Goal: Information Seeking & Learning: Learn about a topic

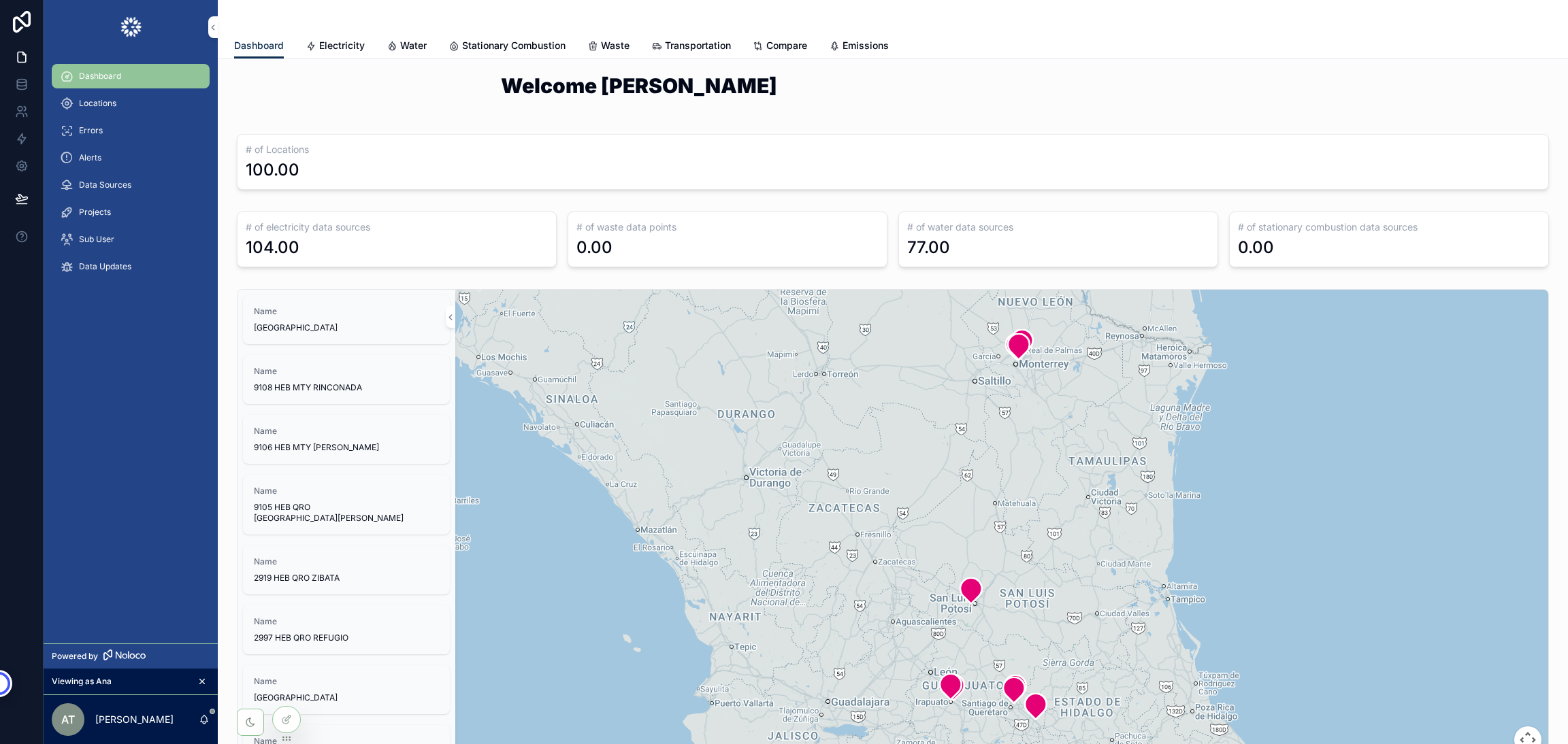
click at [987, 65] on div "Welcome [PERSON_NAME] # of Locations 100.00 # of electricity data sources 104.0…" at bounding box center [893, 673] width 1350 height 1228
click at [411, 38] on span "Water" at bounding box center [413, 45] width 26 height 14
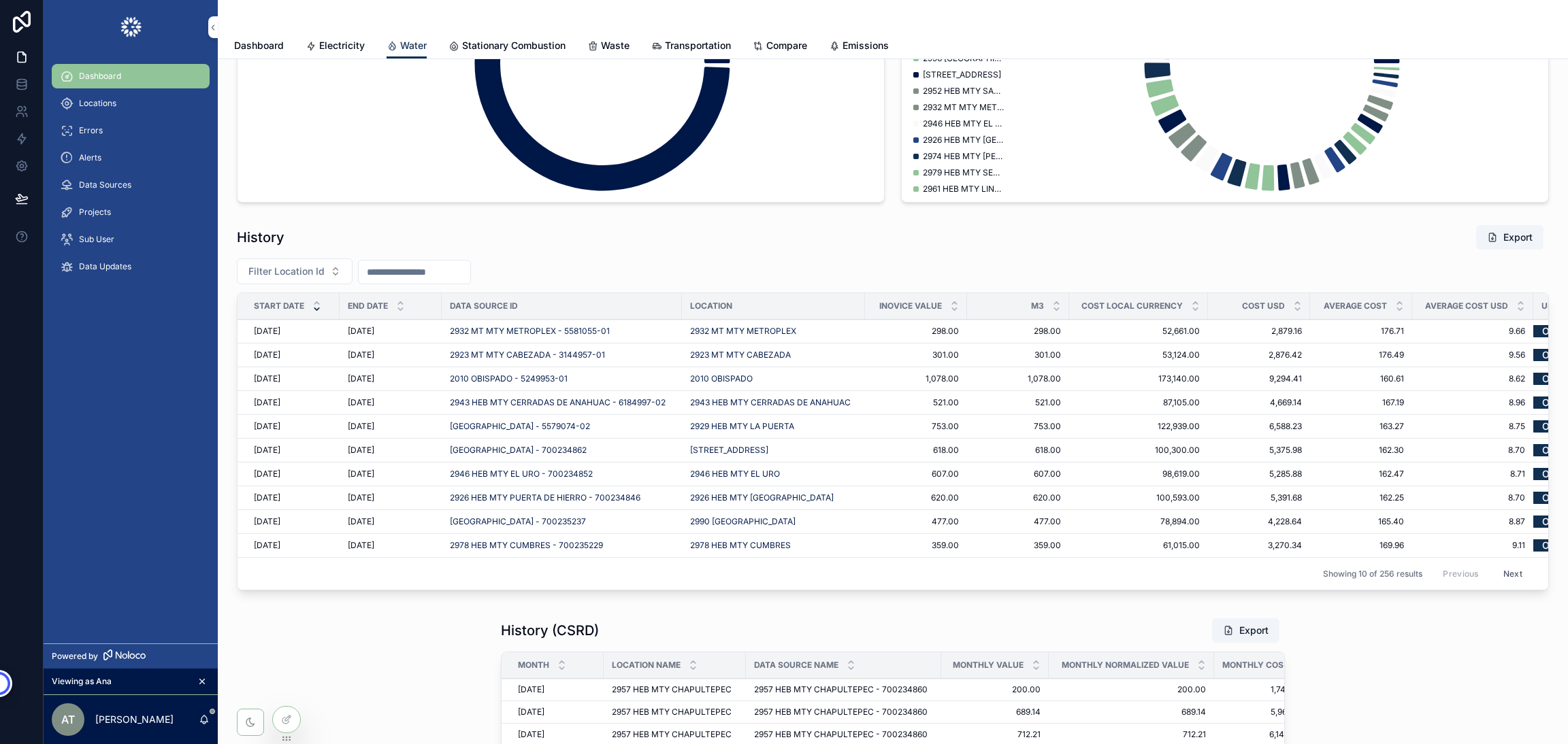
scroll to position [1038, 0]
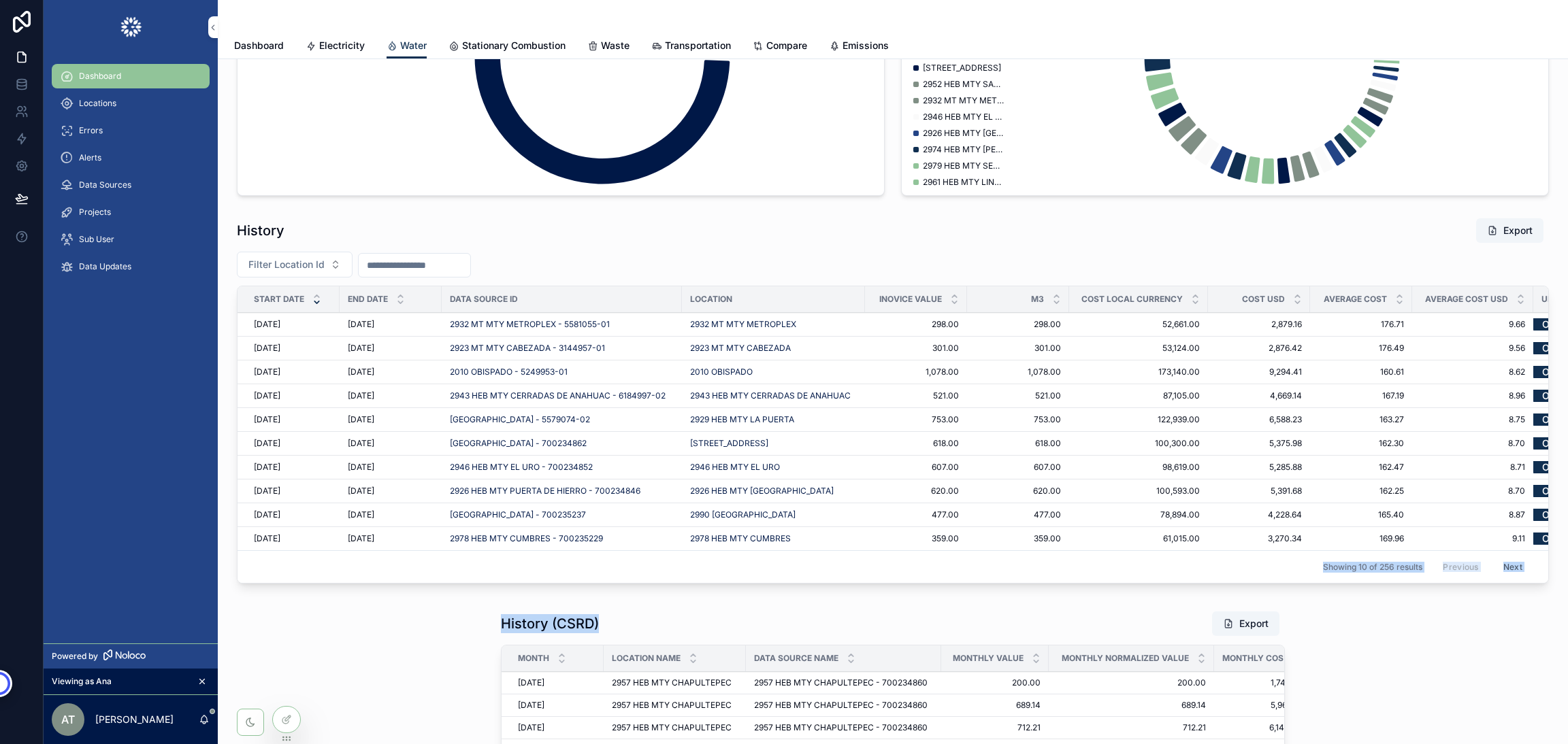
drag, startPoint x: 486, startPoint y: 612, endPoint x: 672, endPoint y: 631, distance: 187.0
click at [672, 631] on div "**********" at bounding box center [893, 24] width 1350 height 2005
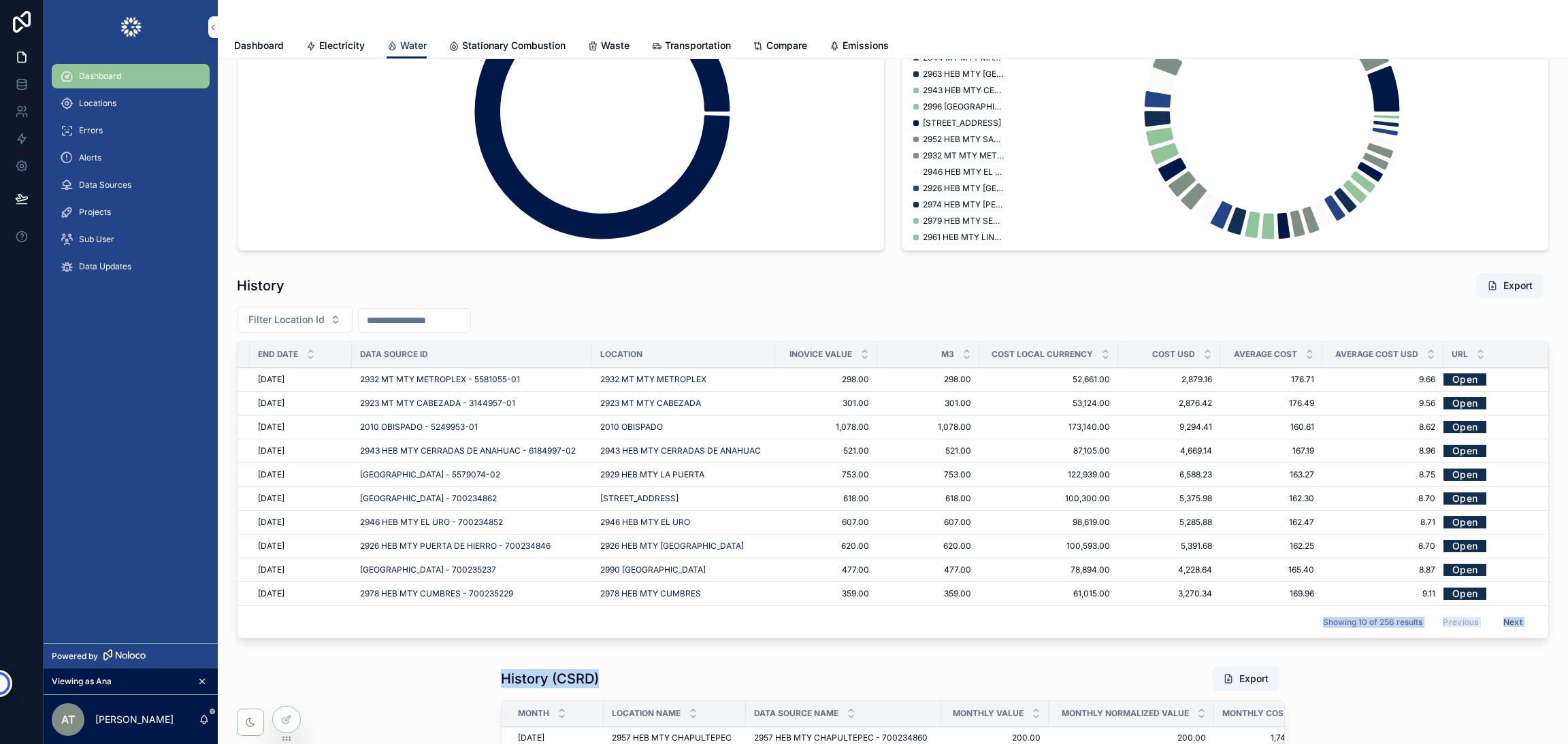
scroll to position [970, 0]
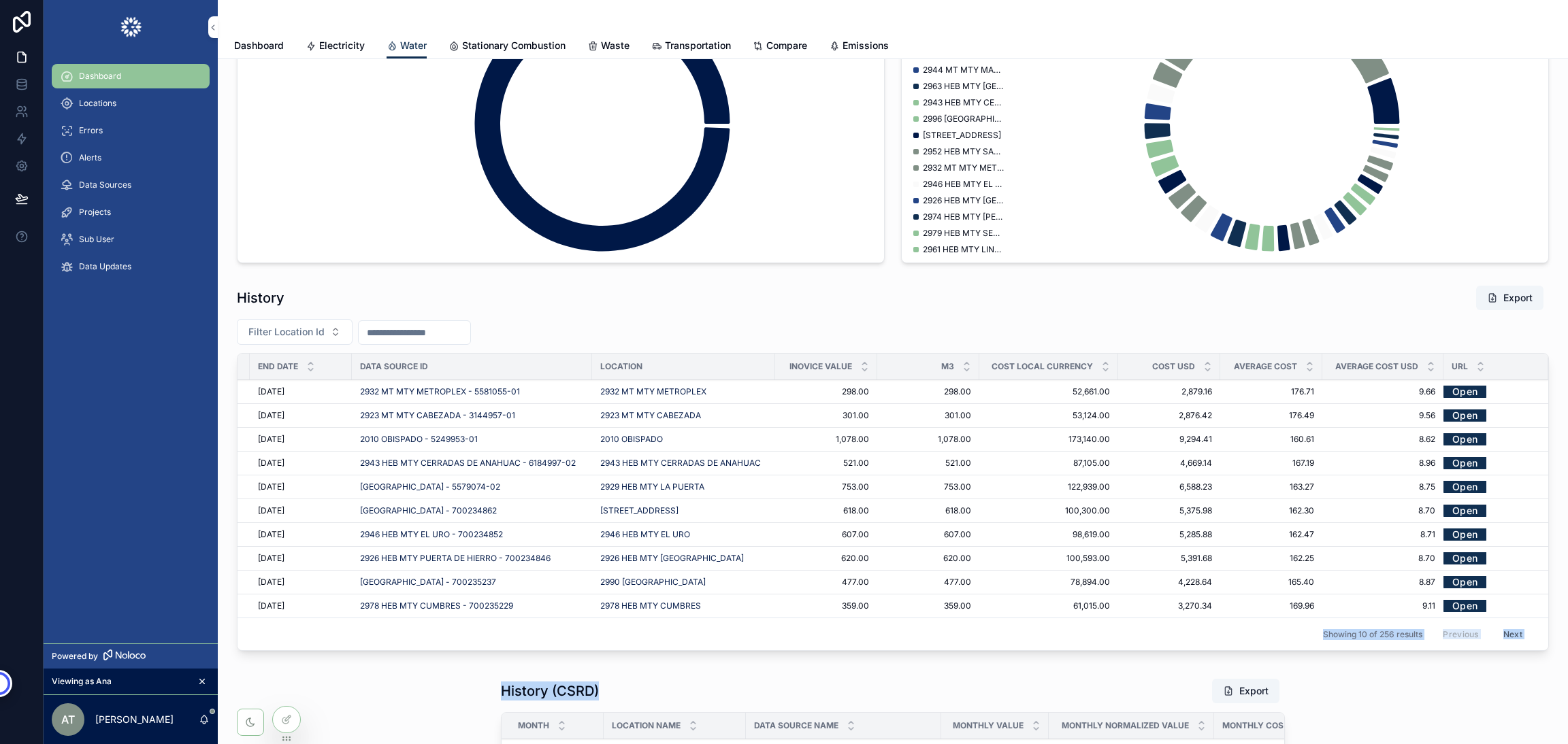
click at [1488, 310] on button "Export" at bounding box center [1509, 298] width 67 height 24
click at [25, 73] on link at bounding box center [21, 84] width 43 height 27
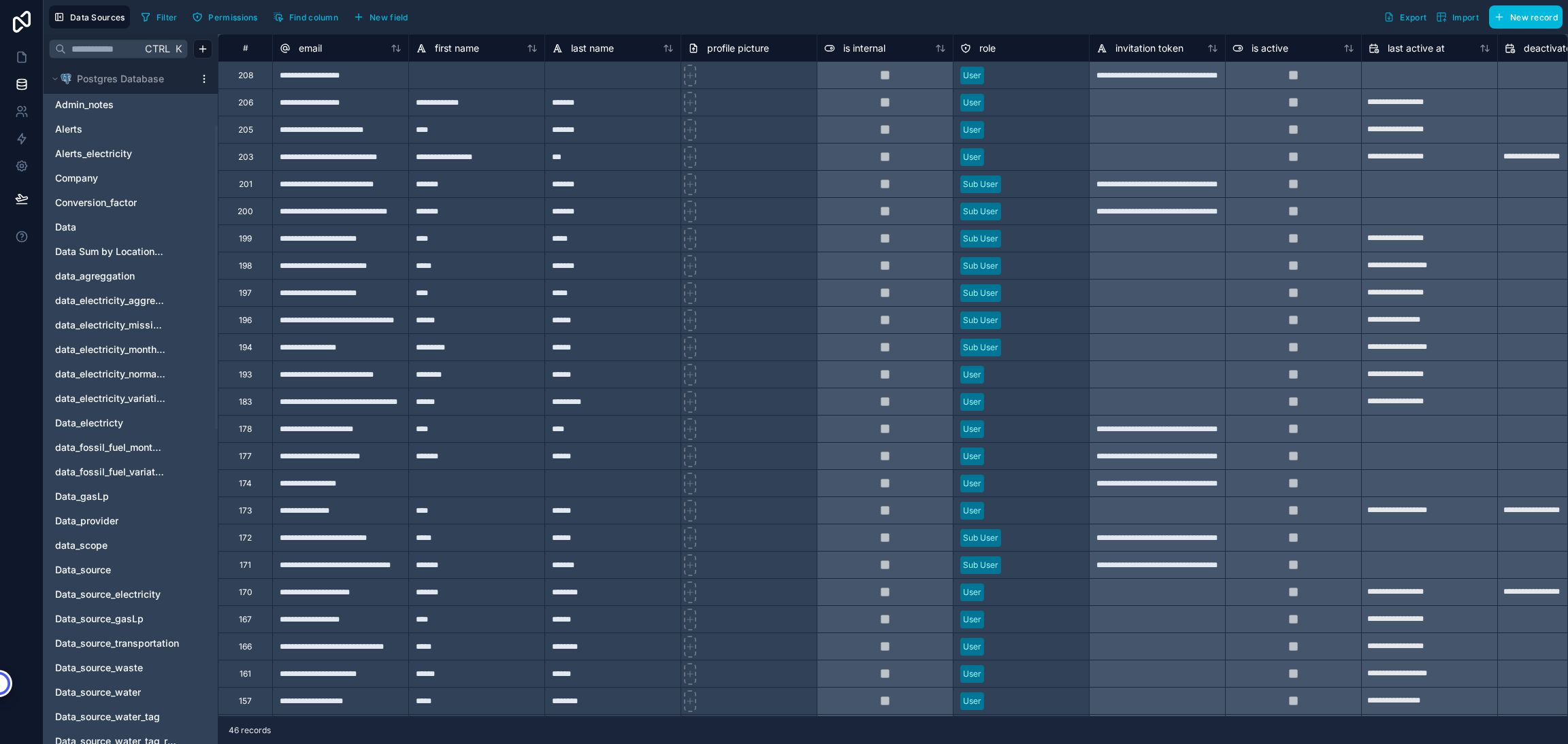
scroll to position [138, 0]
click at [86, 412] on div "Data_electricty" at bounding box center [130, 421] width 163 height 22
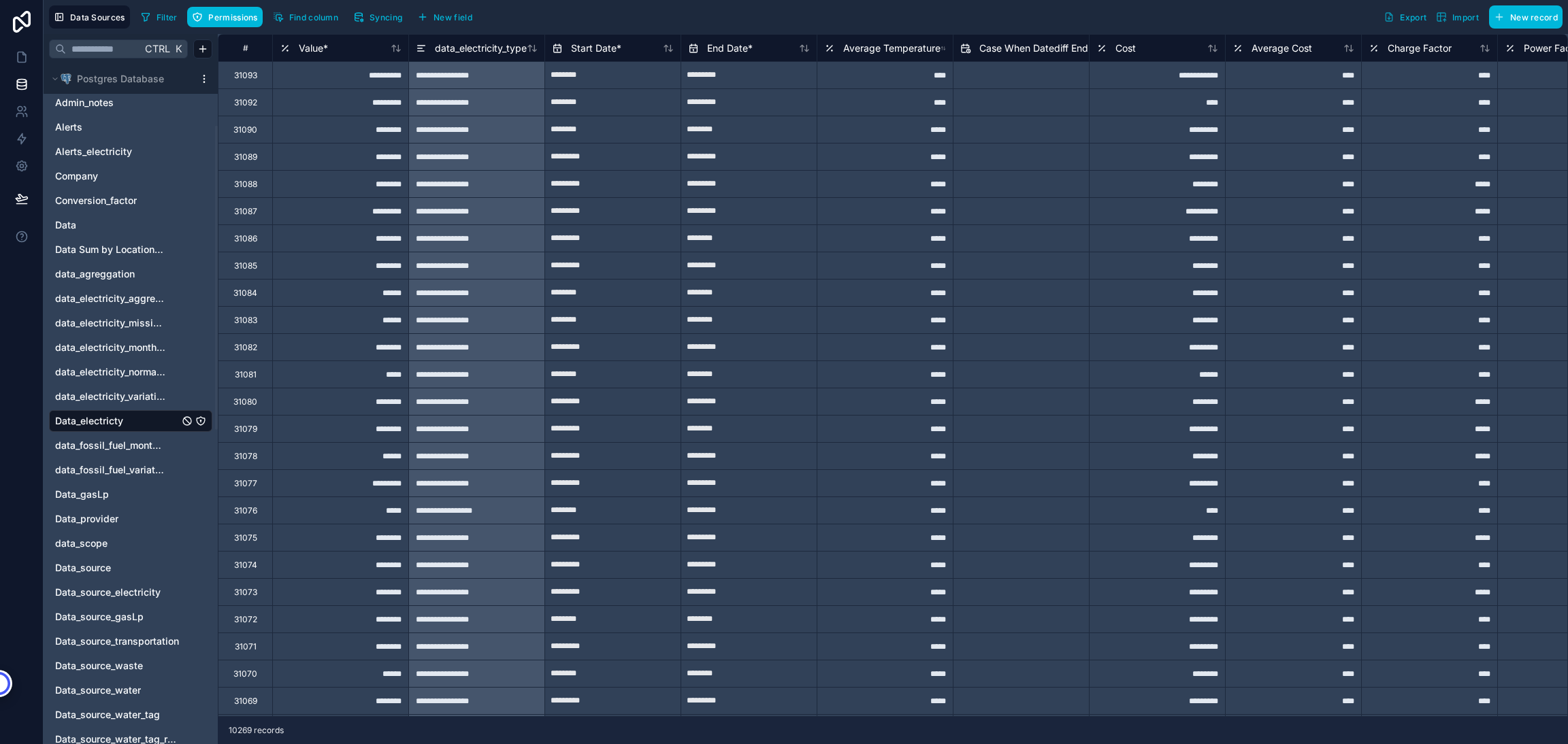
click at [148, 17] on icon "button" at bounding box center [146, 17] width 10 height 10
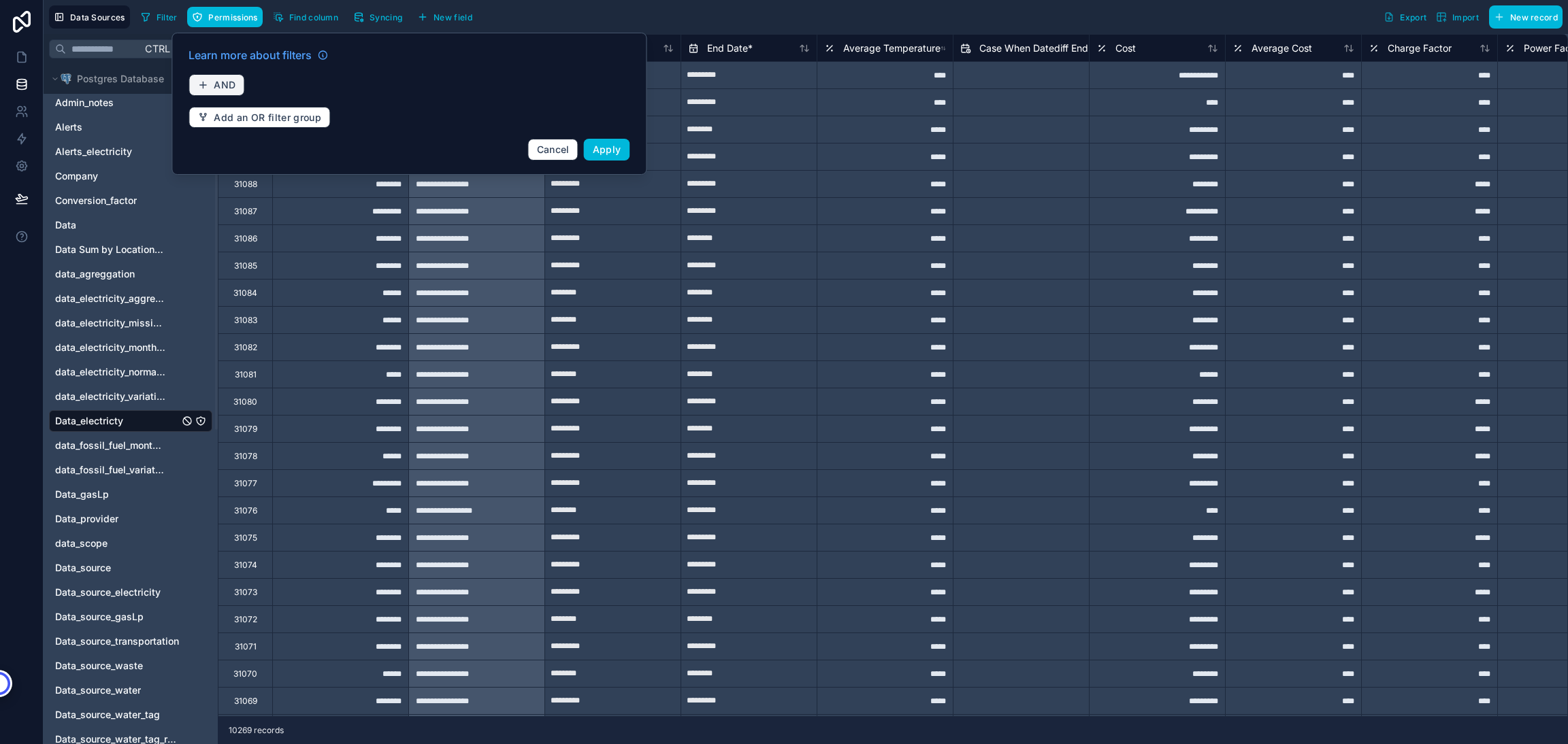
click at [205, 88] on icon "button" at bounding box center [202, 85] width 10 height 10
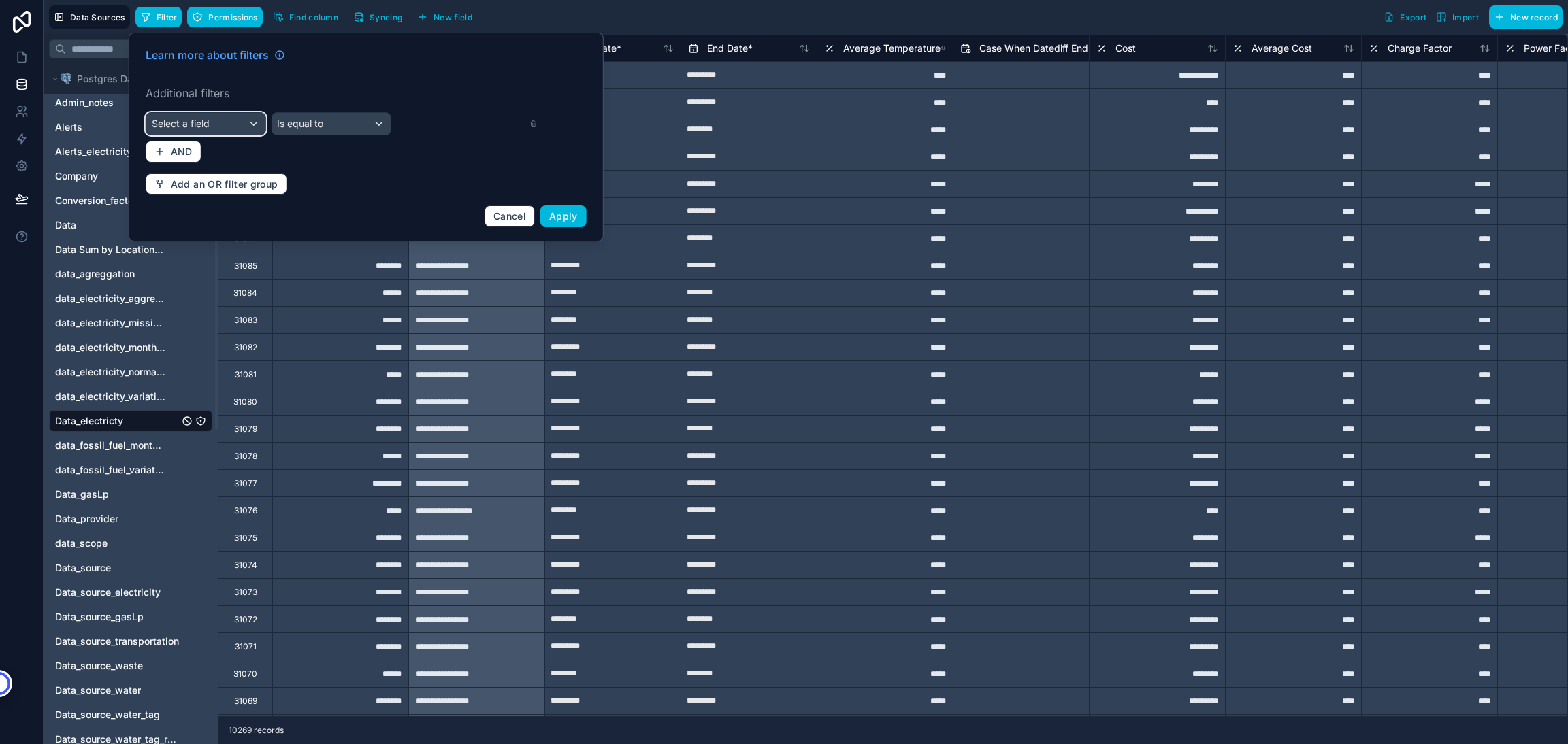
click at [207, 115] on div "Select a field" at bounding box center [206, 124] width 119 height 22
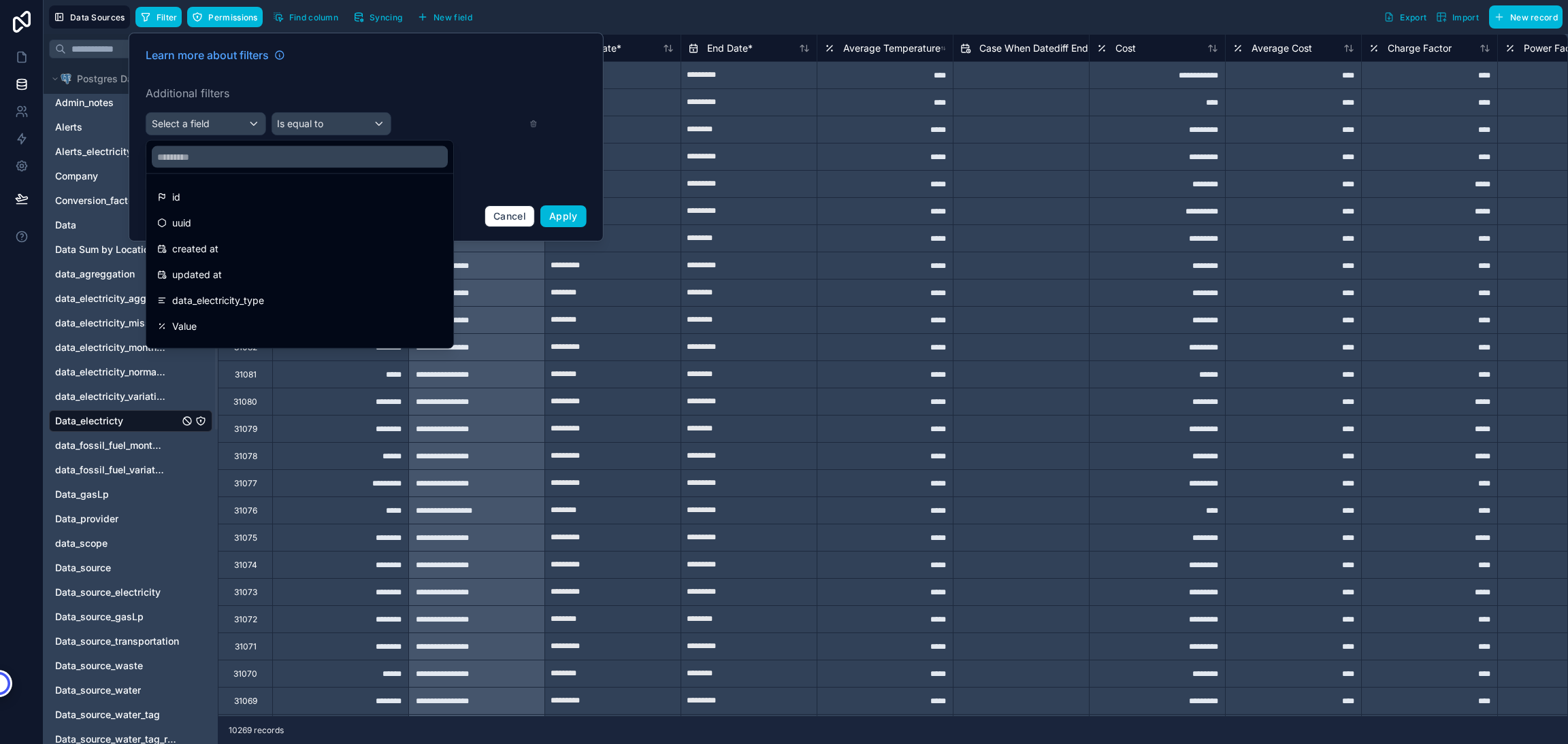
click at [218, 196] on div "id" at bounding box center [299, 197] width 285 height 17
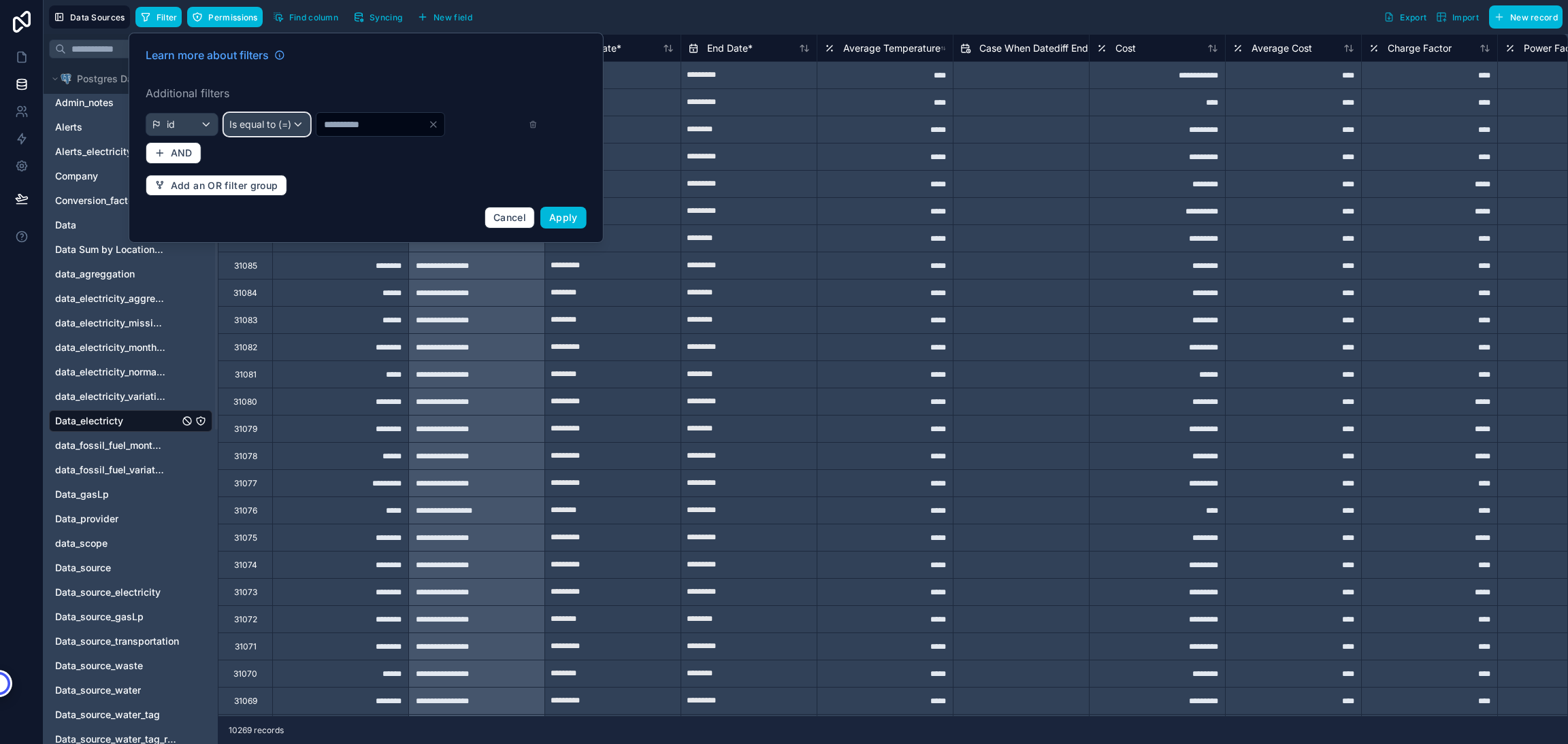
click at [271, 120] on span "Is equal to (=)" at bounding box center [260, 125] width 62 height 14
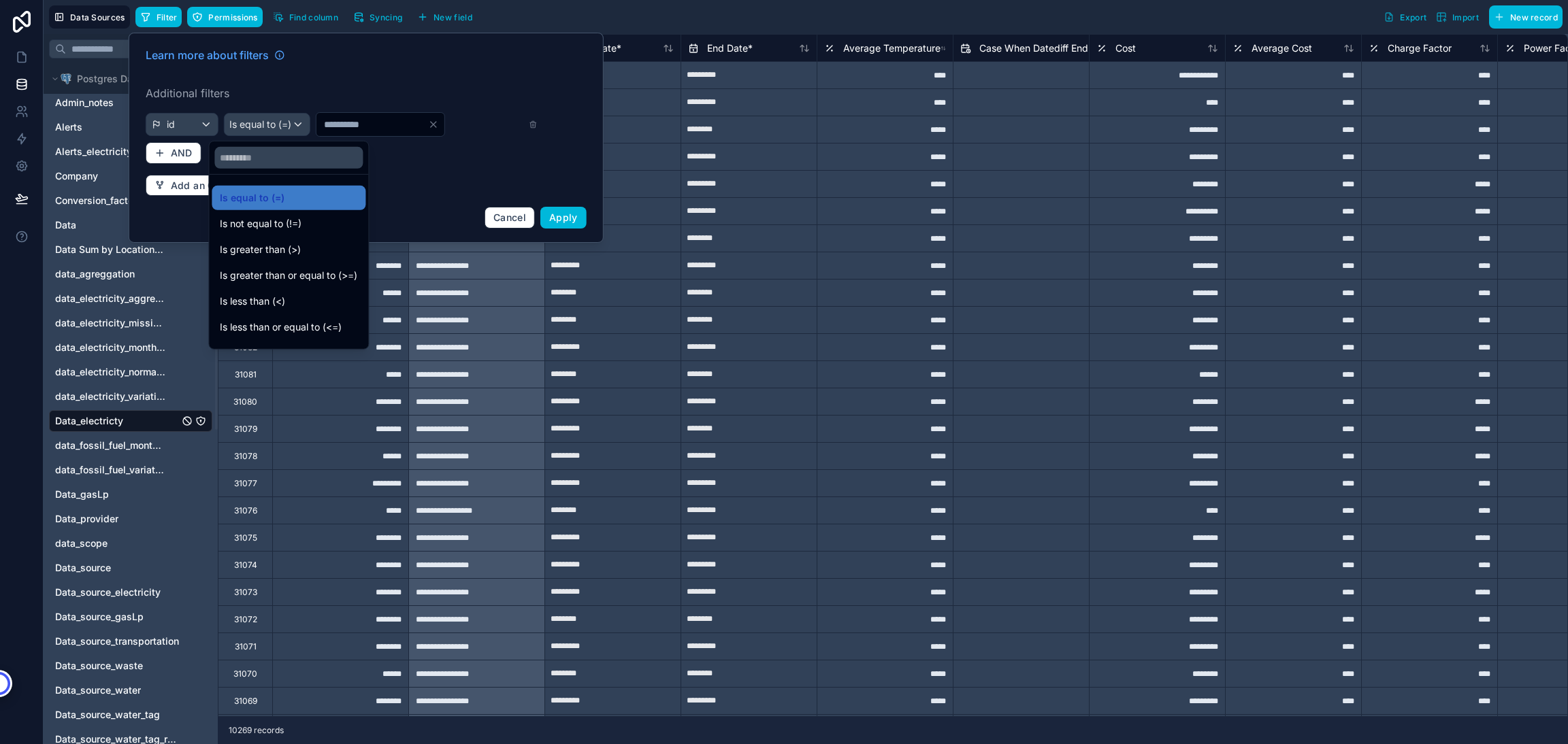
click at [182, 116] on div at bounding box center [366, 137] width 475 height 210
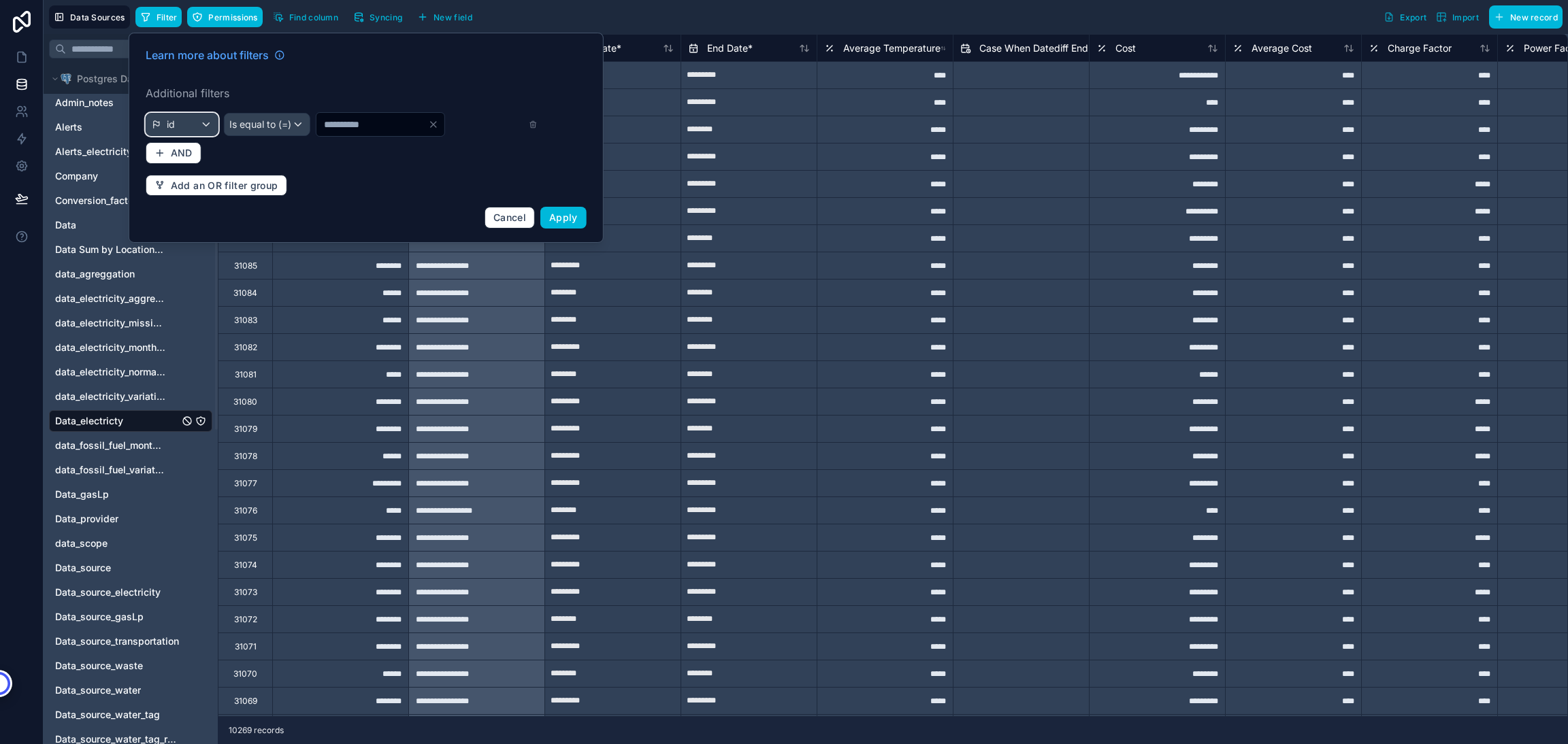
click at [182, 116] on div "id" at bounding box center [181, 124] width 71 height 22
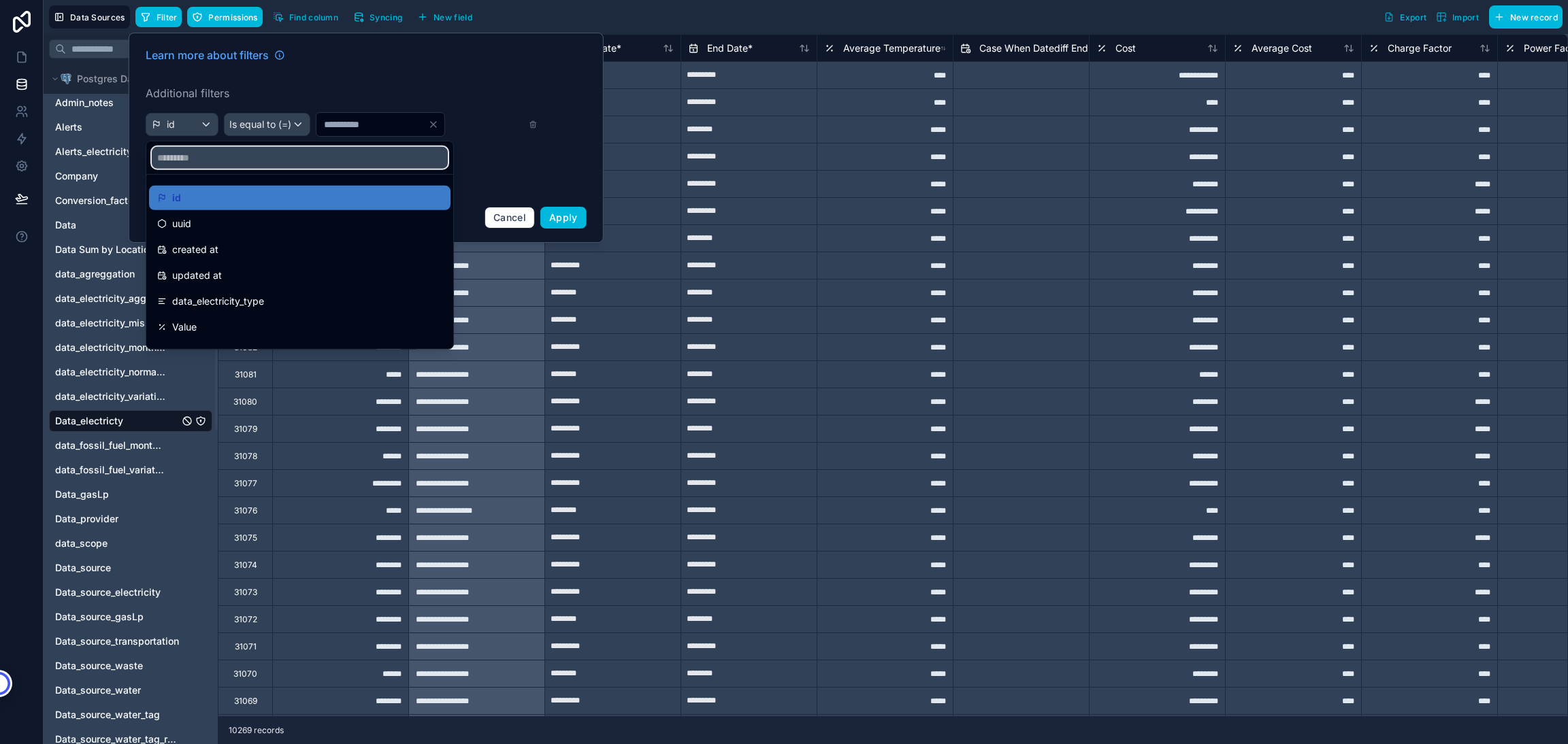
click at [181, 159] on input "text" at bounding box center [300, 158] width 296 height 22
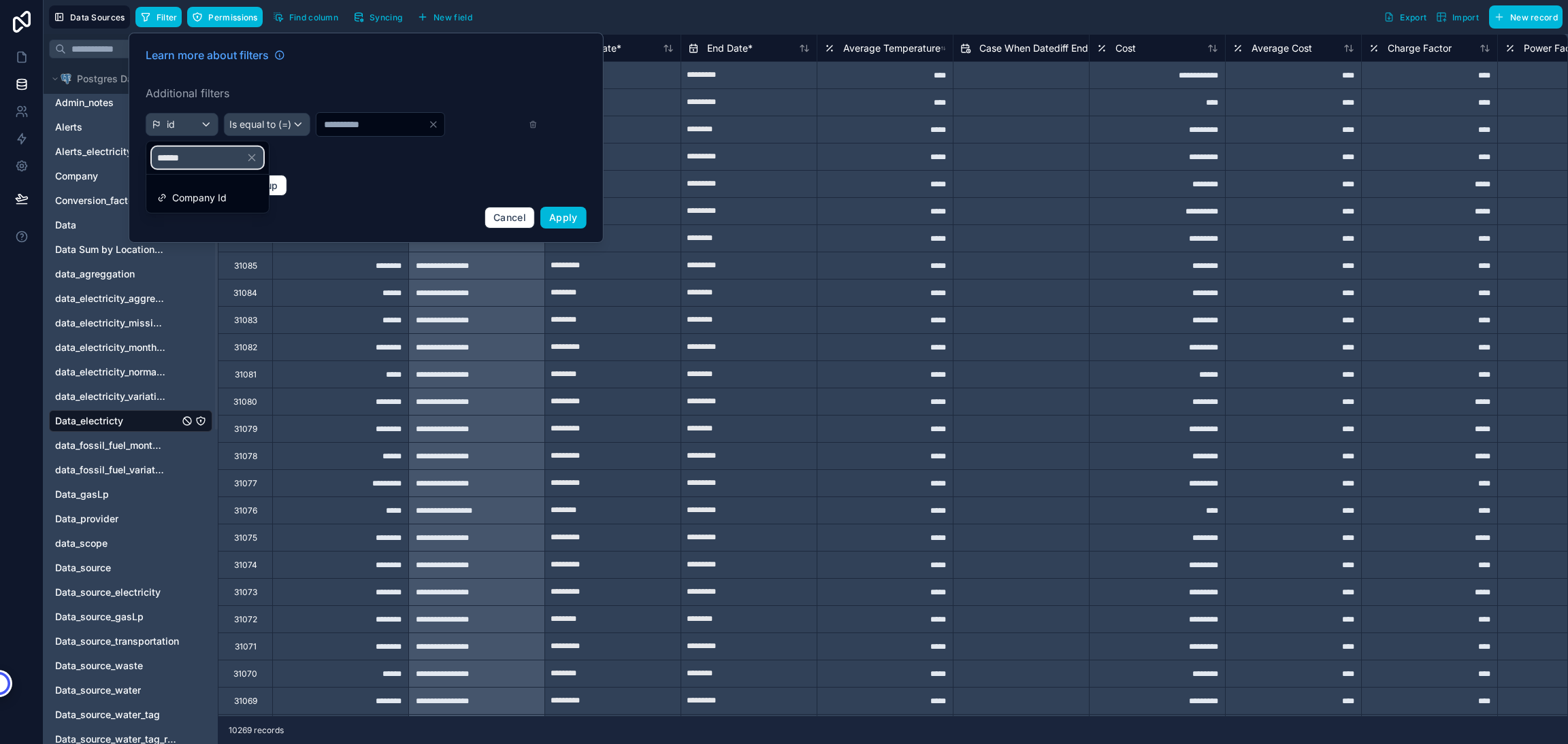
type input "******"
click at [203, 202] on span "Company Id" at bounding box center [200, 198] width 54 height 17
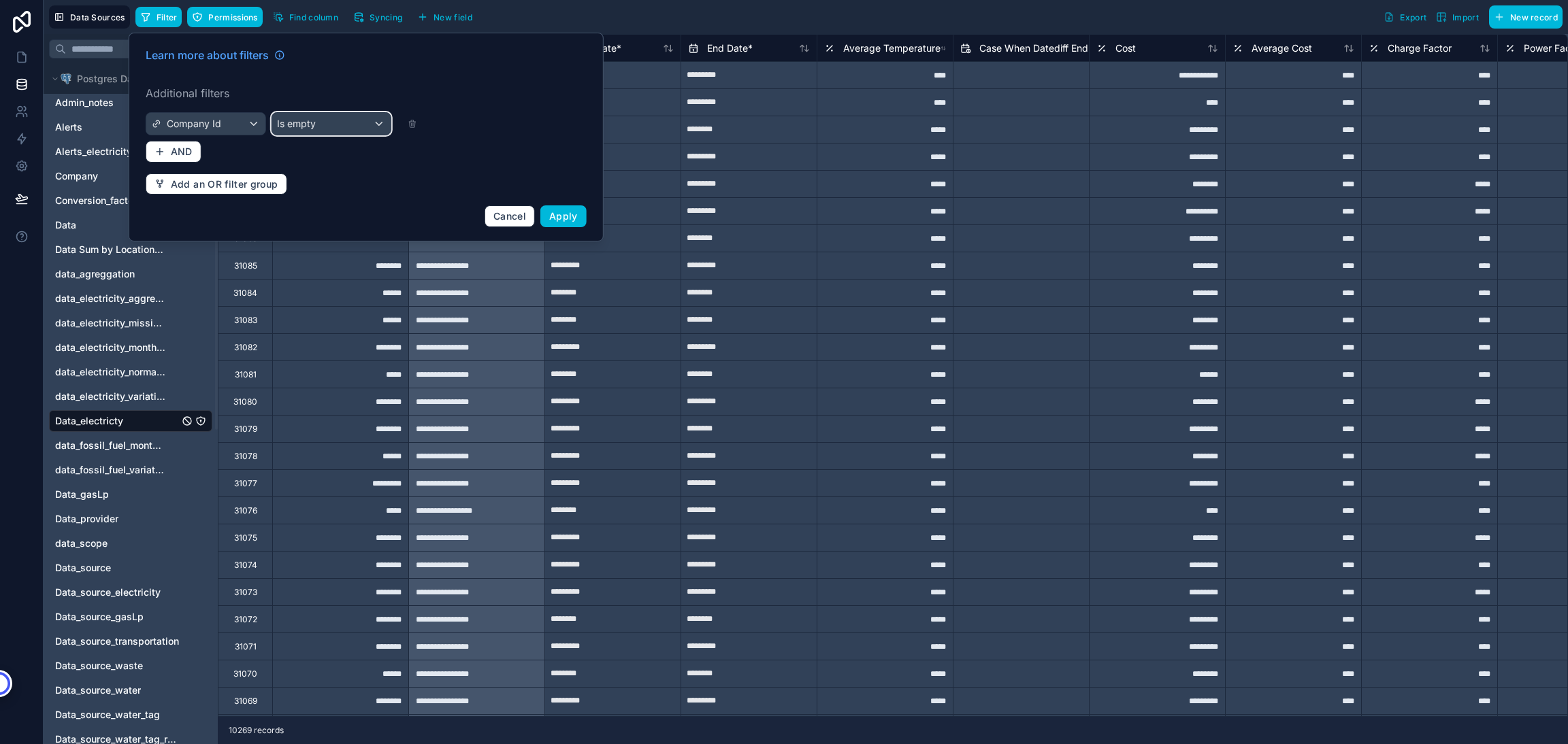
click at [338, 129] on div "Is empty" at bounding box center [330, 124] width 119 height 22
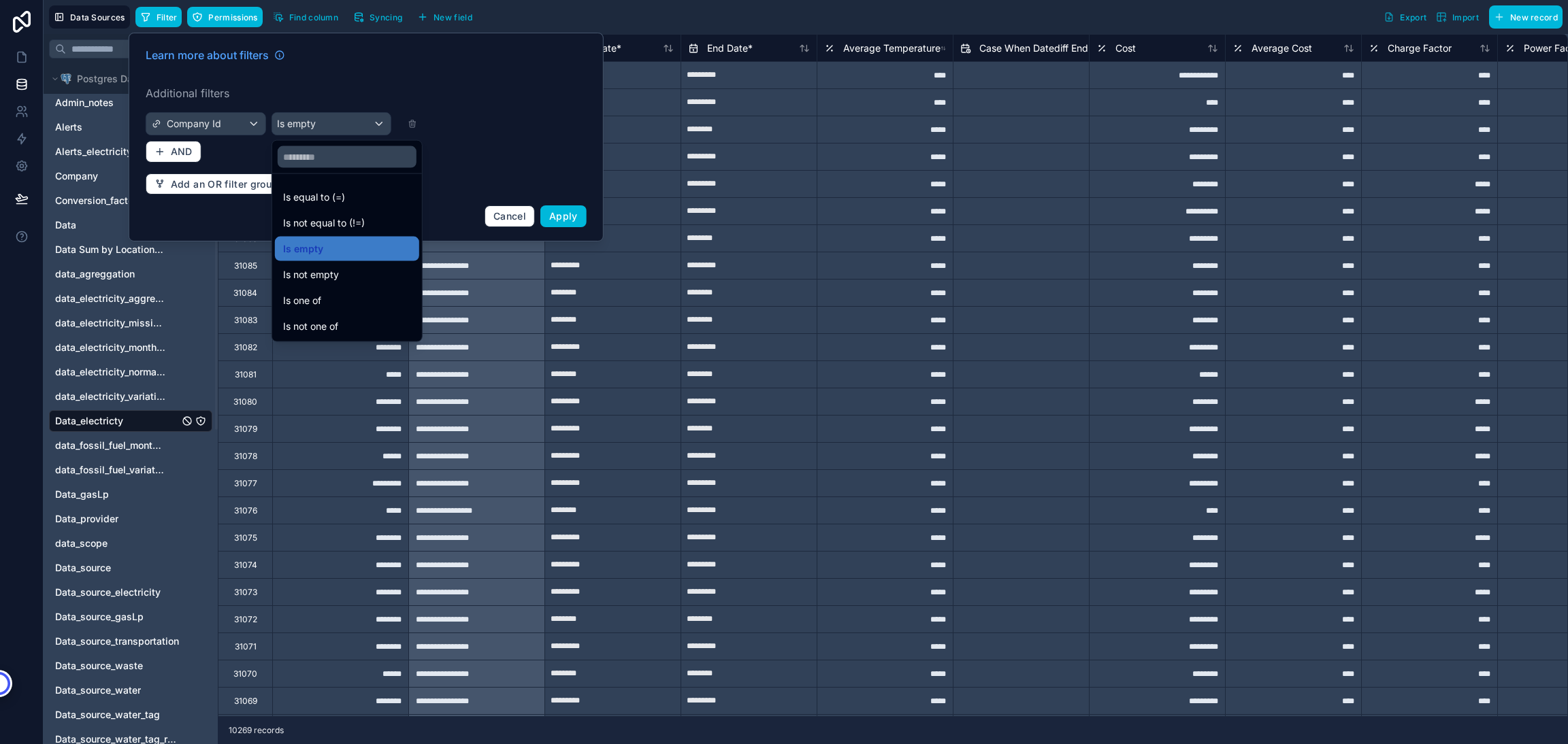
click at [321, 195] on span "Is equal to (=)" at bounding box center [314, 197] width 62 height 17
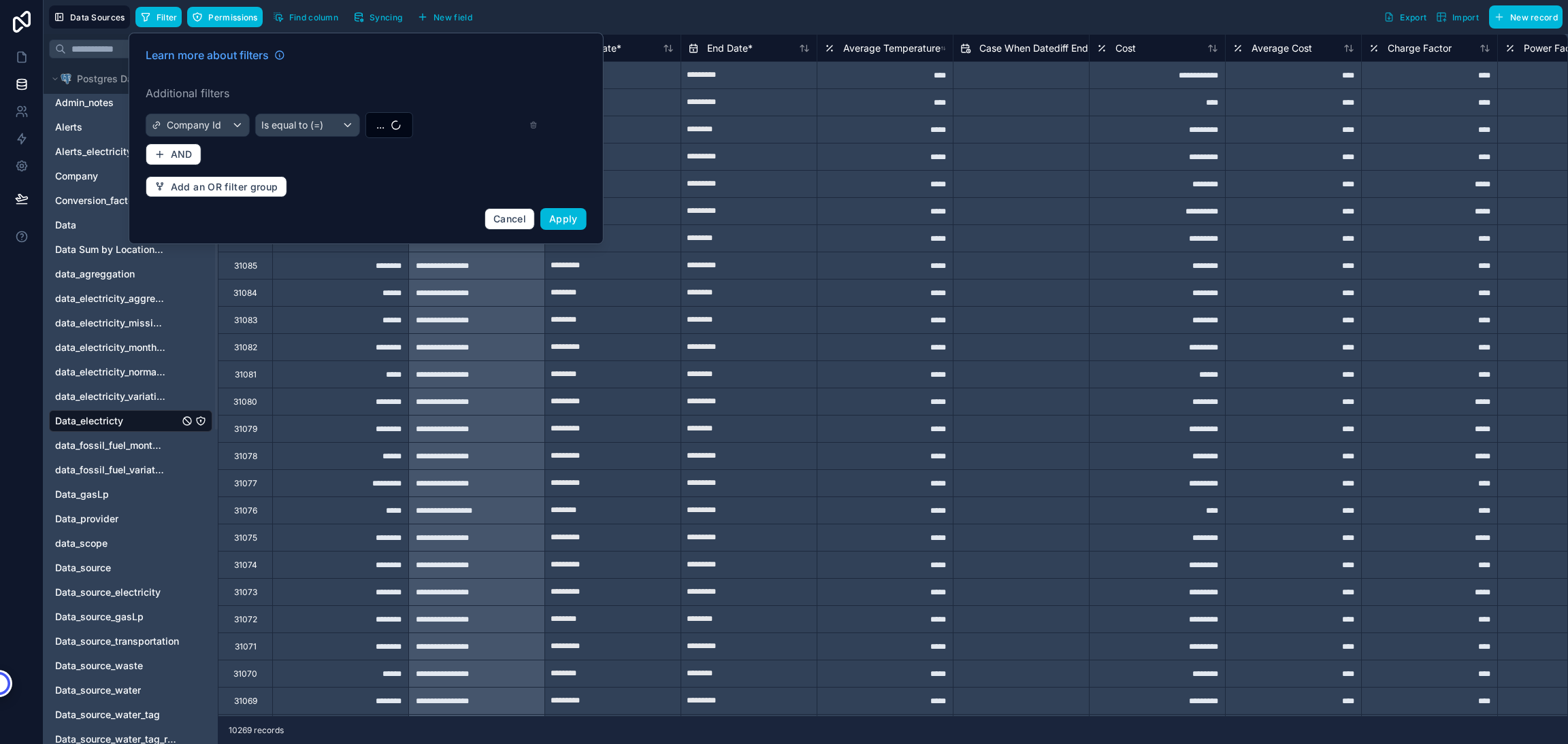
click at [385, 131] on button "..." at bounding box center [388, 125] width 48 height 26
type input "***"
click at [348, 181] on span "HEB [GEOGRAPHIC_DATA]" at bounding box center [358, 181] width 119 height 14
click at [181, 153] on span "AND" at bounding box center [181, 154] width 22 height 12
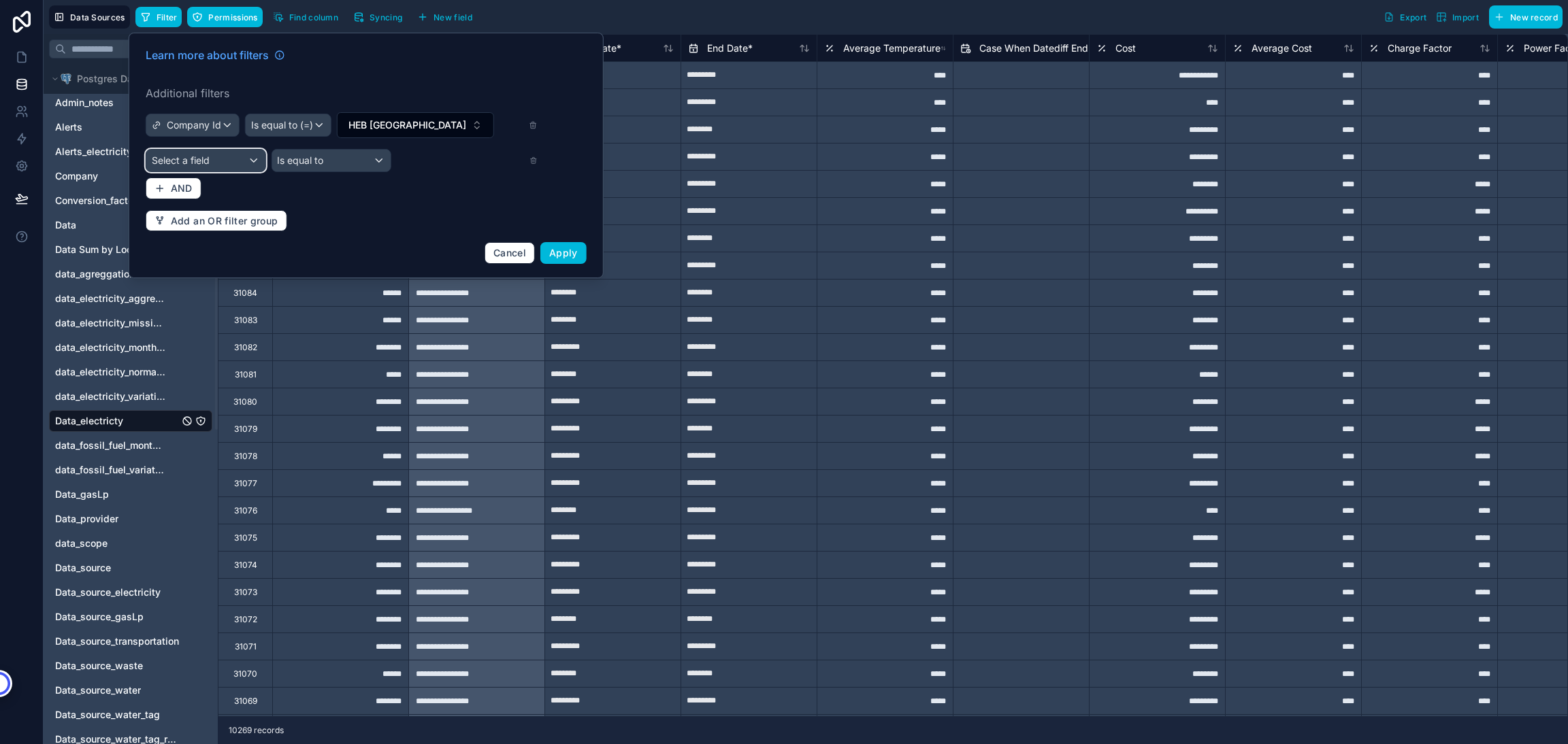
click at [181, 153] on span "Select a field" at bounding box center [180, 160] width 58 height 14
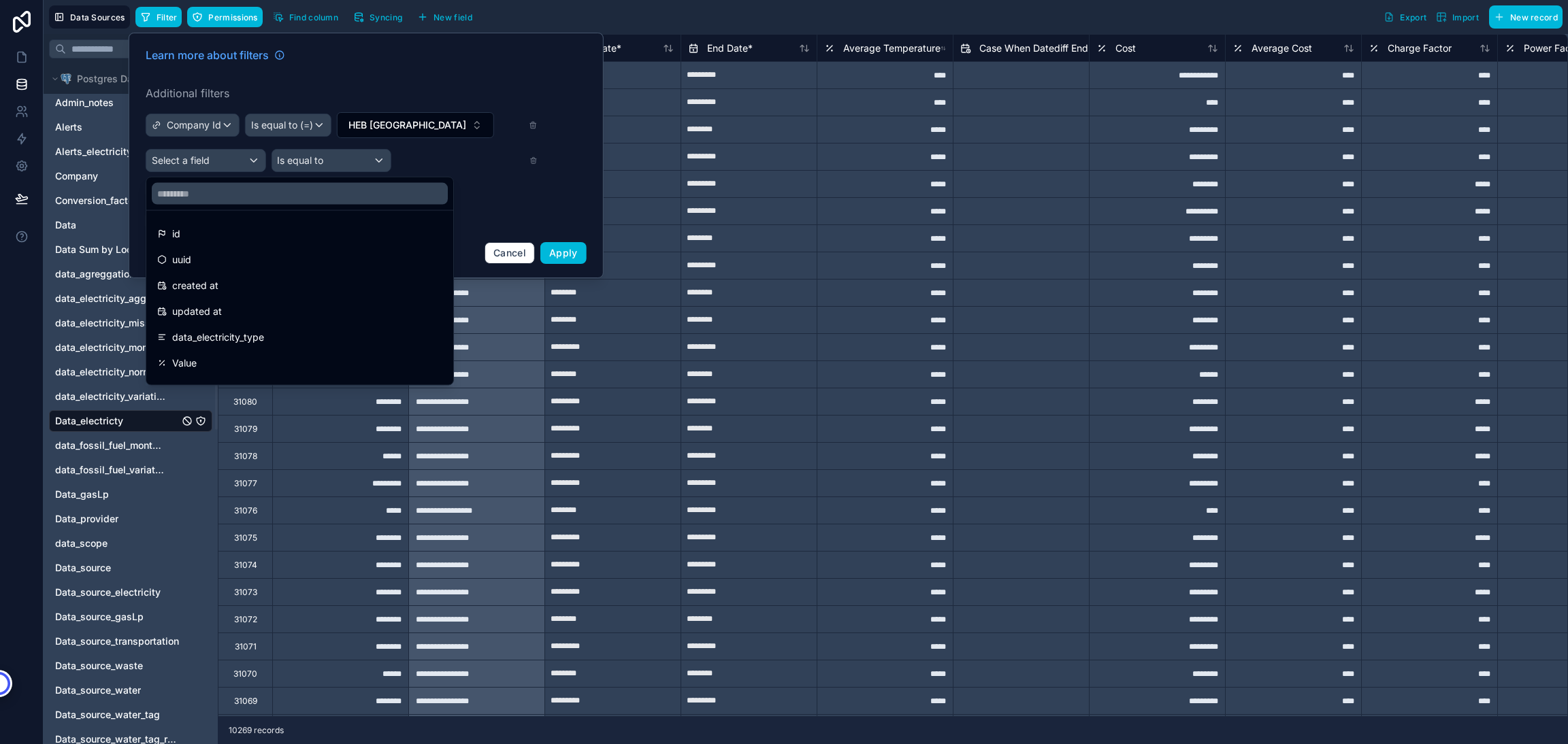
click at [210, 287] on span "created at" at bounding box center [195, 286] width 46 height 17
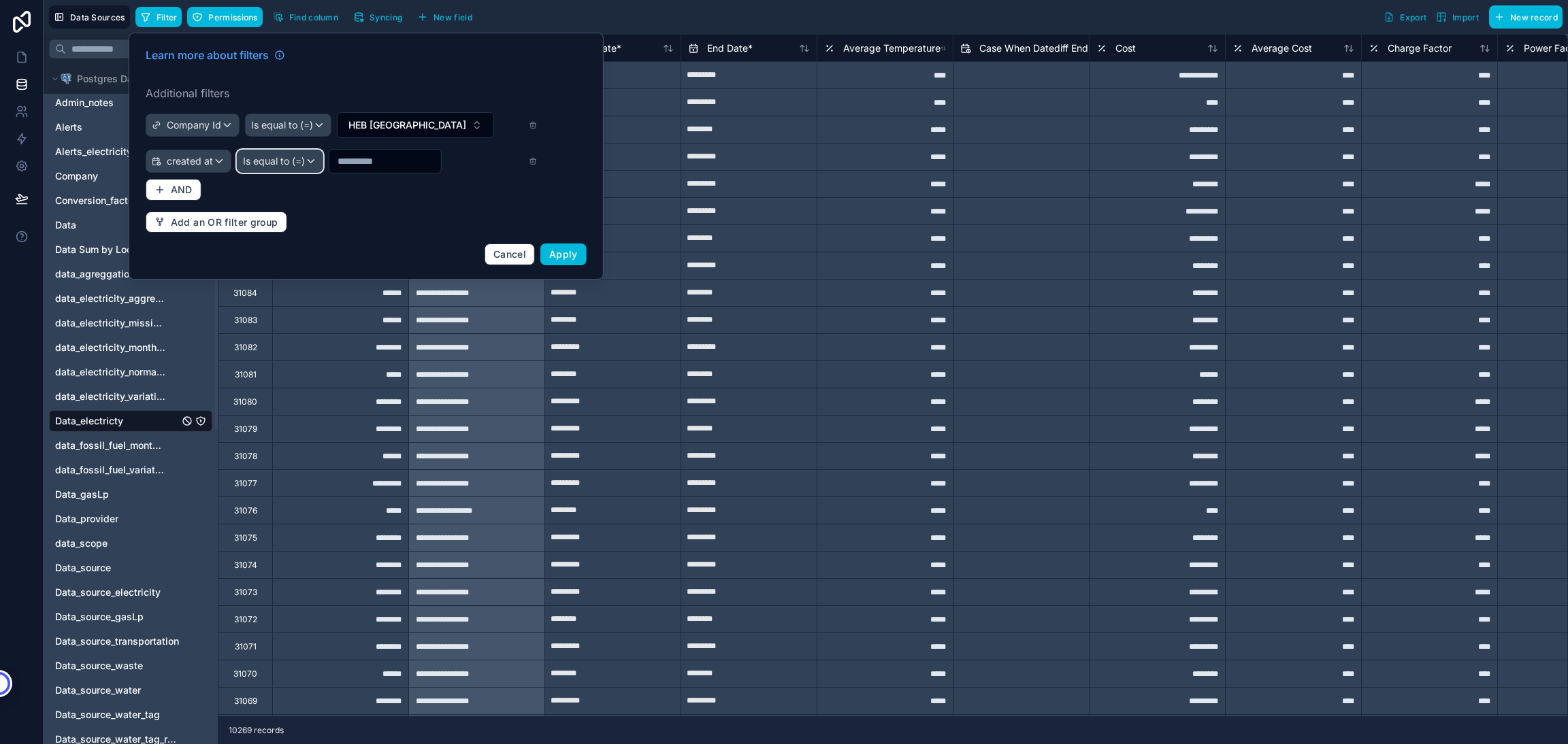
click at [284, 159] on span "Is equal to (=)" at bounding box center [274, 161] width 62 height 14
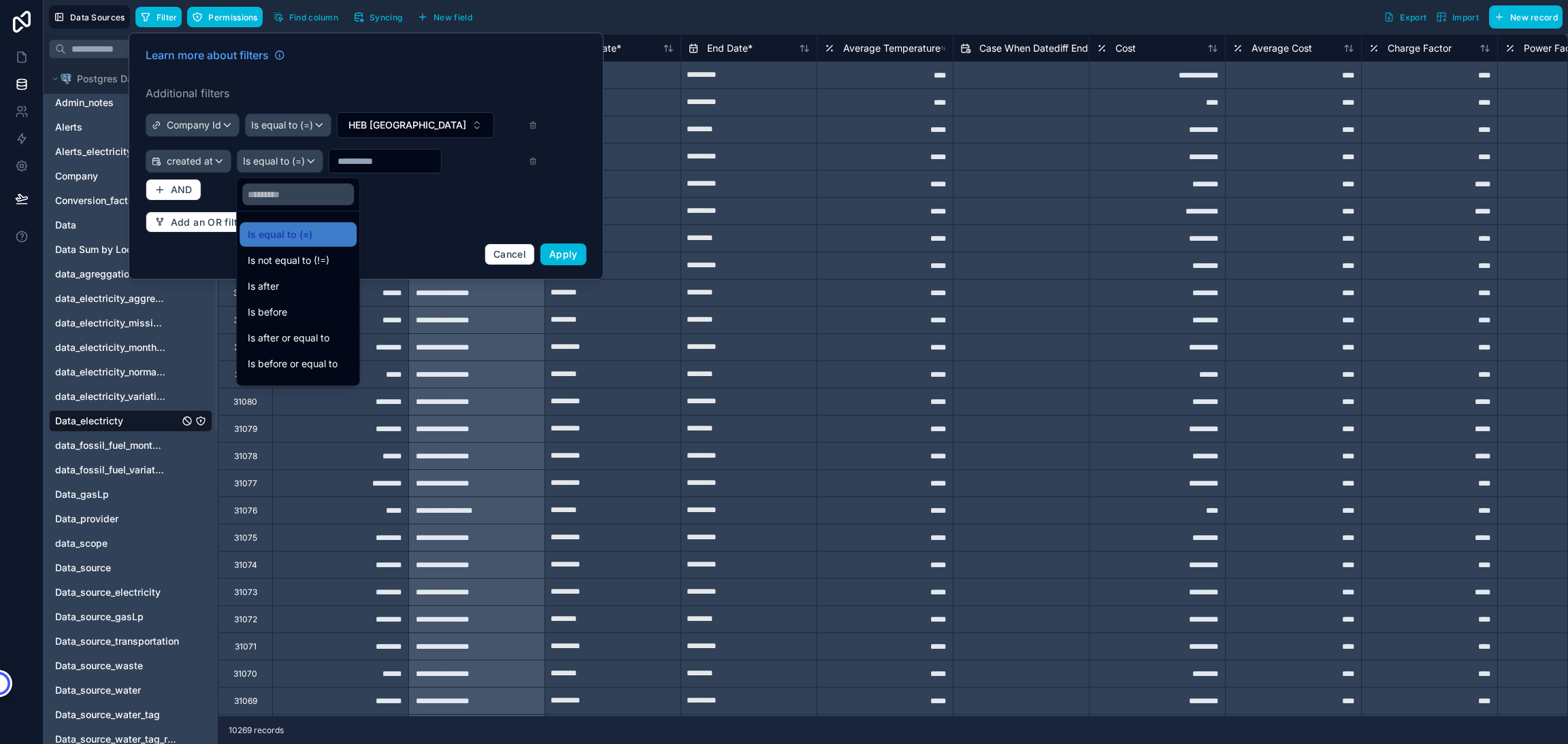
click at [281, 336] on span "Is after or equal to" at bounding box center [288, 338] width 82 height 17
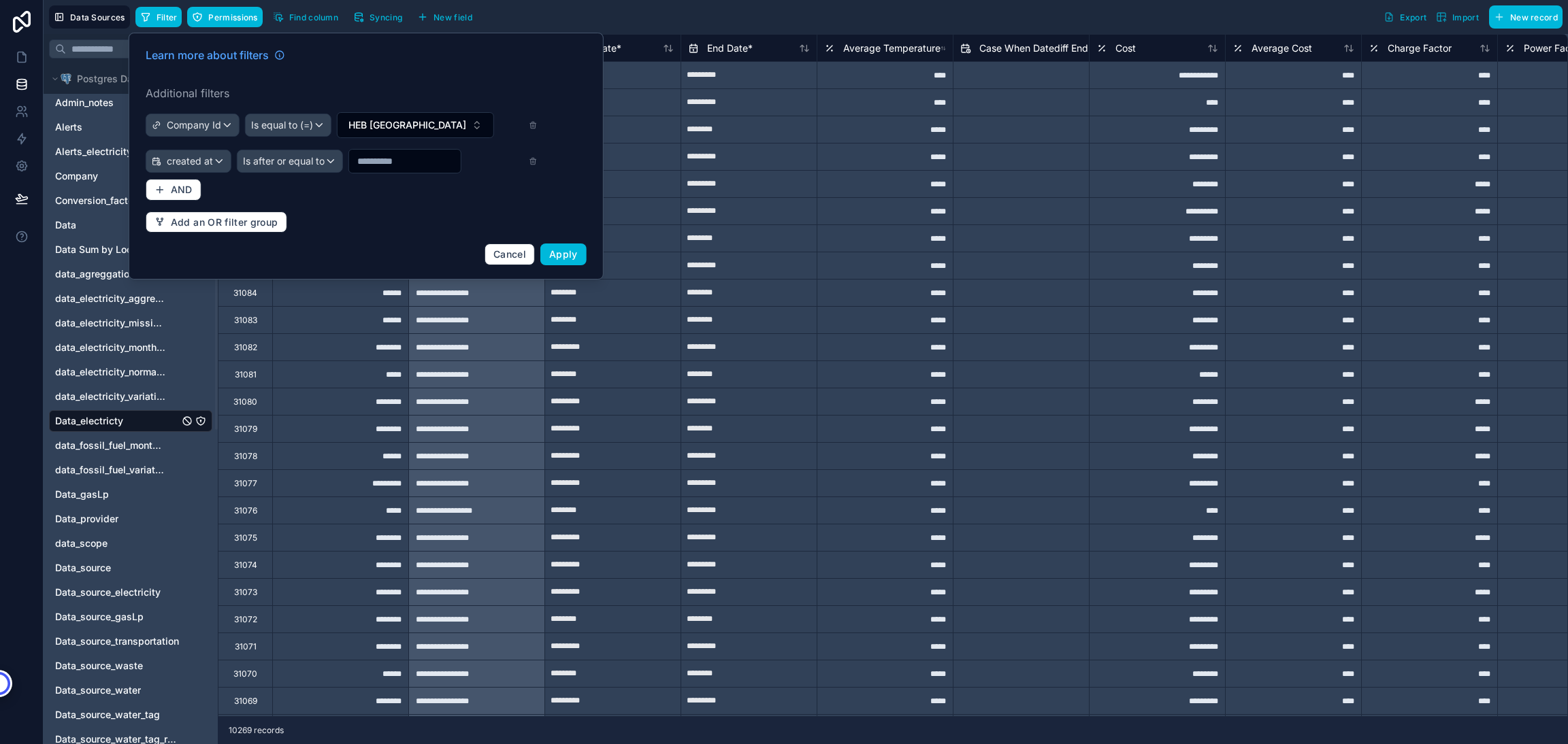
click at [407, 161] on input "text" at bounding box center [404, 161] width 112 height 19
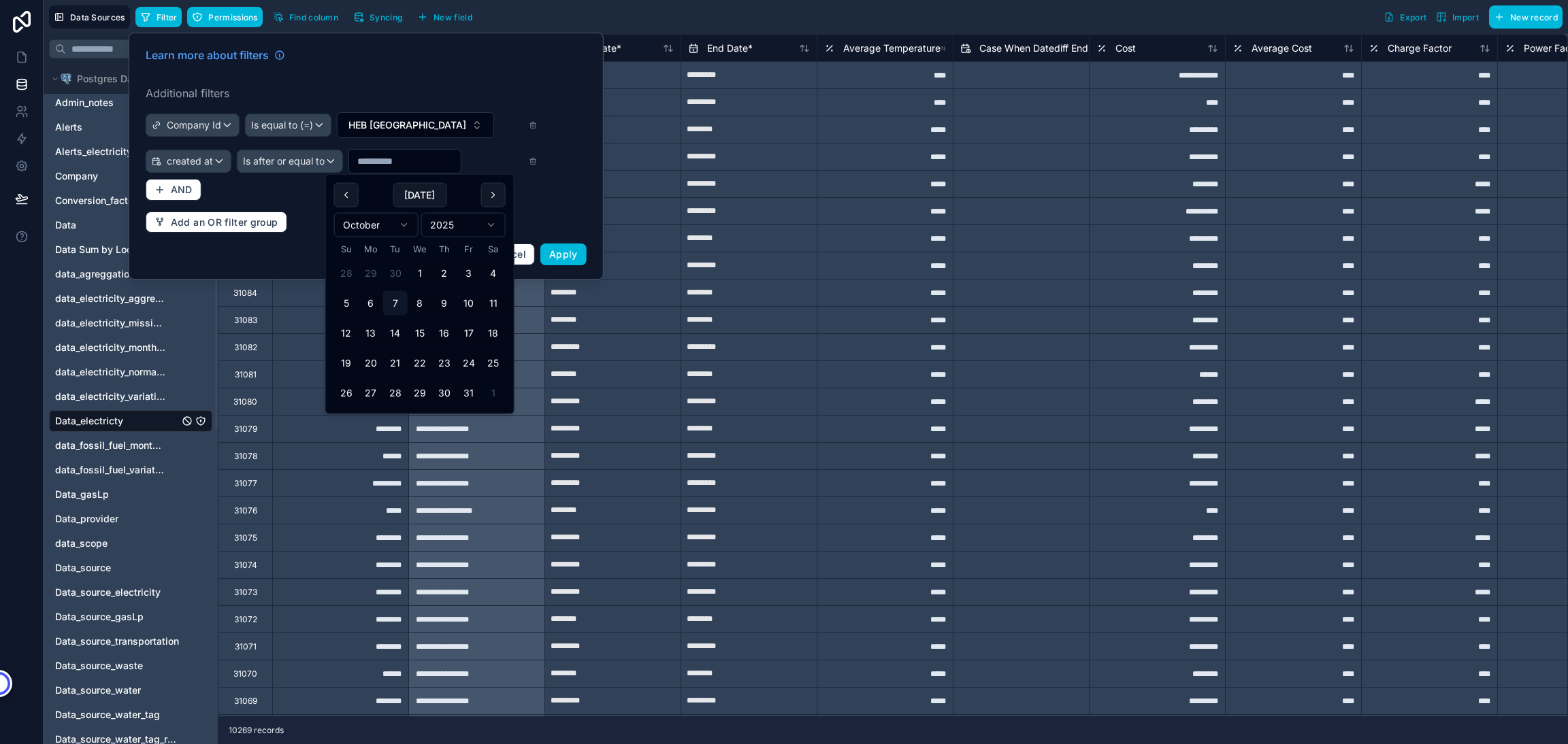
click at [340, 204] on button at bounding box center [346, 195] width 24 height 24
click at [374, 277] on button "1" at bounding box center [370, 274] width 24 height 24
type input "********"
click at [159, 193] on icon "button" at bounding box center [160, 190] width 10 height 10
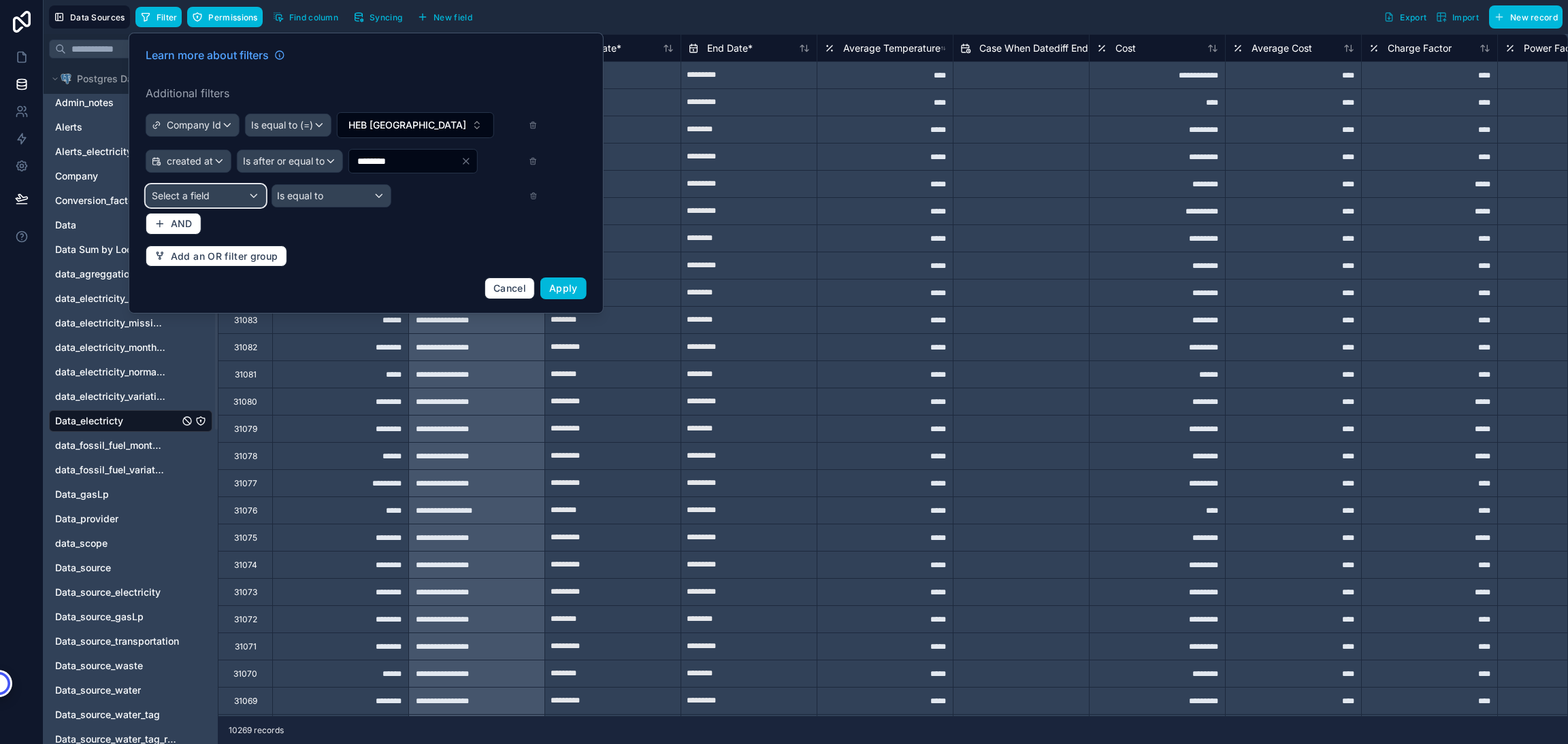
click at [176, 205] on div "Select a field" at bounding box center [206, 195] width 119 height 22
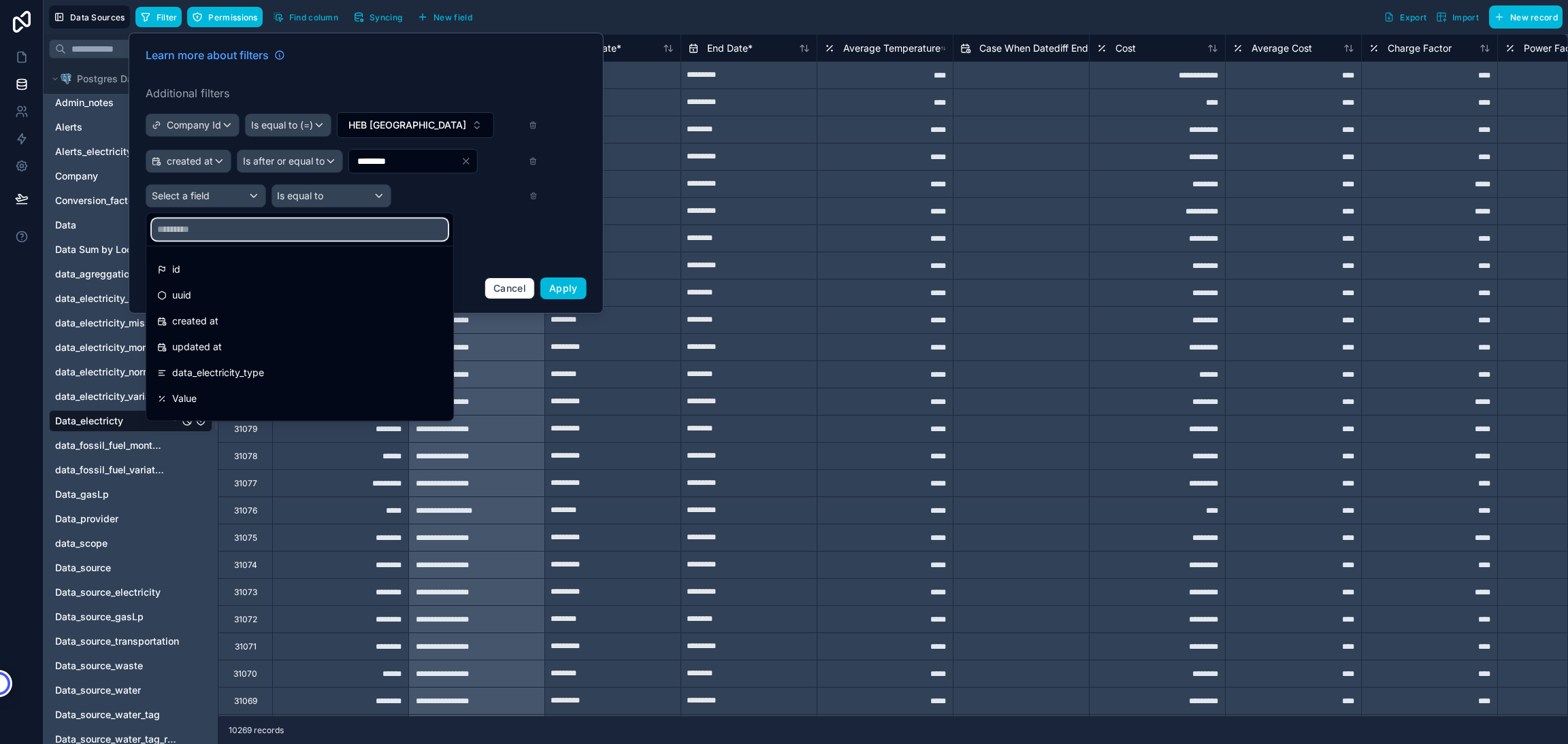
click at [181, 230] on input "text" at bounding box center [300, 229] width 296 height 22
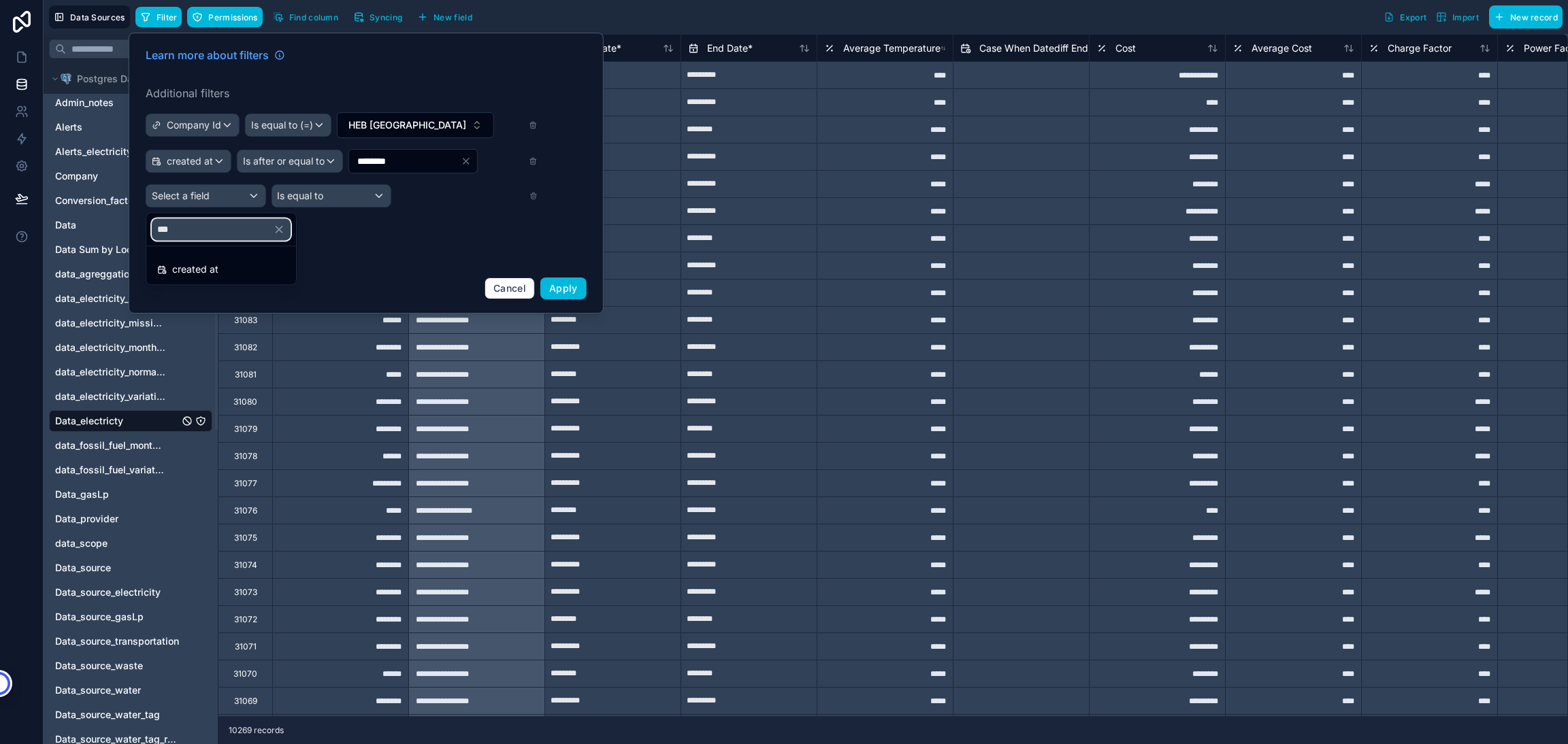
type input "***"
click at [181, 265] on span "created at" at bounding box center [195, 269] width 46 height 17
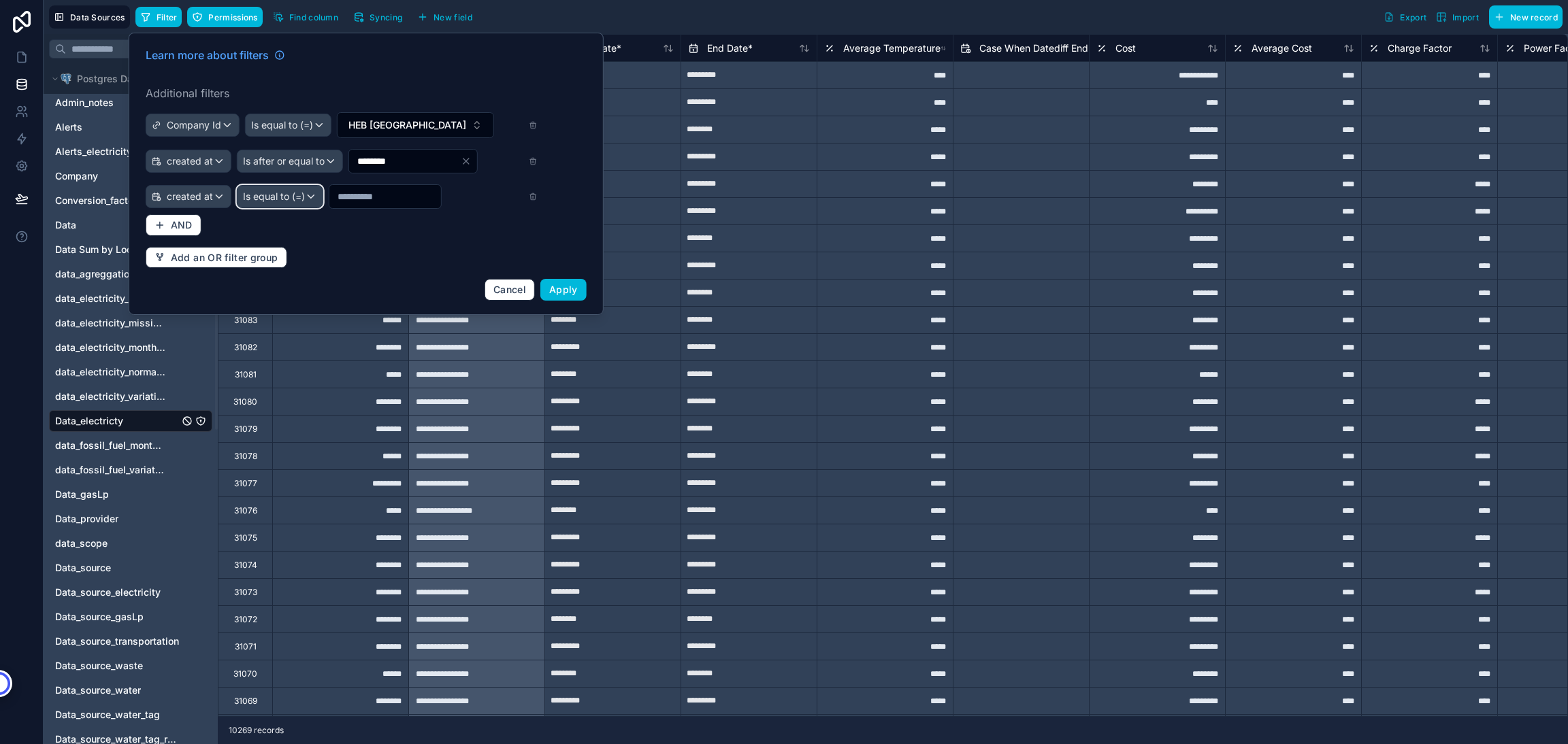
click at [266, 204] on div "Is equal to (=)" at bounding box center [280, 196] width 85 height 22
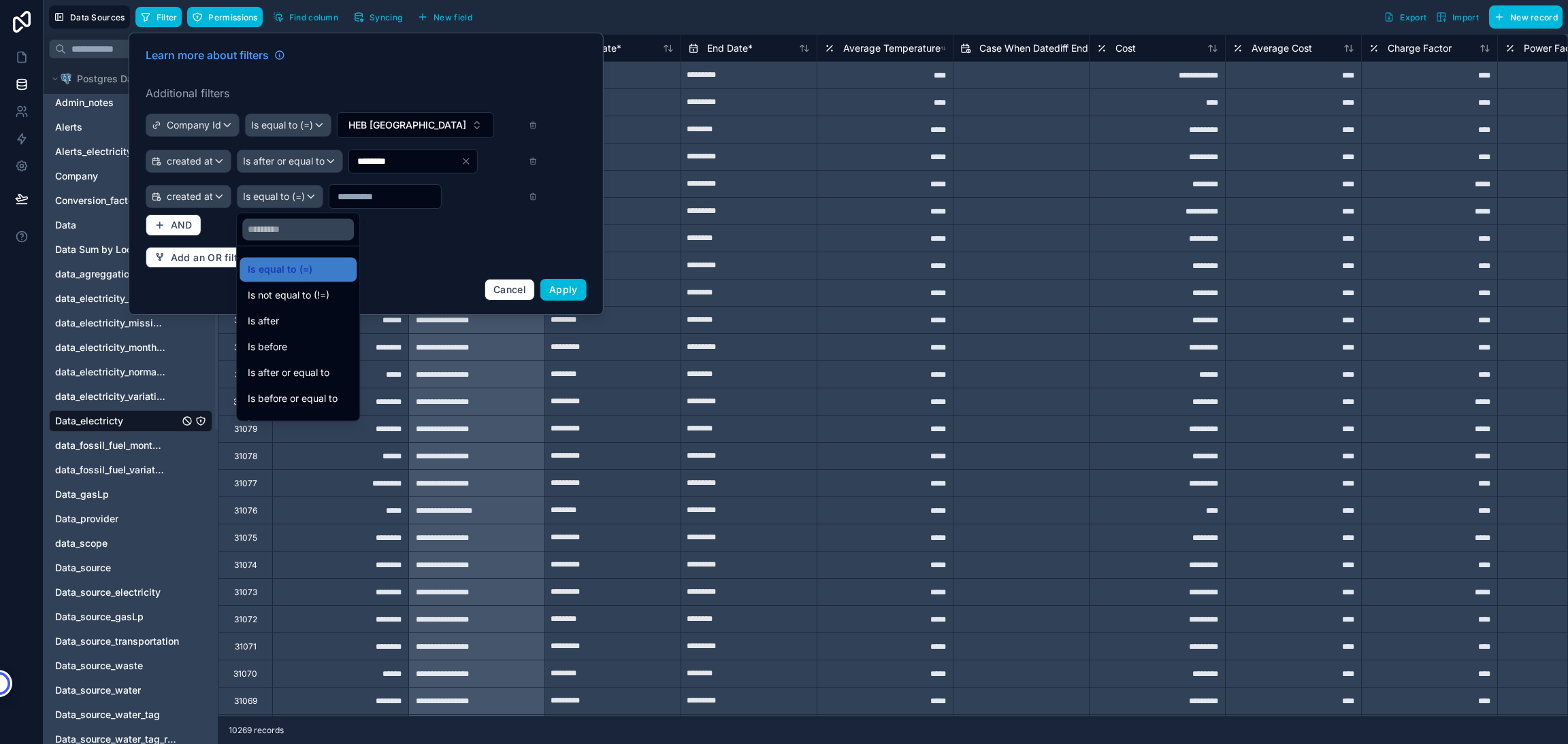
click at [282, 403] on span "Is before or equal to" at bounding box center [292, 398] width 90 height 17
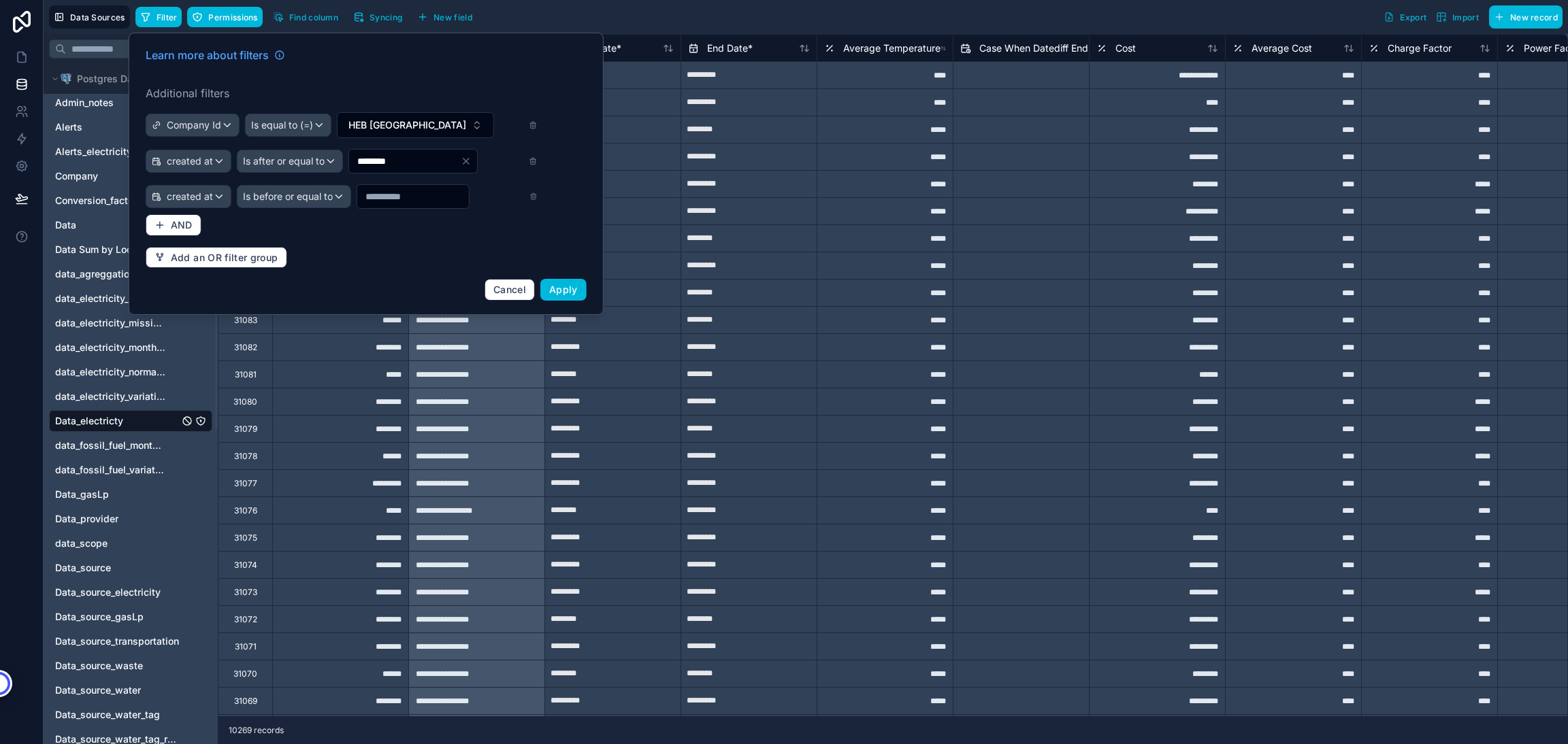
click at [411, 197] on input "text" at bounding box center [413, 197] width 112 height 19
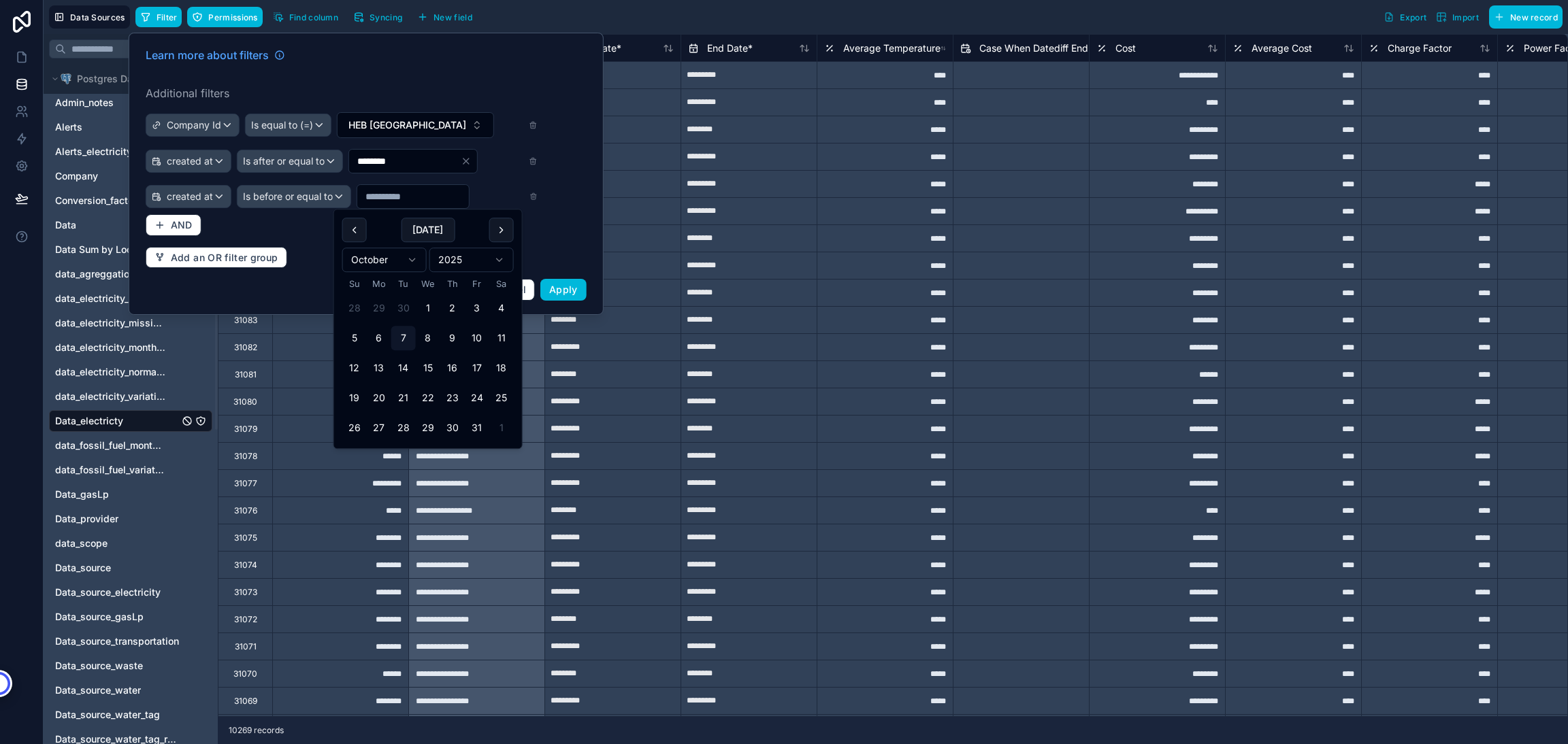
click at [511, 240] on button at bounding box center [501, 230] width 24 height 24
click at [355, 231] on button at bounding box center [355, 230] width 24 height 24
click at [399, 429] on button "30" at bounding box center [404, 428] width 24 height 24
type input "*********"
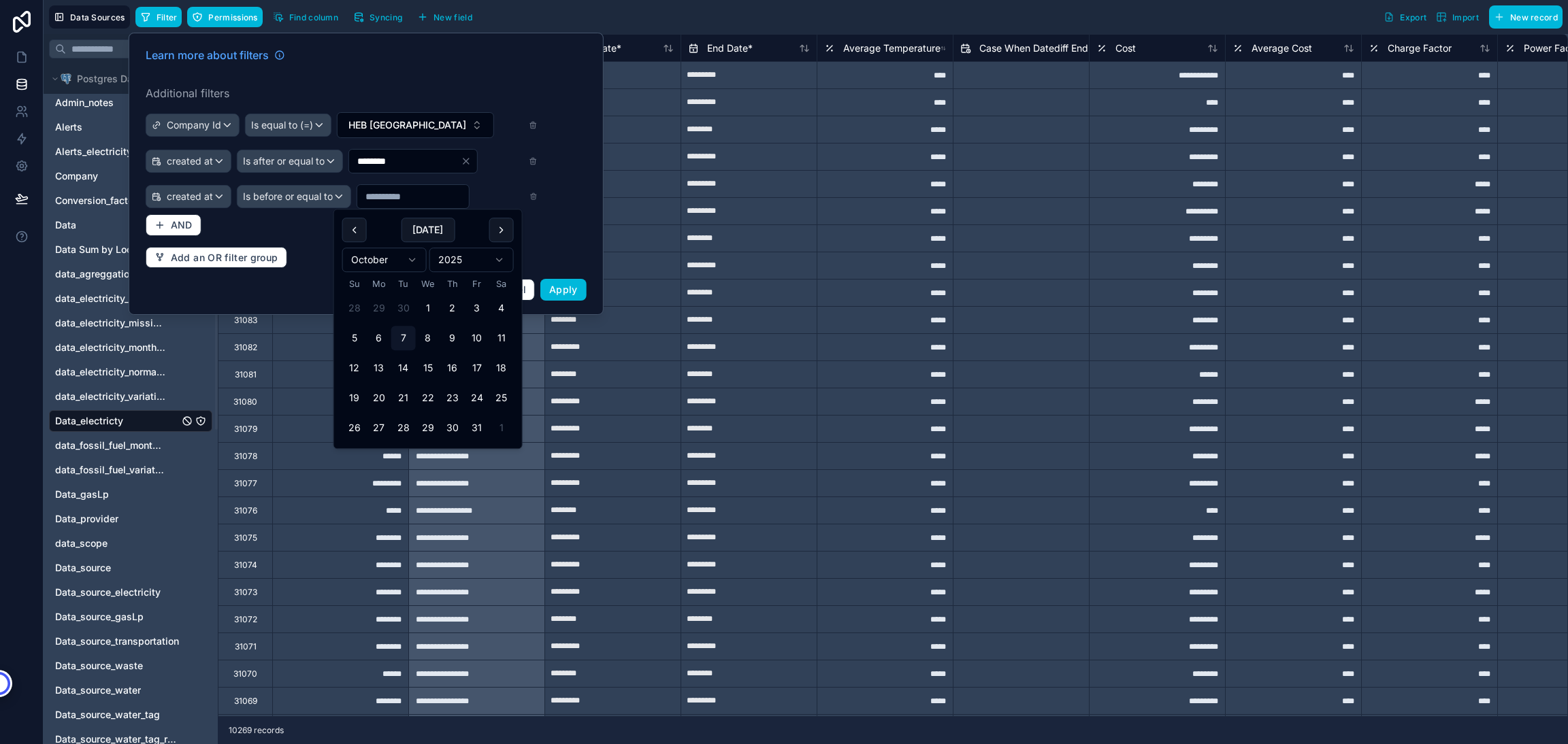
type input "*********"
click at [546, 85] on label "Additional filters" at bounding box center [366, 93] width 441 height 17
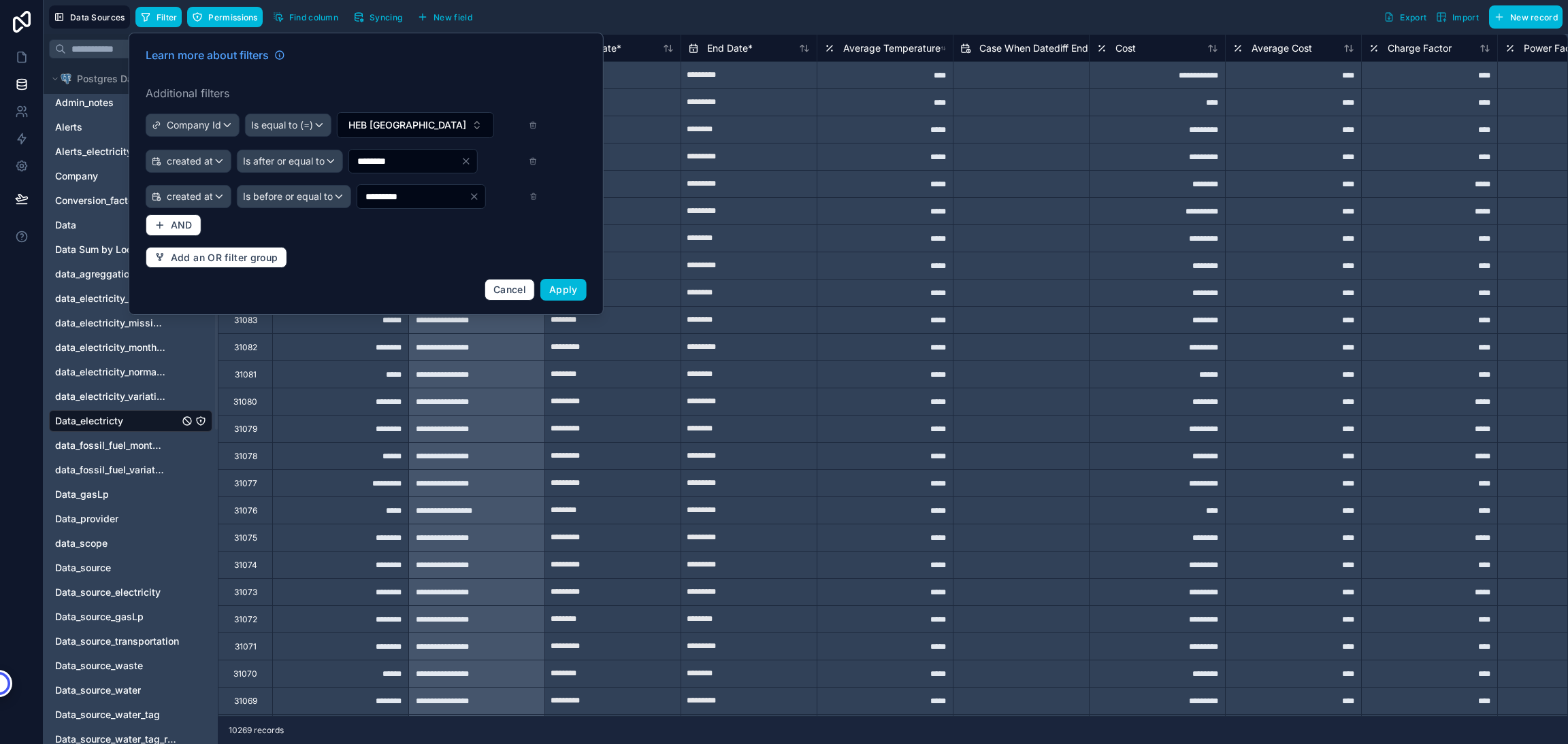
click at [560, 294] on span "Apply" at bounding box center [563, 289] width 29 height 11
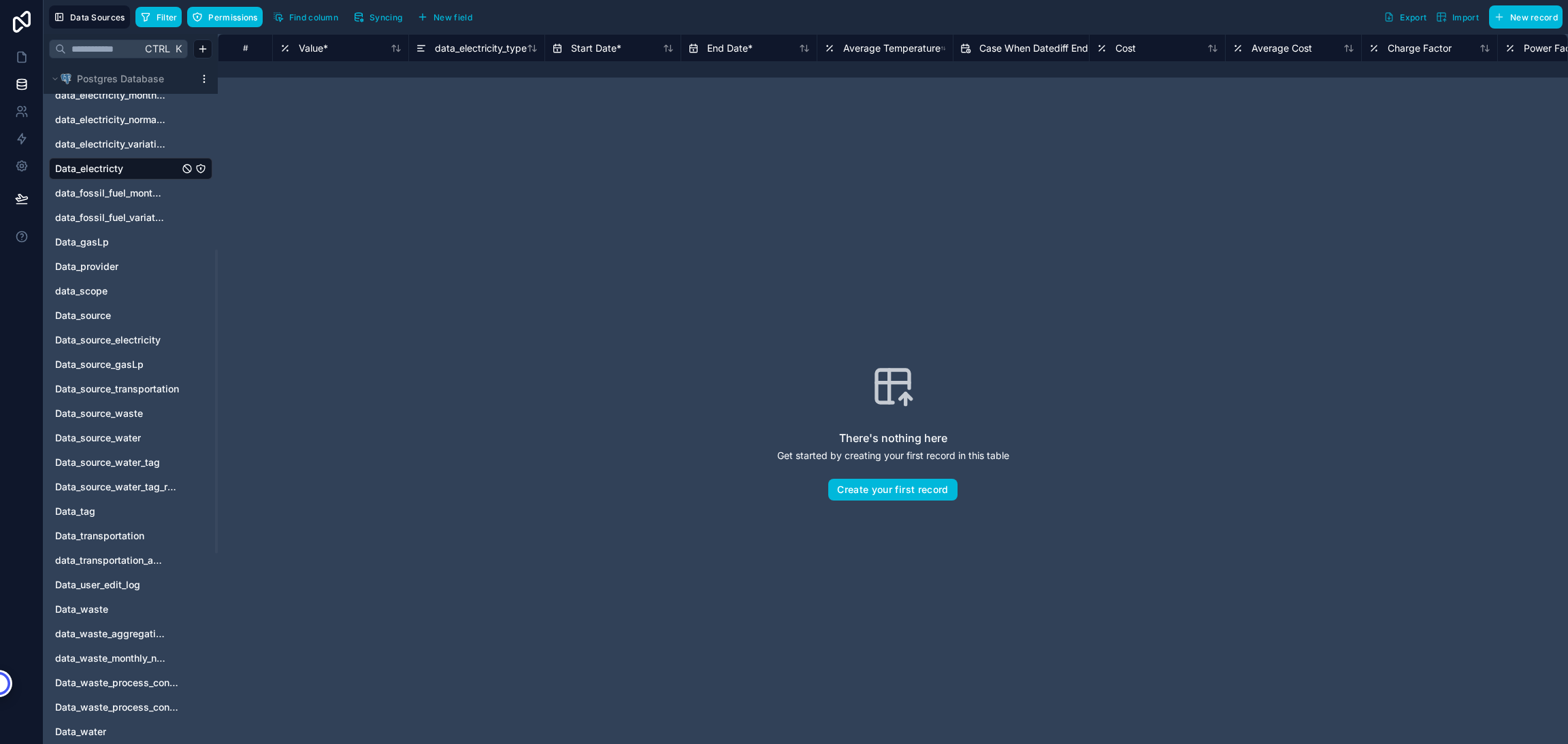
scroll to position [423, 0]
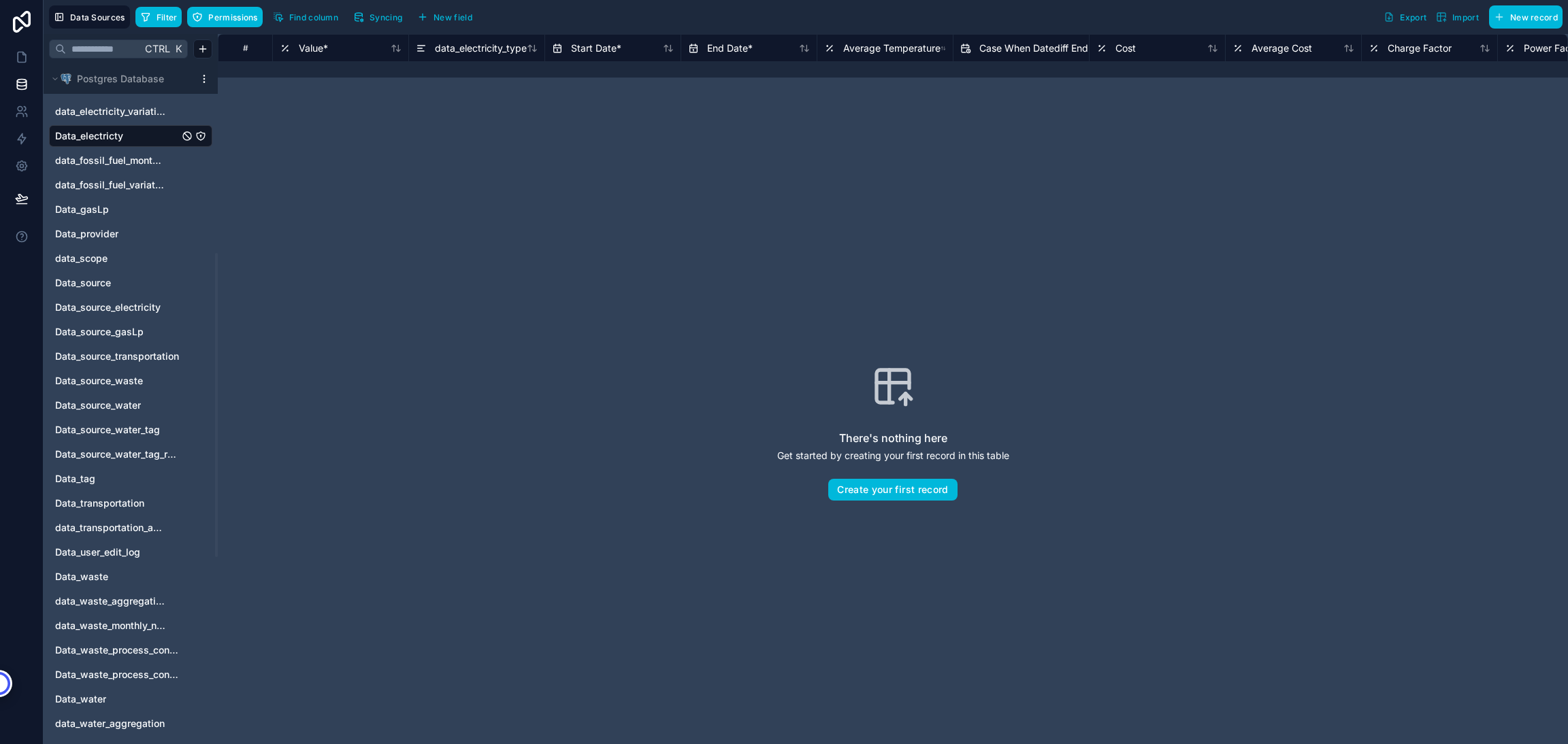
click at [83, 693] on span "Data_water" at bounding box center [80, 700] width 51 height 14
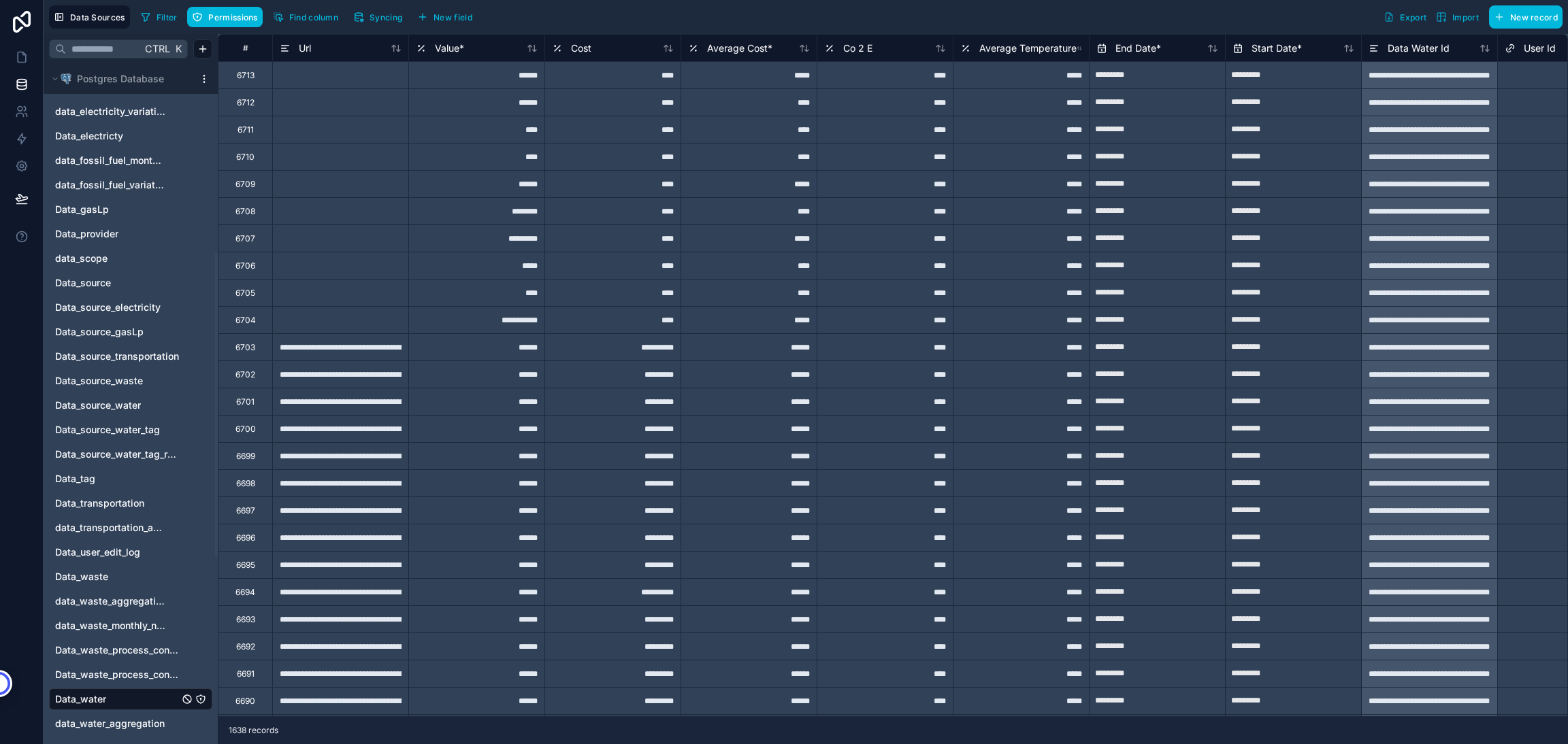
click at [135, 23] on div "Filter Permissions Find column Syncing New field" at bounding box center [309, 17] width 347 height 24
click at [157, 18] on span "Filter" at bounding box center [167, 17] width 21 height 10
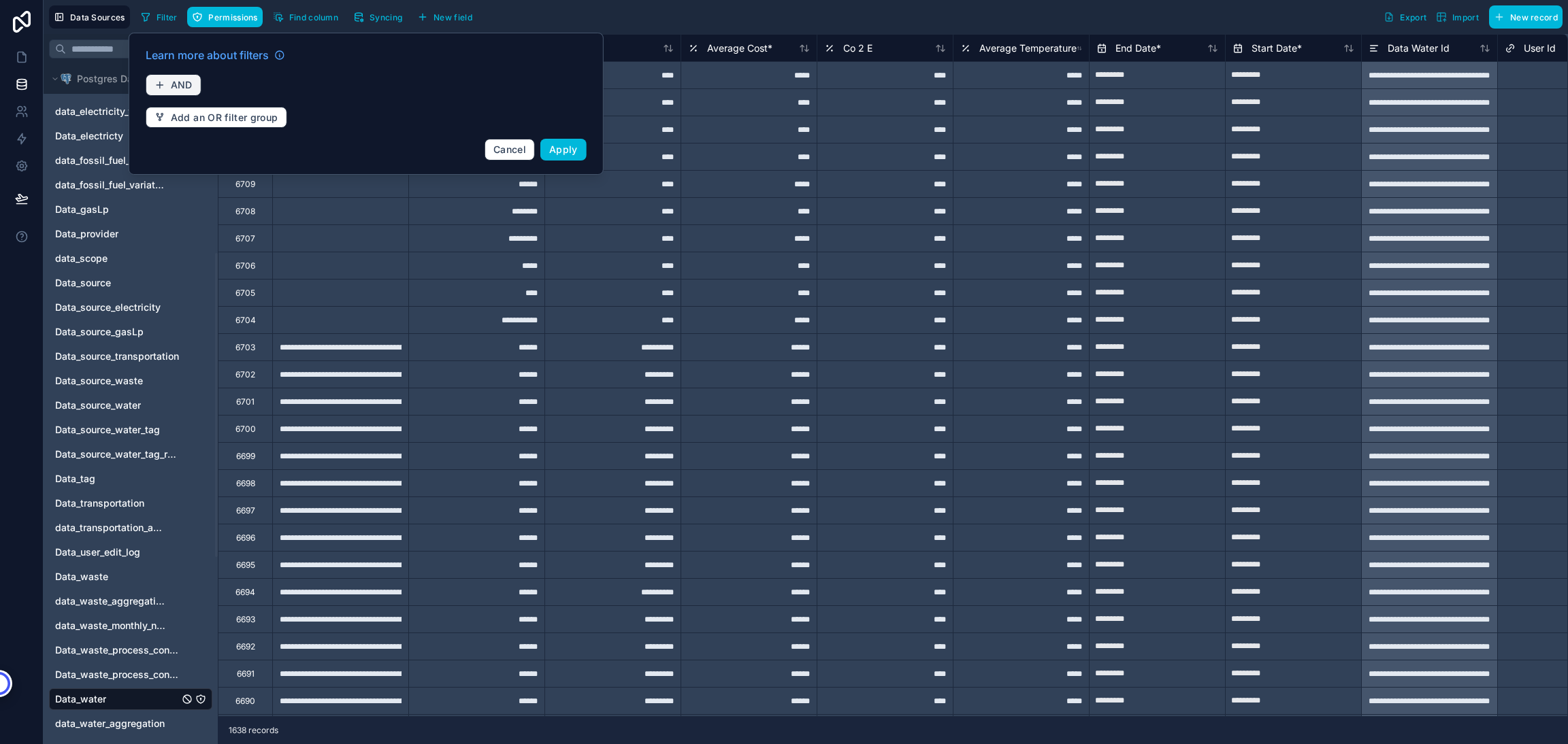
click at [154, 82] on icon "button" at bounding box center [160, 85] width 10 height 10
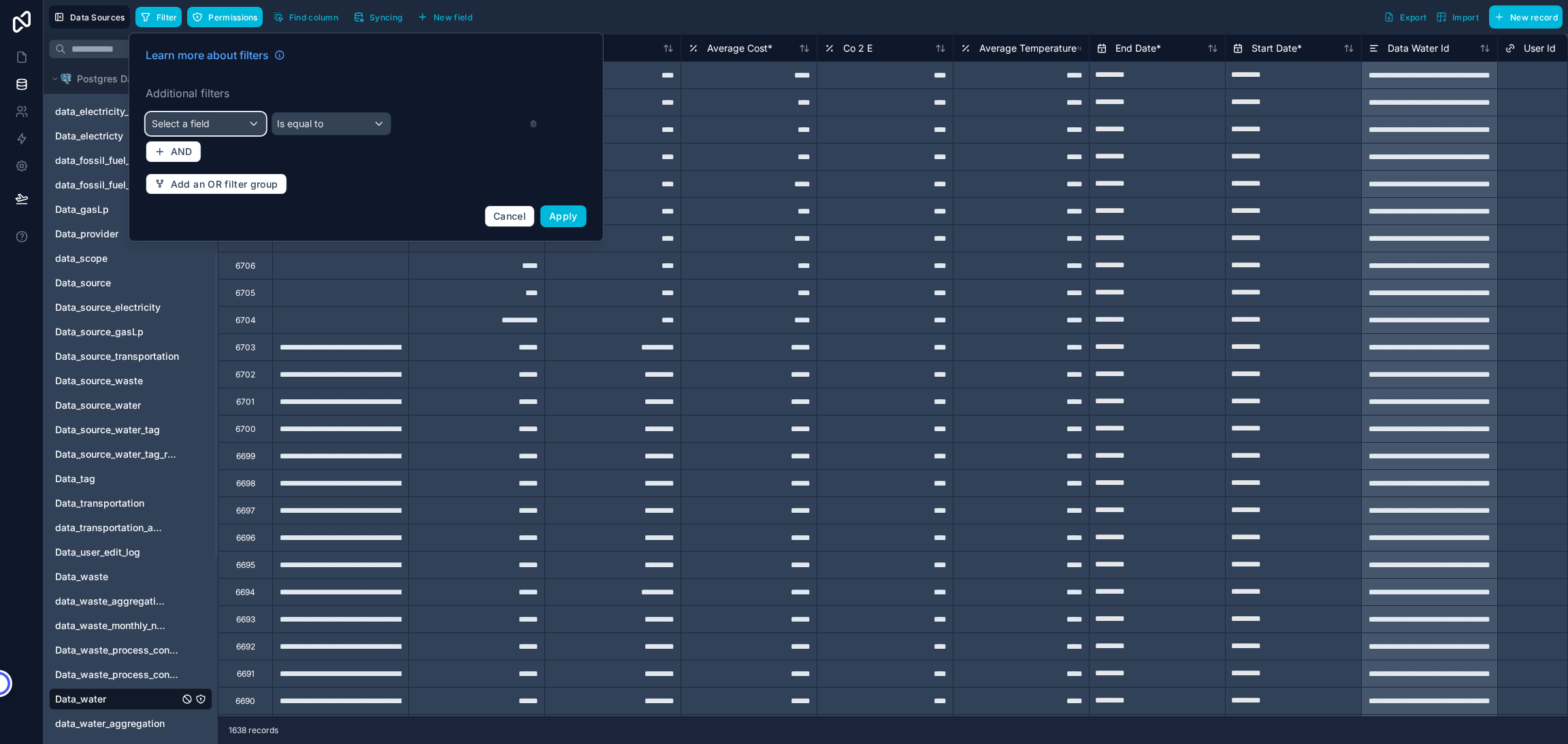
click at [193, 130] on span "Select a field" at bounding box center [180, 124] width 58 height 14
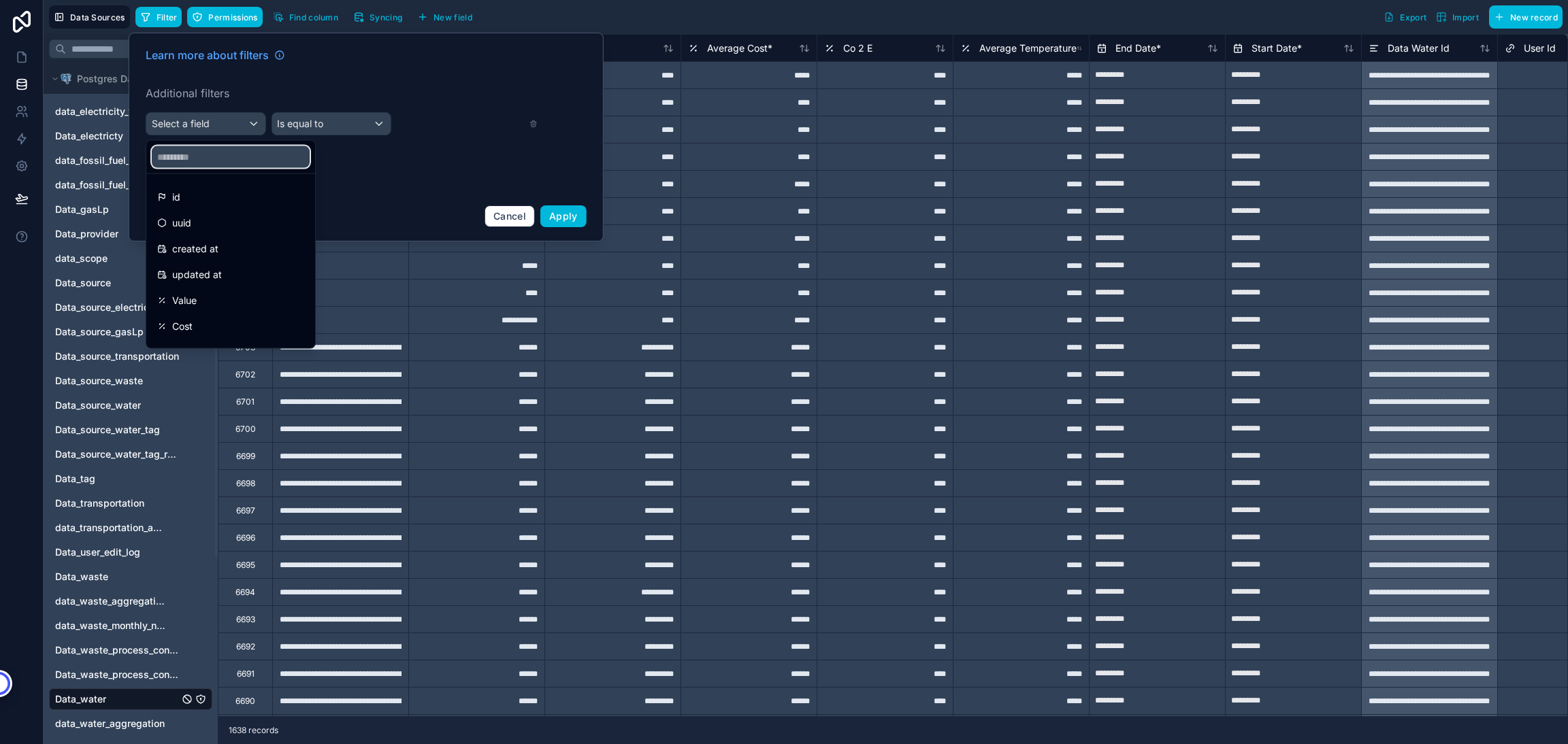
click at [193, 154] on input "text" at bounding box center [230, 157] width 158 height 22
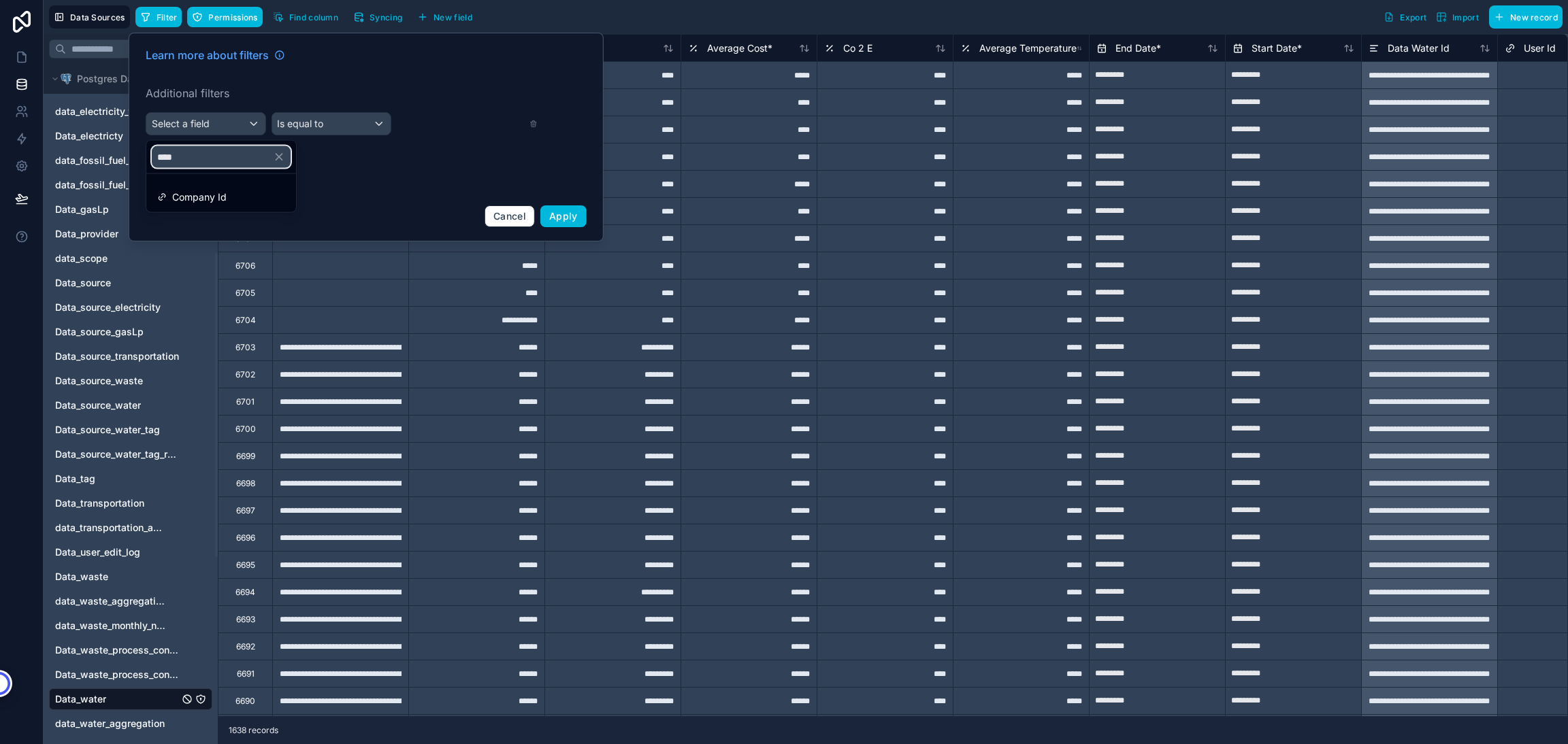
type input "****"
click at [213, 189] on span "Company Id" at bounding box center [200, 197] width 54 height 17
click at [291, 127] on span "Is empty" at bounding box center [296, 124] width 38 height 14
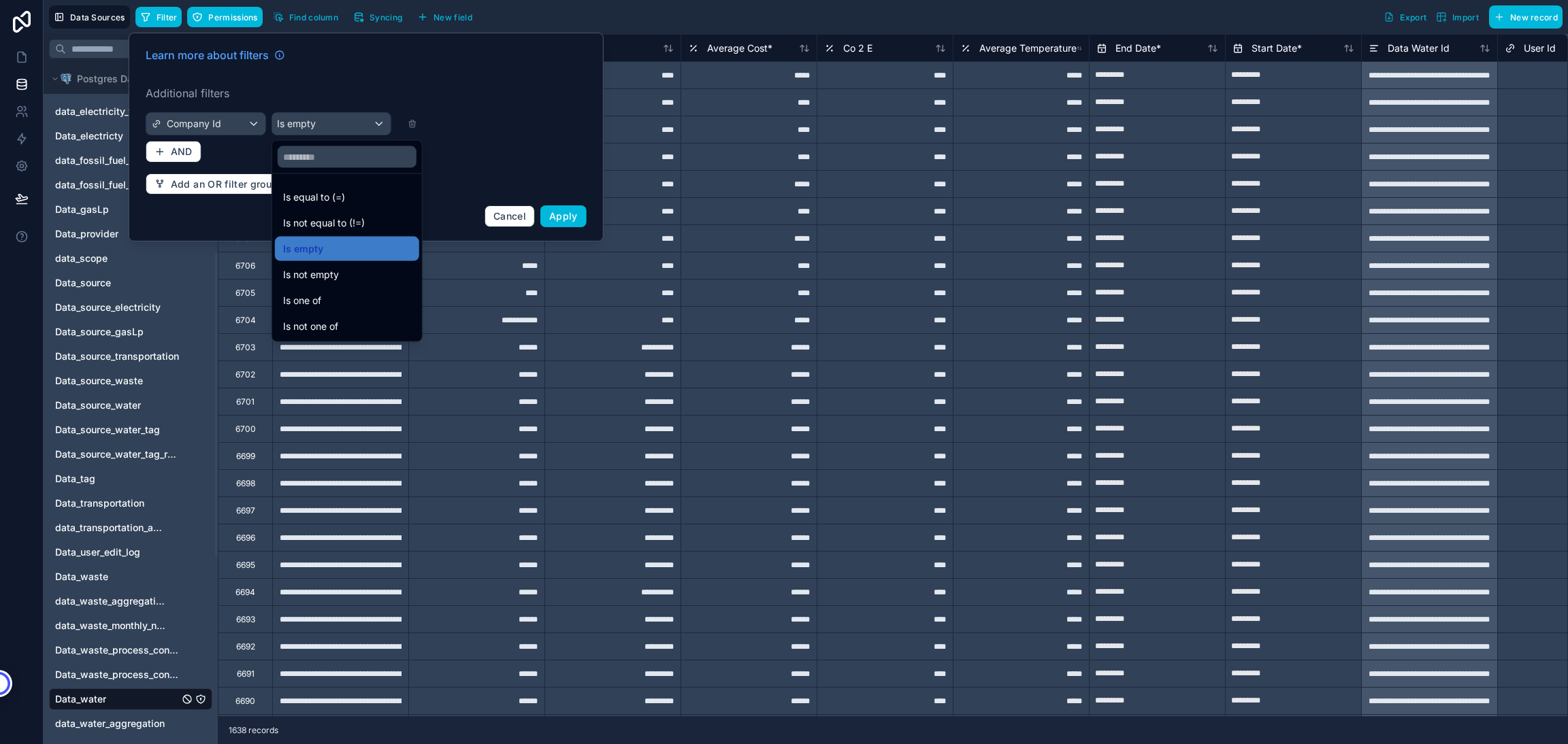
click at [306, 201] on span "Is equal to (=)" at bounding box center [314, 197] width 62 height 17
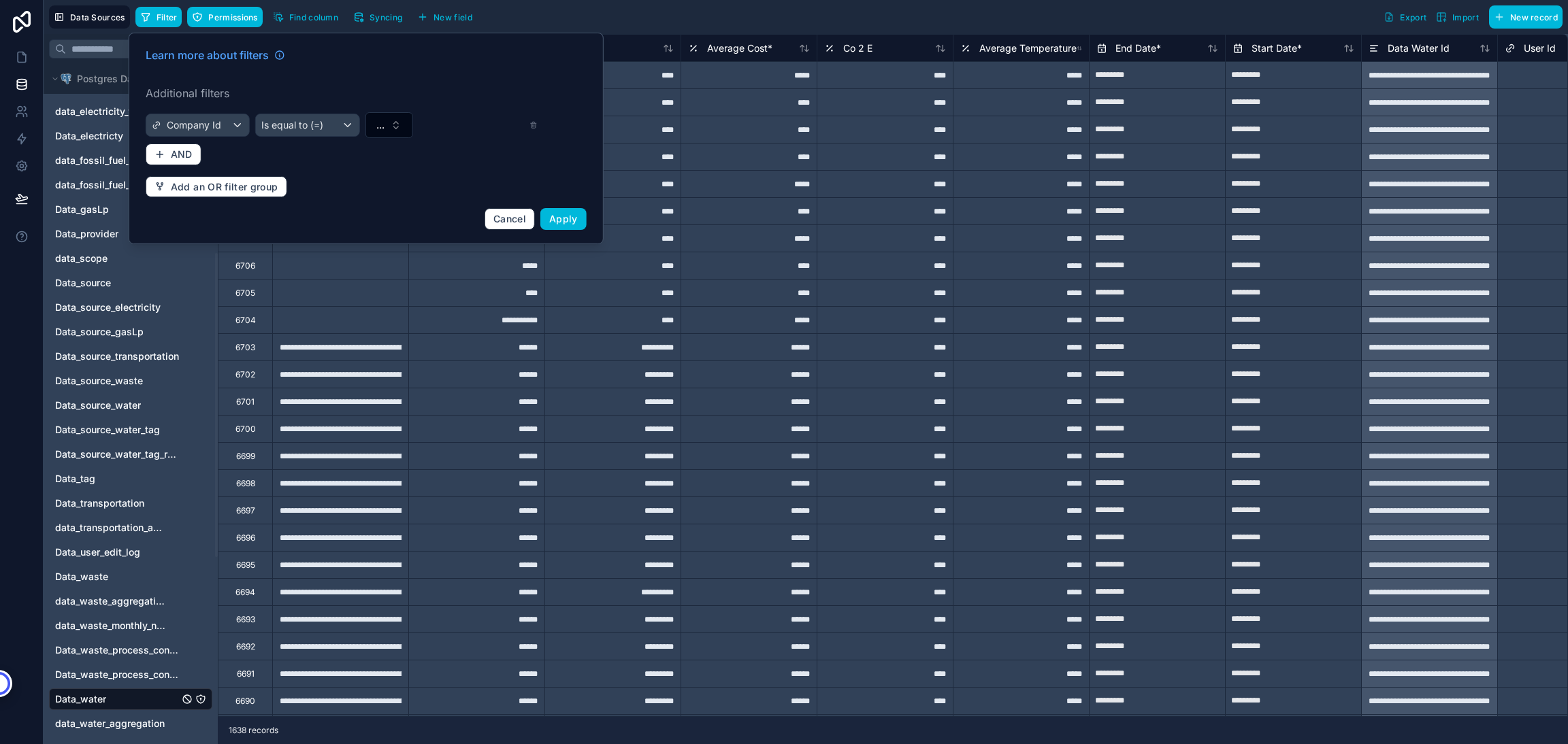
click at [398, 125] on button "..." at bounding box center [388, 125] width 48 height 26
type input "***"
click at [364, 180] on div "HEB [GEOGRAPHIC_DATA]" at bounding box center [388, 180] width 189 height 22
click at [138, 164] on div "Learn more about filters Additional filters Company Id Is equal to (=) HEB Mexi…" at bounding box center [366, 138] width 458 height 200
click at [166, 156] on button "AND" at bounding box center [173, 154] width 56 height 22
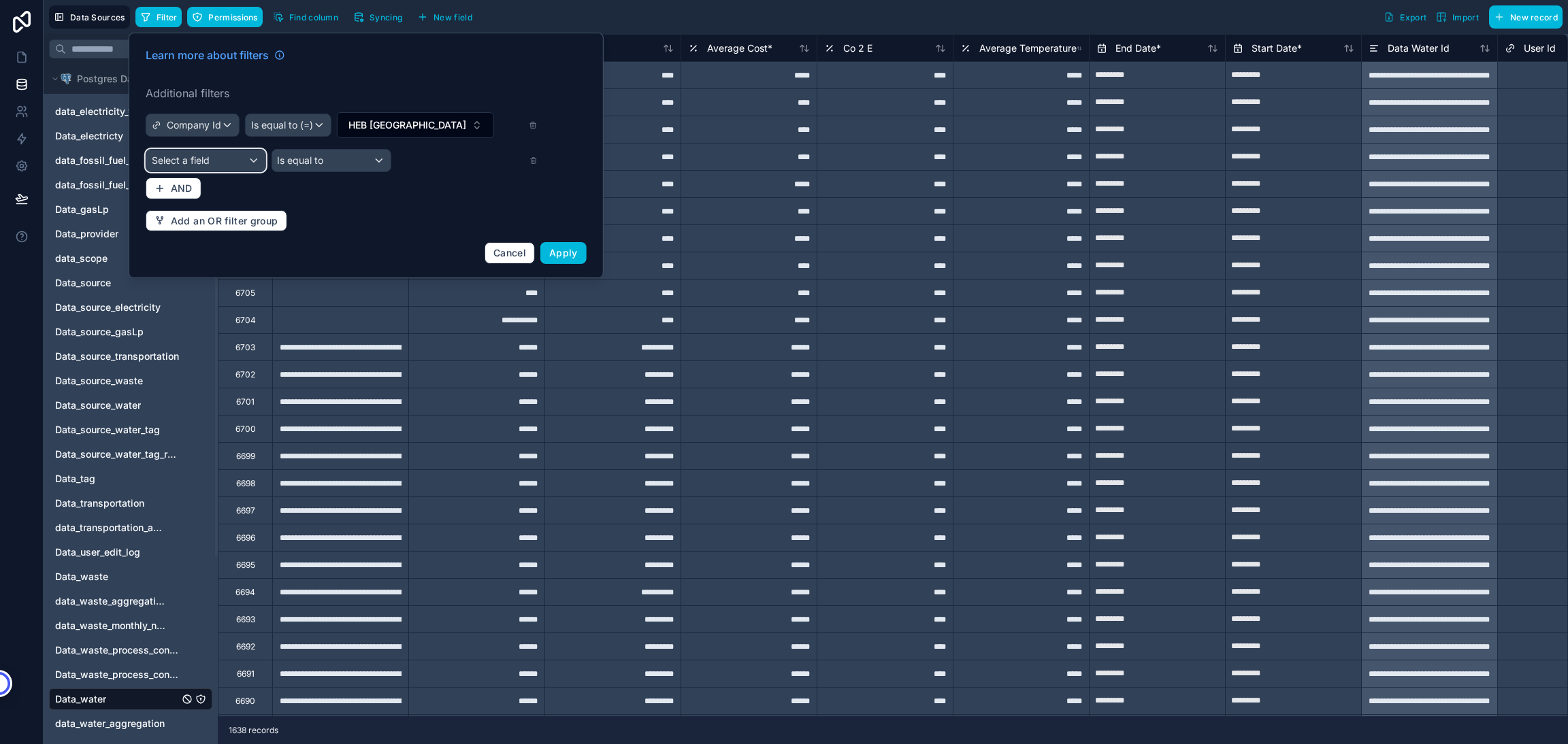
click at [166, 165] on span "Select a field" at bounding box center [180, 159] width 58 height 11
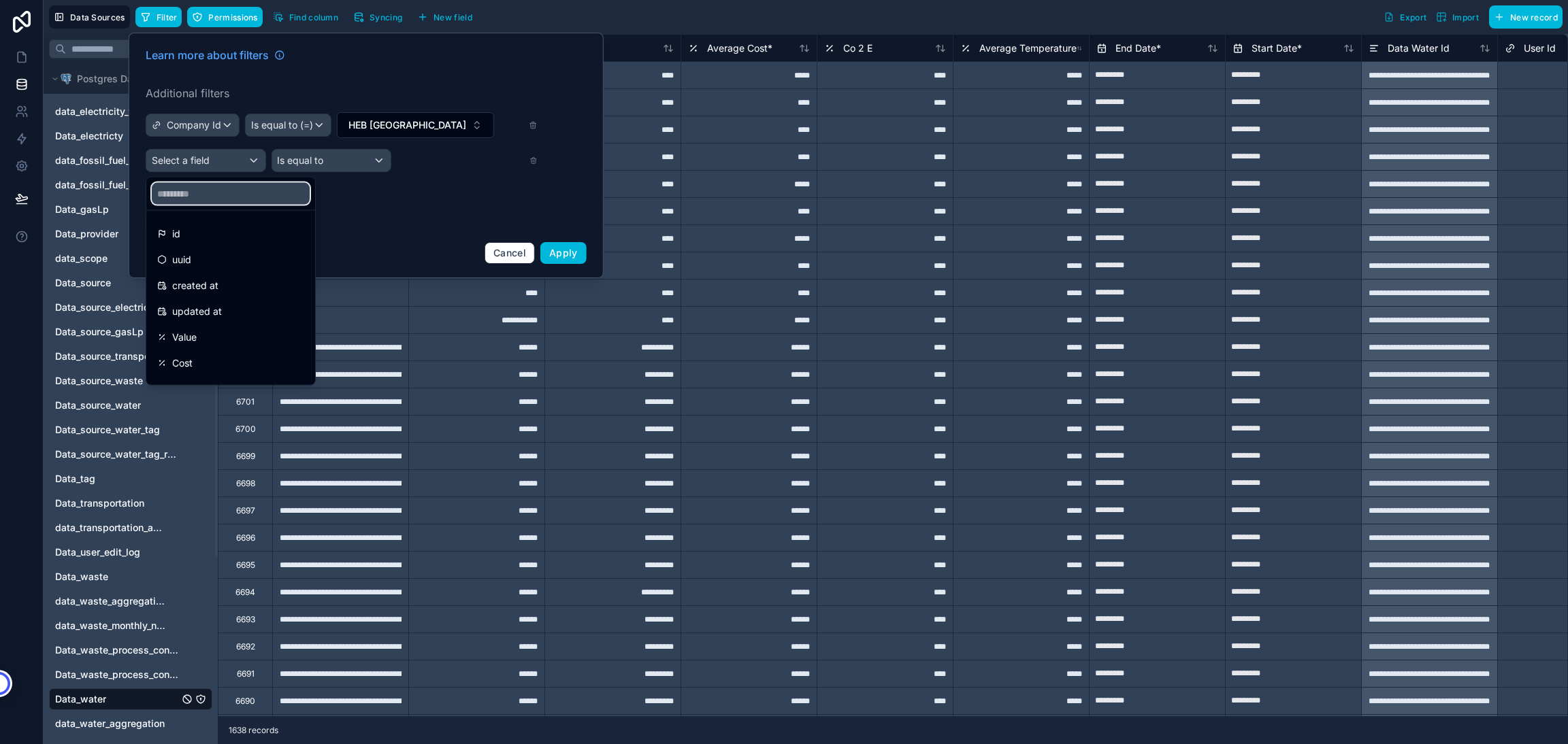
click at [206, 198] on input "text" at bounding box center [230, 193] width 158 height 22
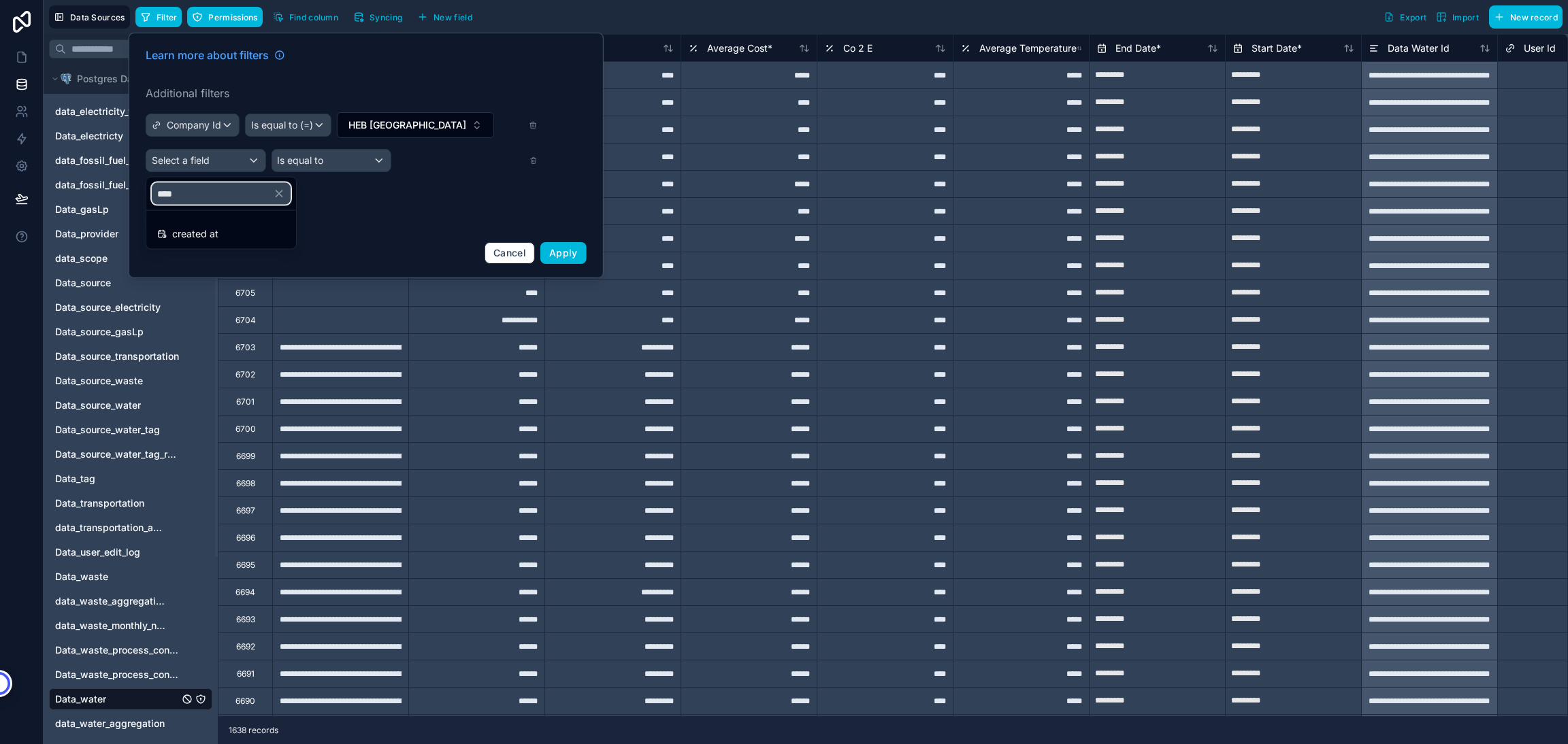
type input "****"
click at [205, 240] on span "created at" at bounding box center [195, 233] width 46 height 17
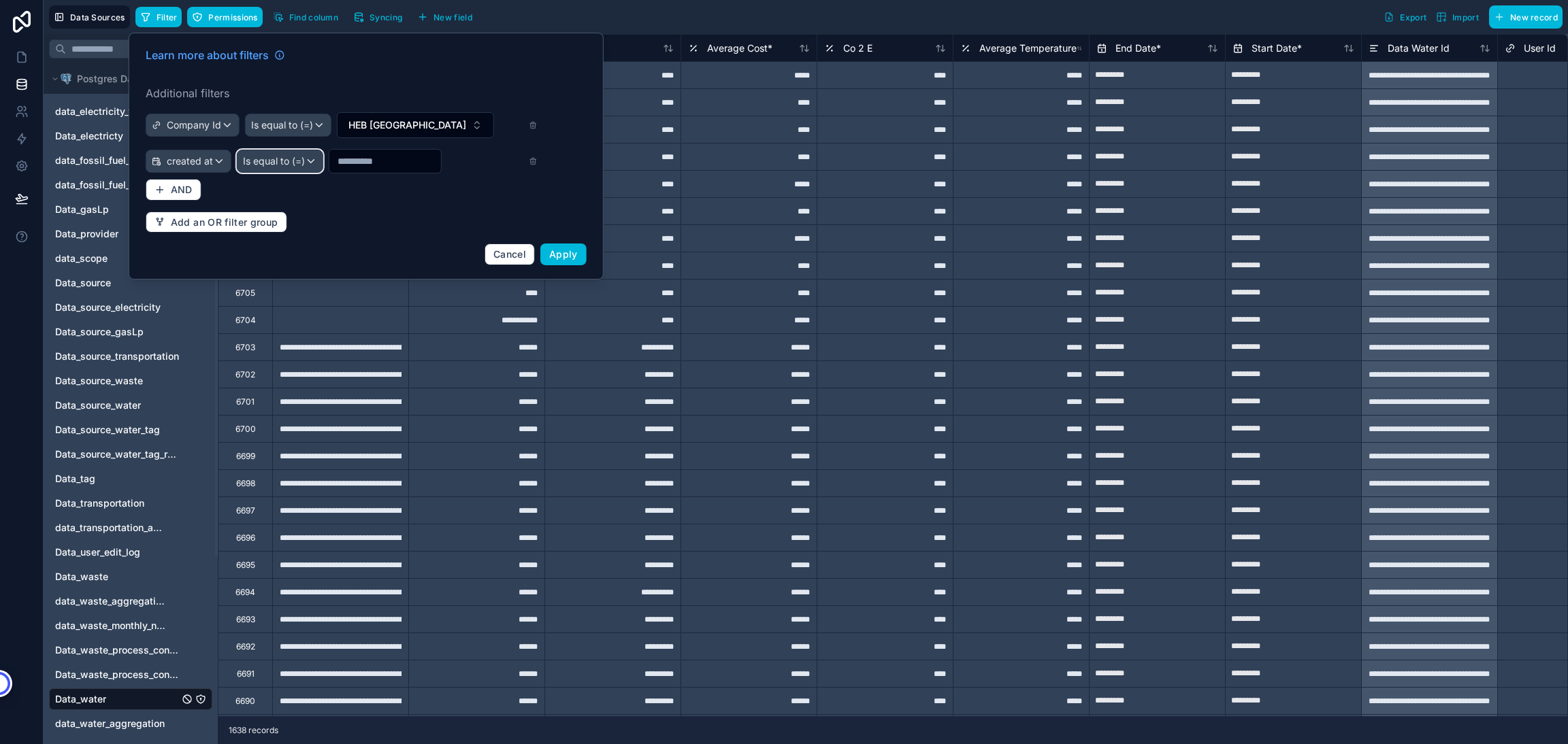
click at [278, 166] on span "Is equal to (=)" at bounding box center [274, 161] width 62 height 14
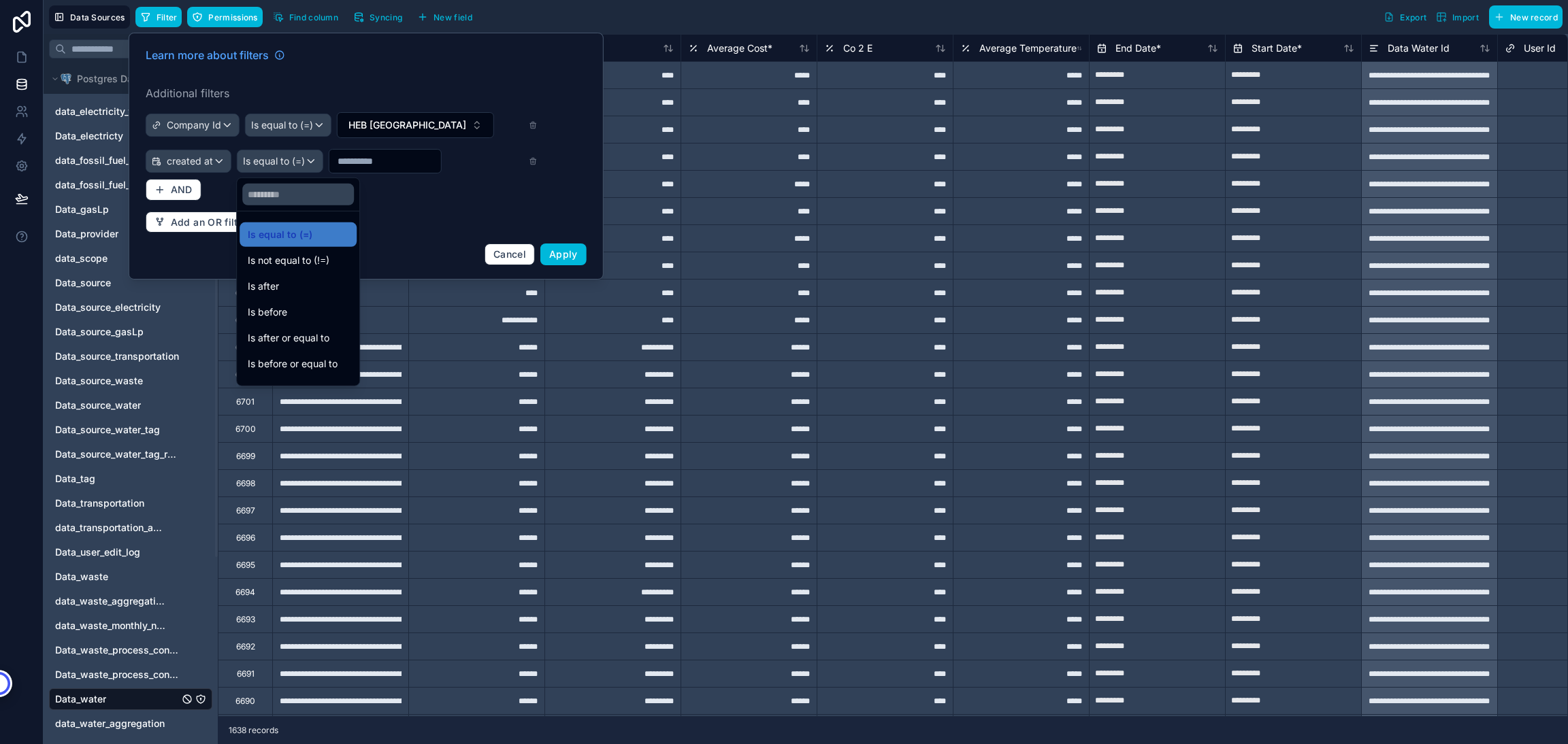
click at [288, 328] on div "Is after or equal to" at bounding box center [298, 338] width 117 height 24
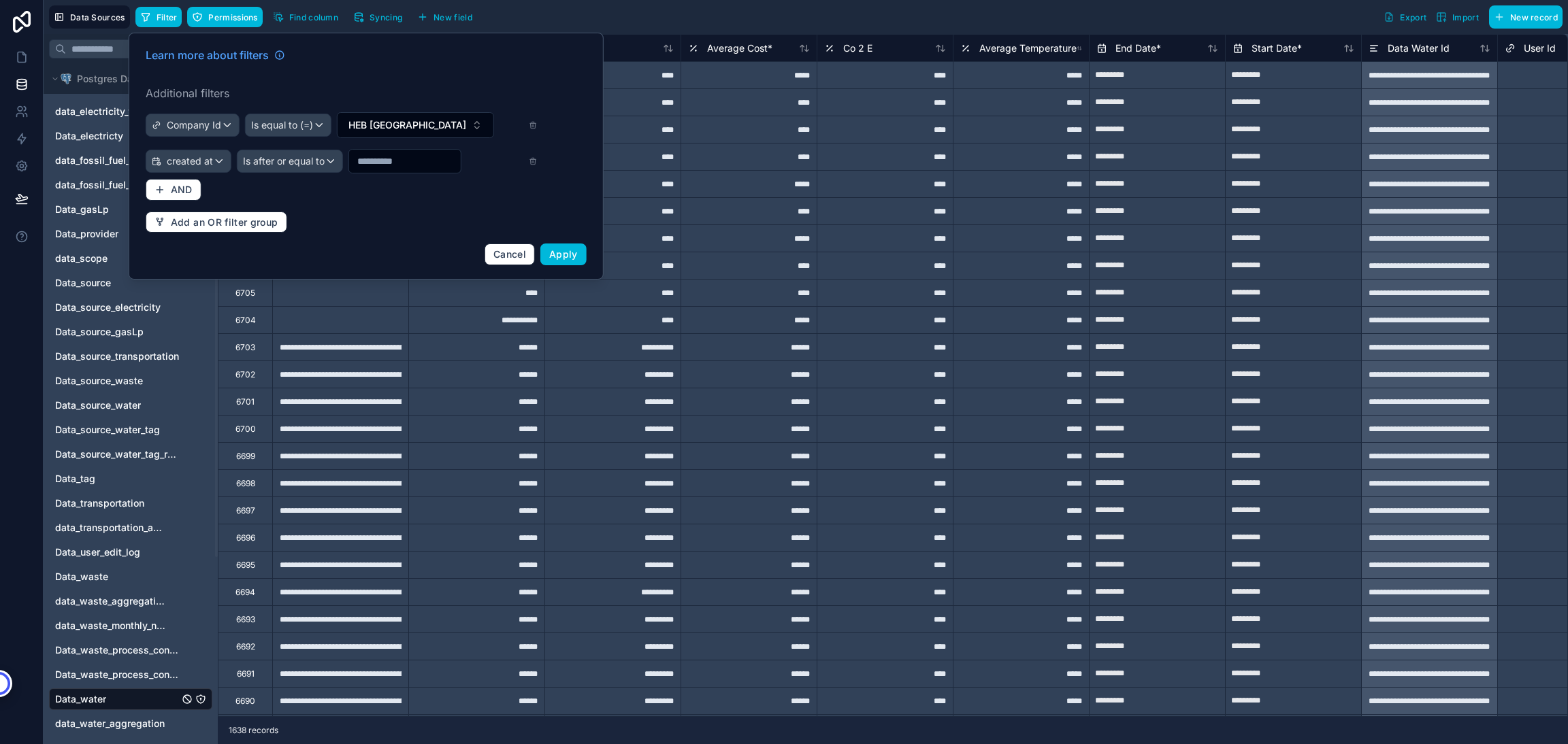
click at [389, 161] on input "text" at bounding box center [404, 161] width 112 height 19
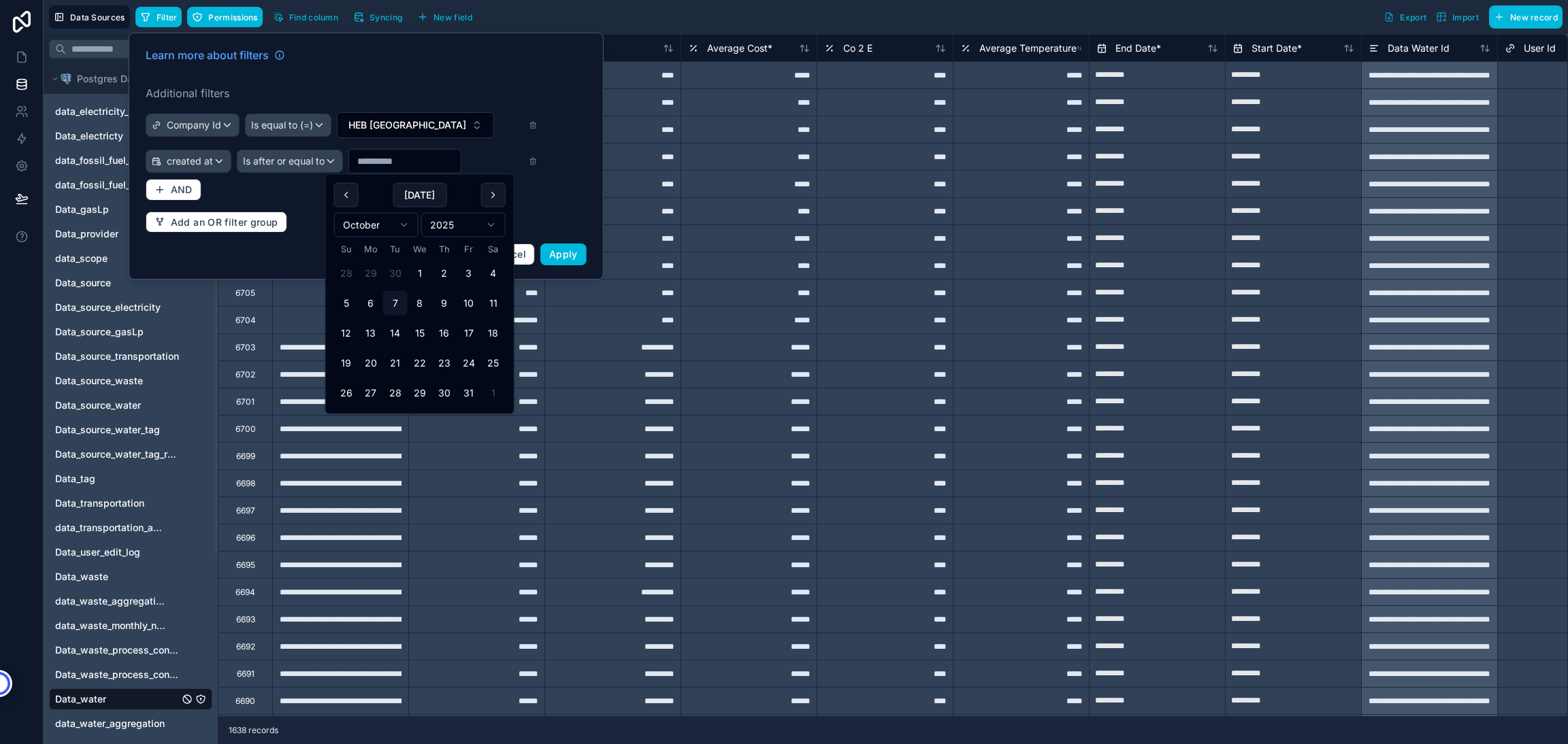
click at [350, 197] on button at bounding box center [346, 195] width 24 height 24
click at [381, 278] on button "1" at bounding box center [370, 274] width 24 height 24
type input "********"
click at [141, 181] on div "Learn more about filters Additional filters Company Id Is equal to (=) HEB Mexi…" at bounding box center [366, 155] width 458 height 234
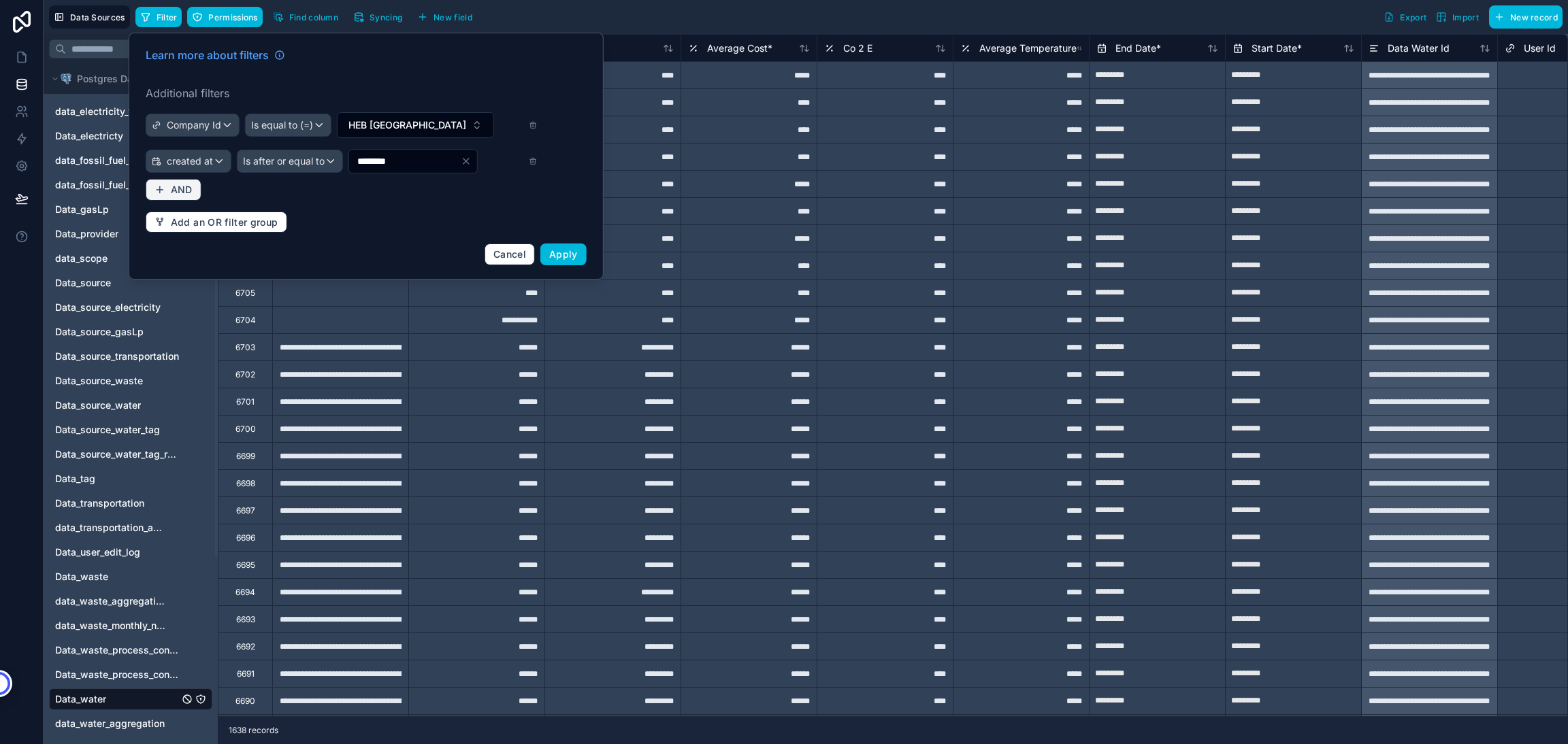
click at [157, 188] on icon "button" at bounding box center [160, 190] width 10 height 10
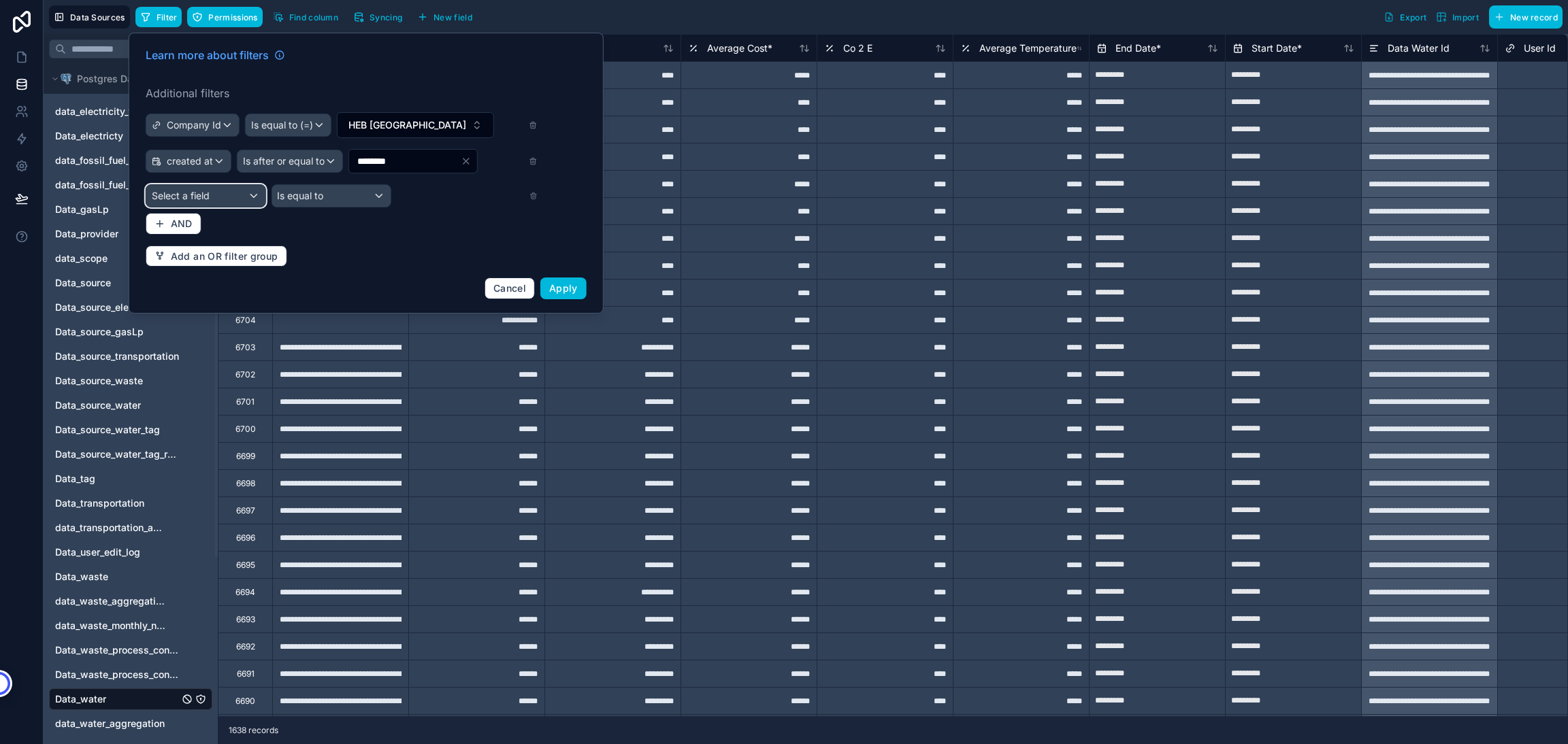
click at [162, 196] on span "Select a field" at bounding box center [180, 195] width 58 height 11
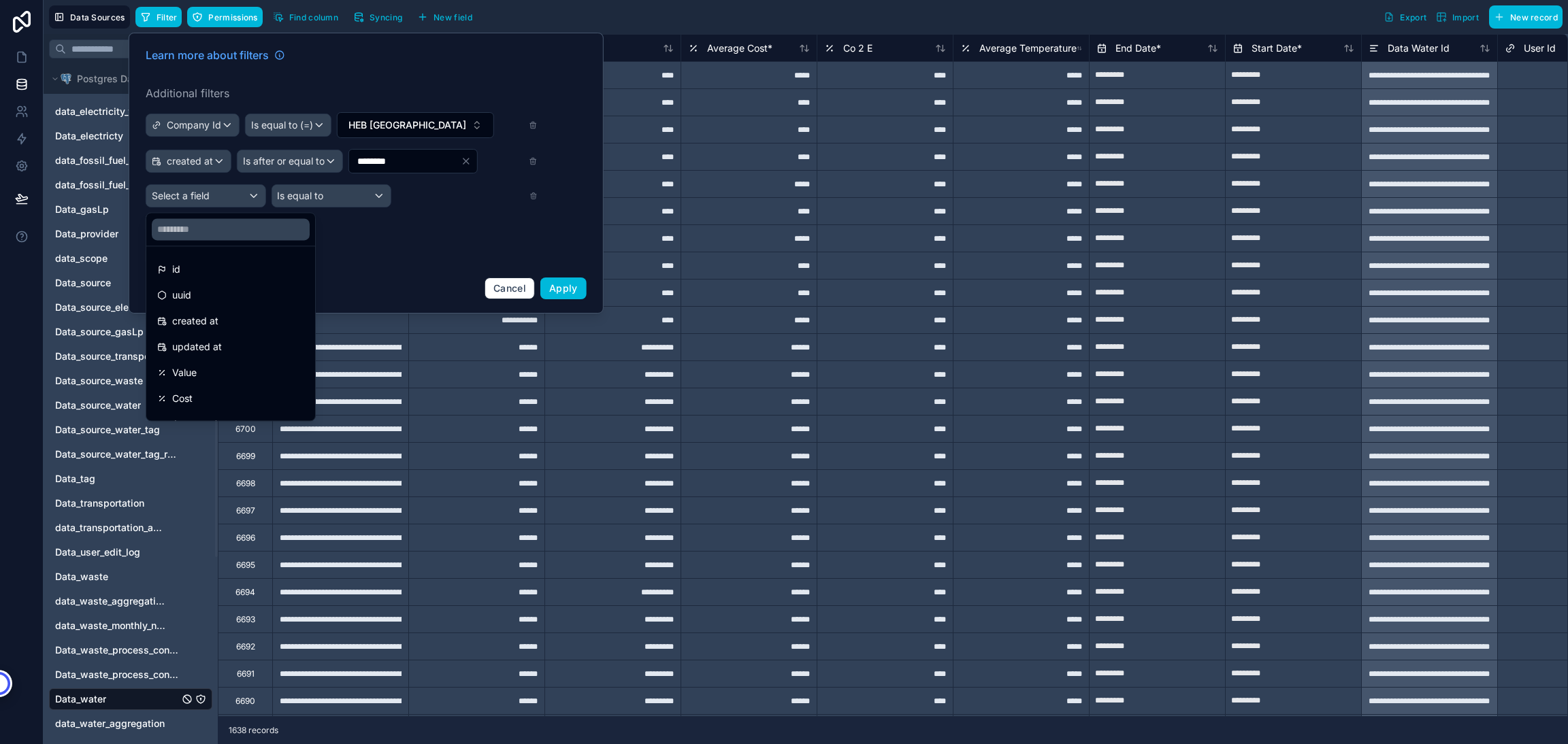
click at [162, 196] on div at bounding box center [366, 172] width 475 height 281
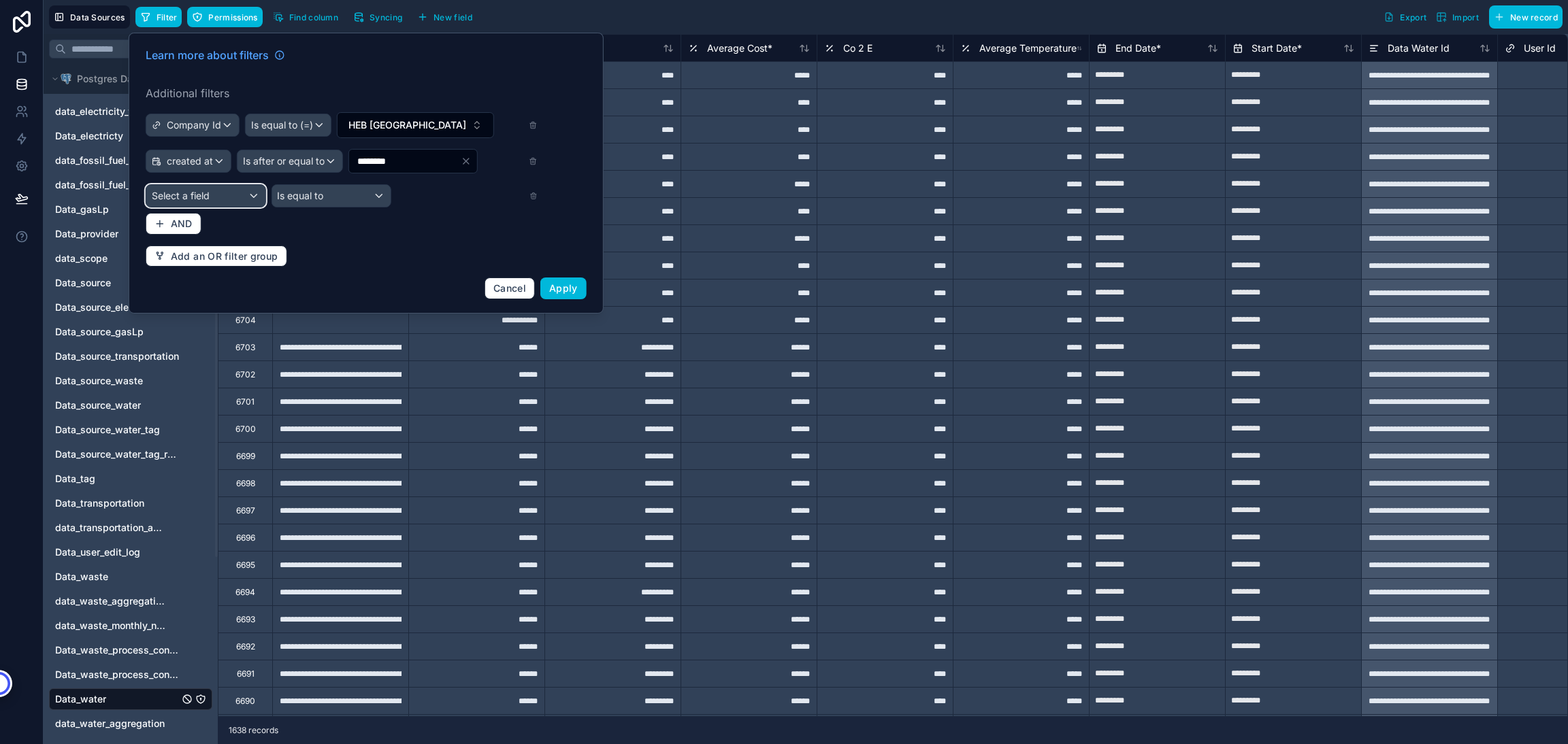
click at [173, 193] on span "Select a field" at bounding box center [180, 195] width 58 height 11
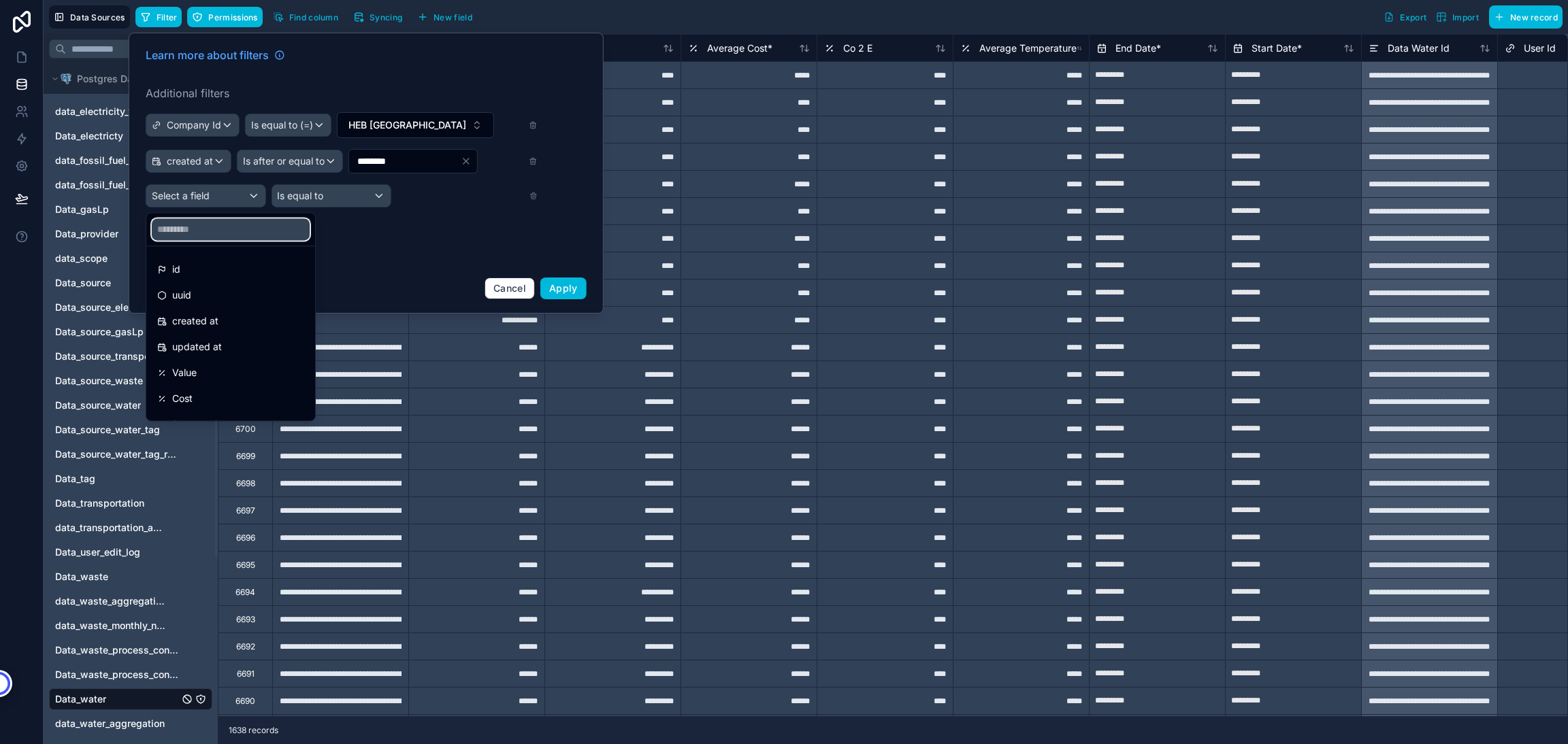
click at [176, 234] on input "text" at bounding box center [230, 229] width 158 height 22
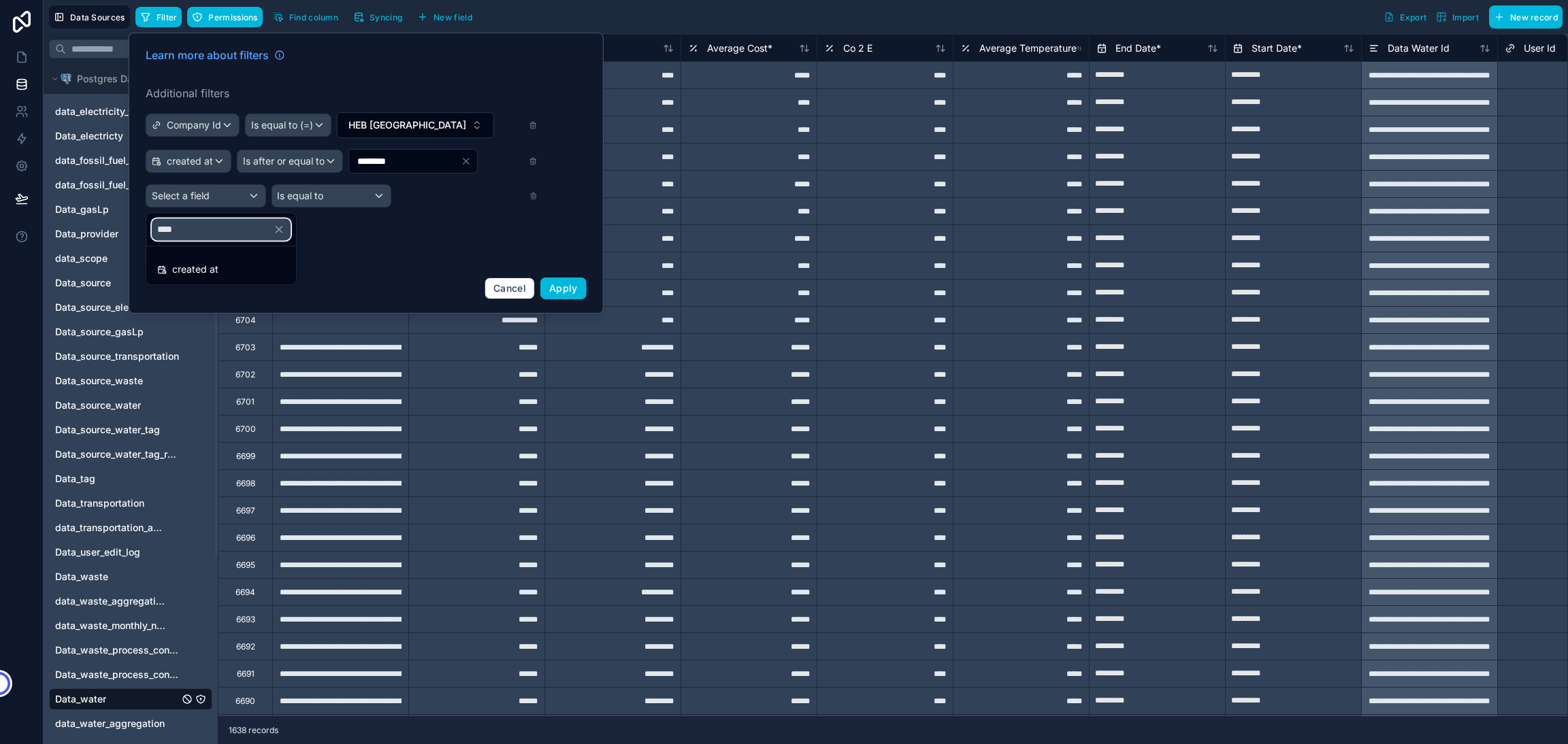
type input "****"
click at [176, 269] on span "created at" at bounding box center [195, 269] width 46 height 17
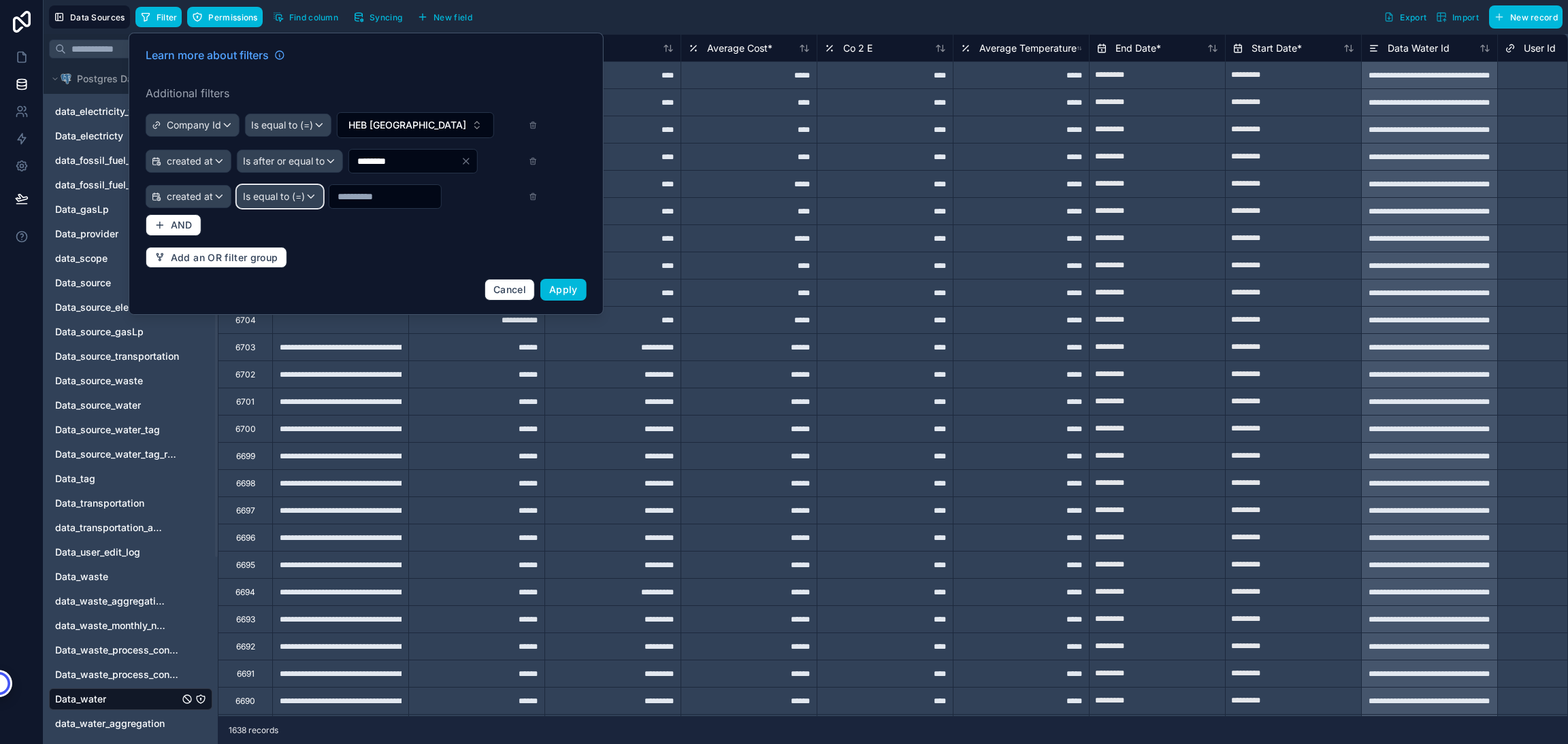
click at [281, 190] on span "Is equal to (=)" at bounding box center [274, 197] width 62 height 14
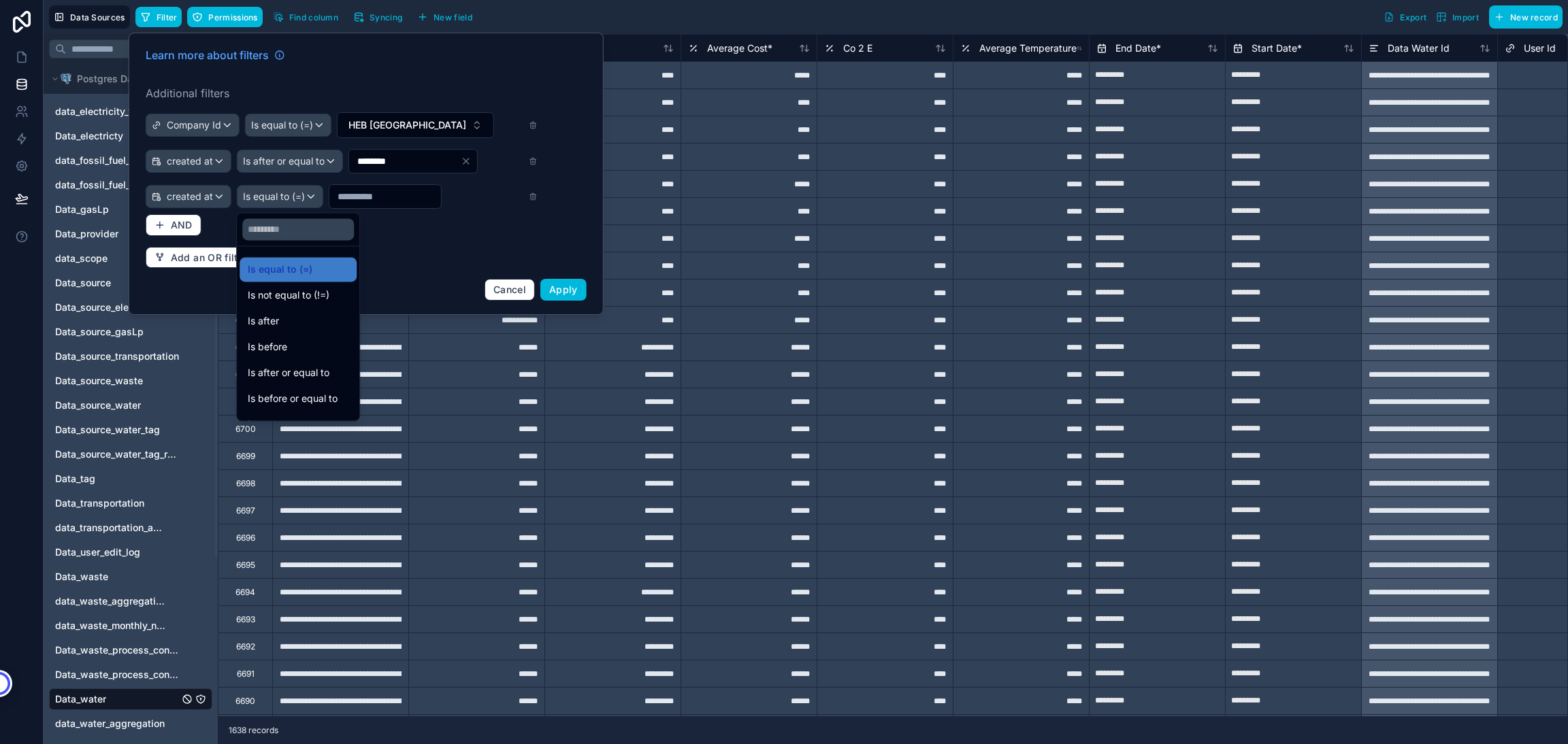
click at [299, 401] on span "Is before or equal to" at bounding box center [292, 398] width 90 height 17
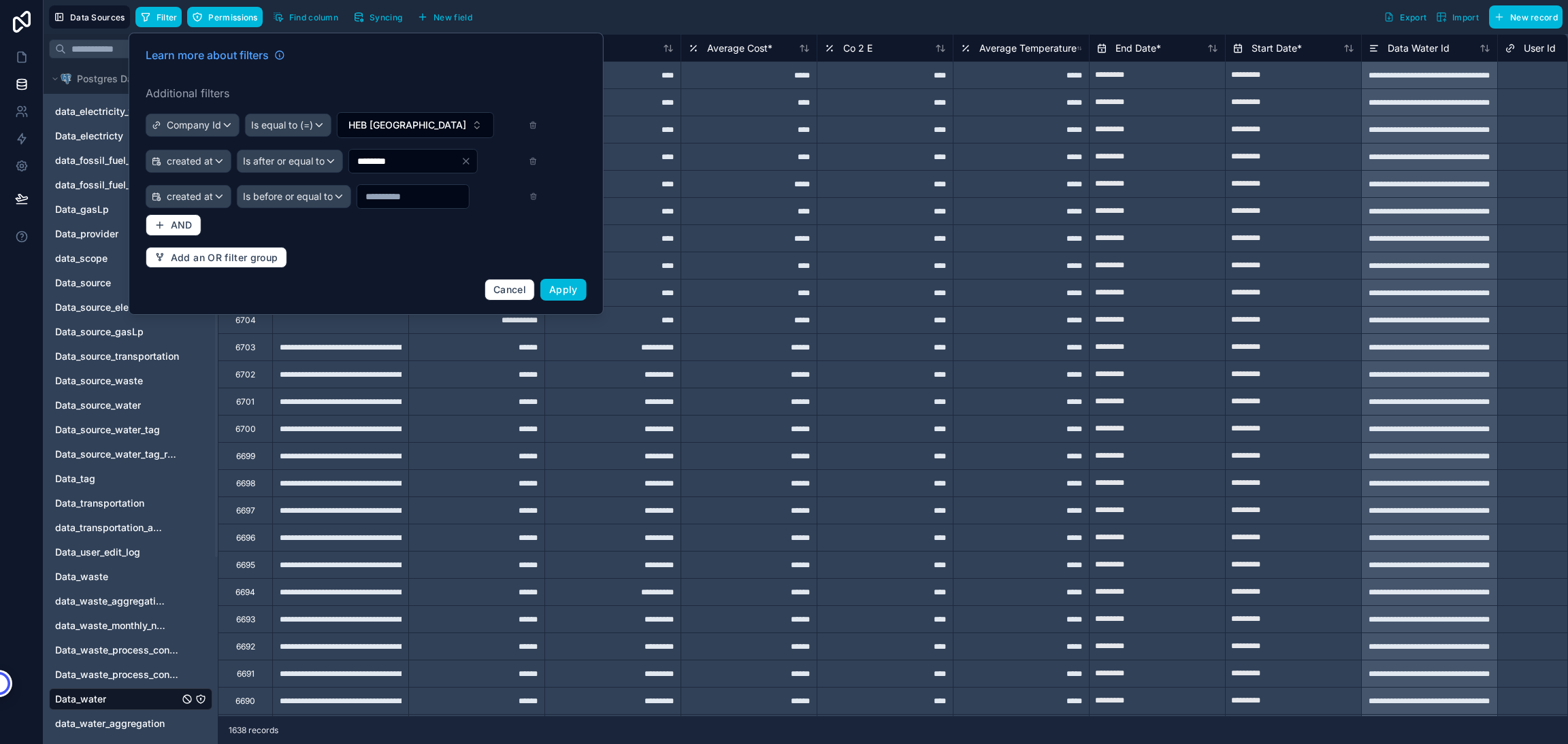
click at [415, 203] on input "text" at bounding box center [413, 197] width 112 height 19
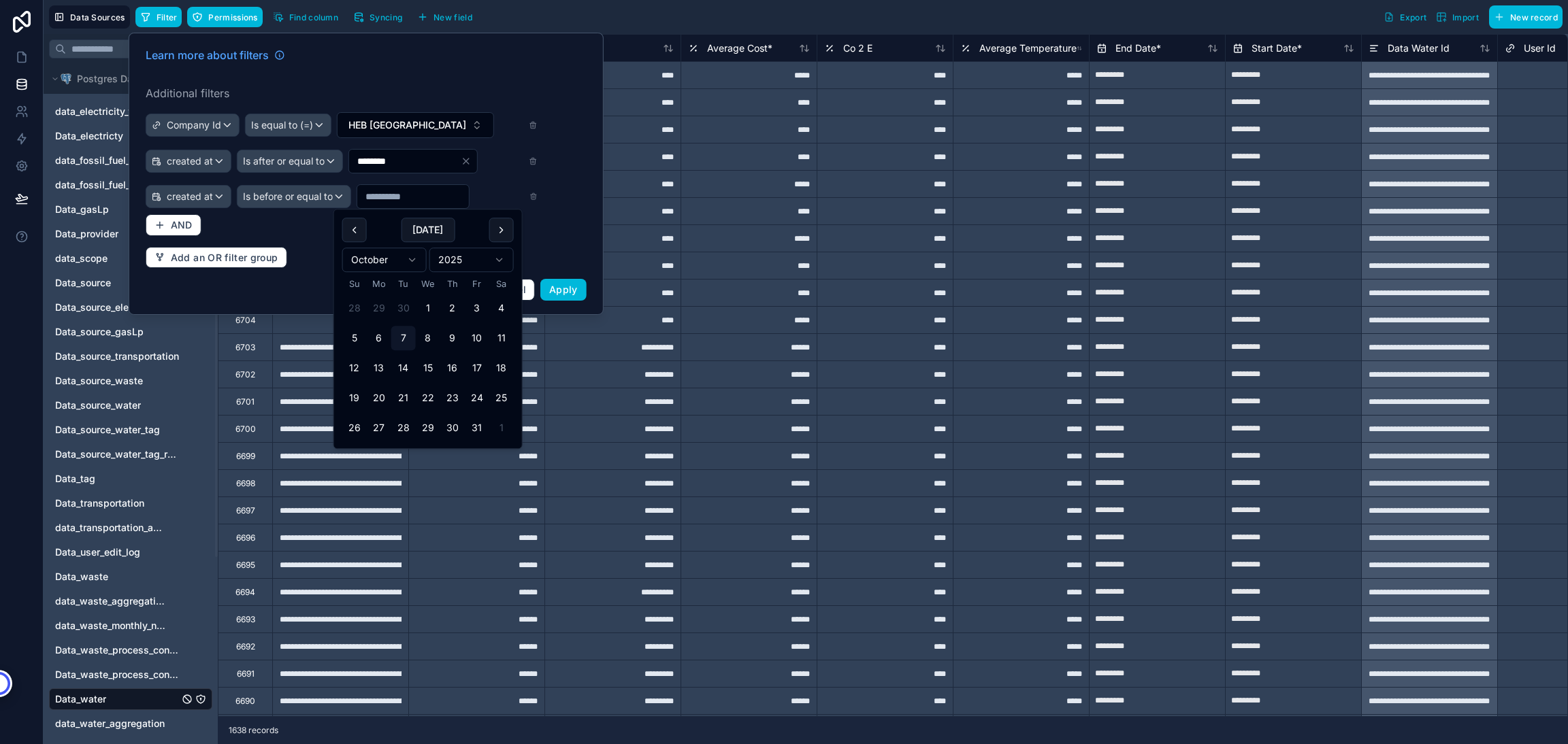
click at [402, 312] on button "30" at bounding box center [404, 308] width 24 height 24
type input "*********"
click at [280, 234] on div "Learn more about filters Additional filters Company Id Is equal to (=) HEB Mexi…" at bounding box center [366, 173] width 458 height 270
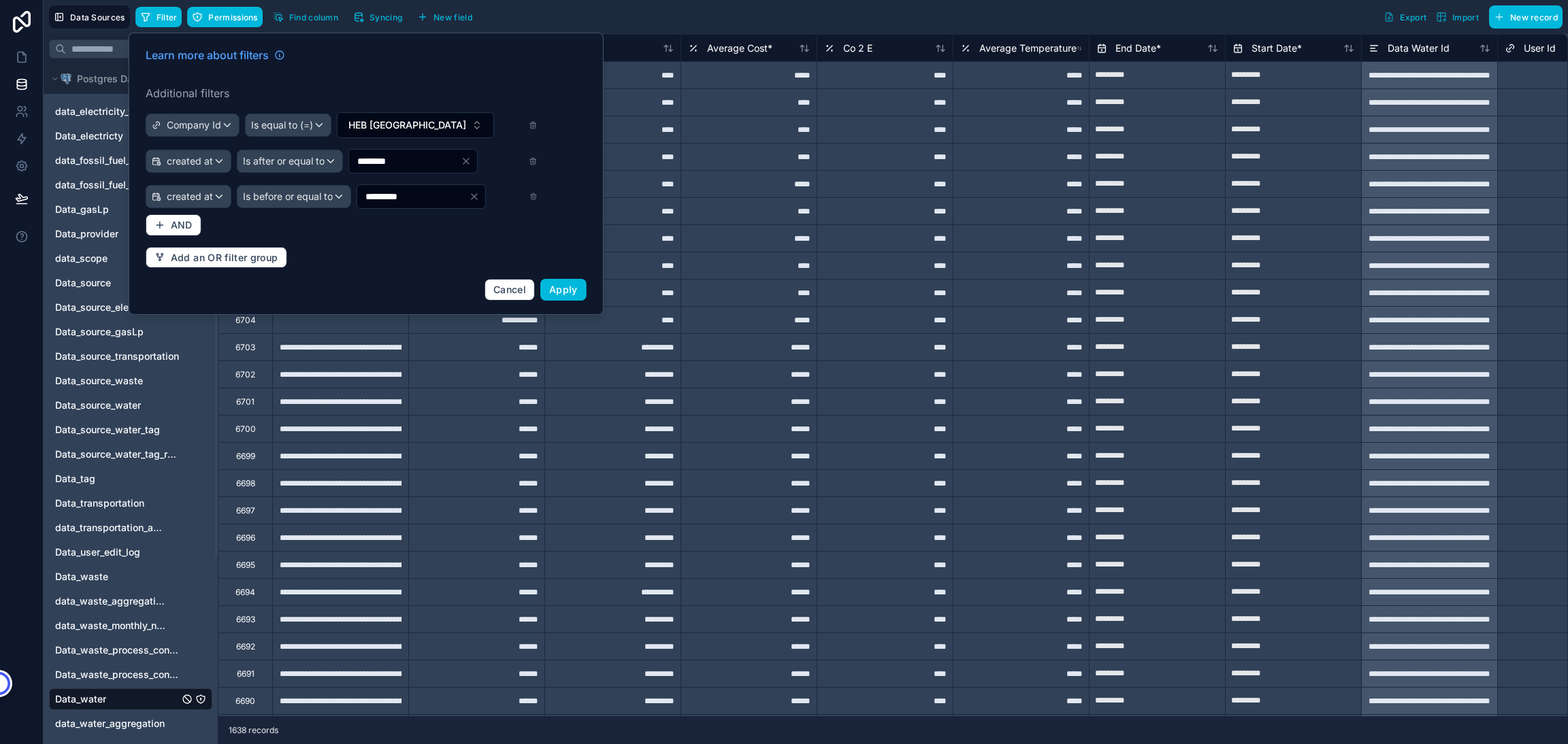
click at [560, 281] on button "Apply" at bounding box center [563, 289] width 46 height 22
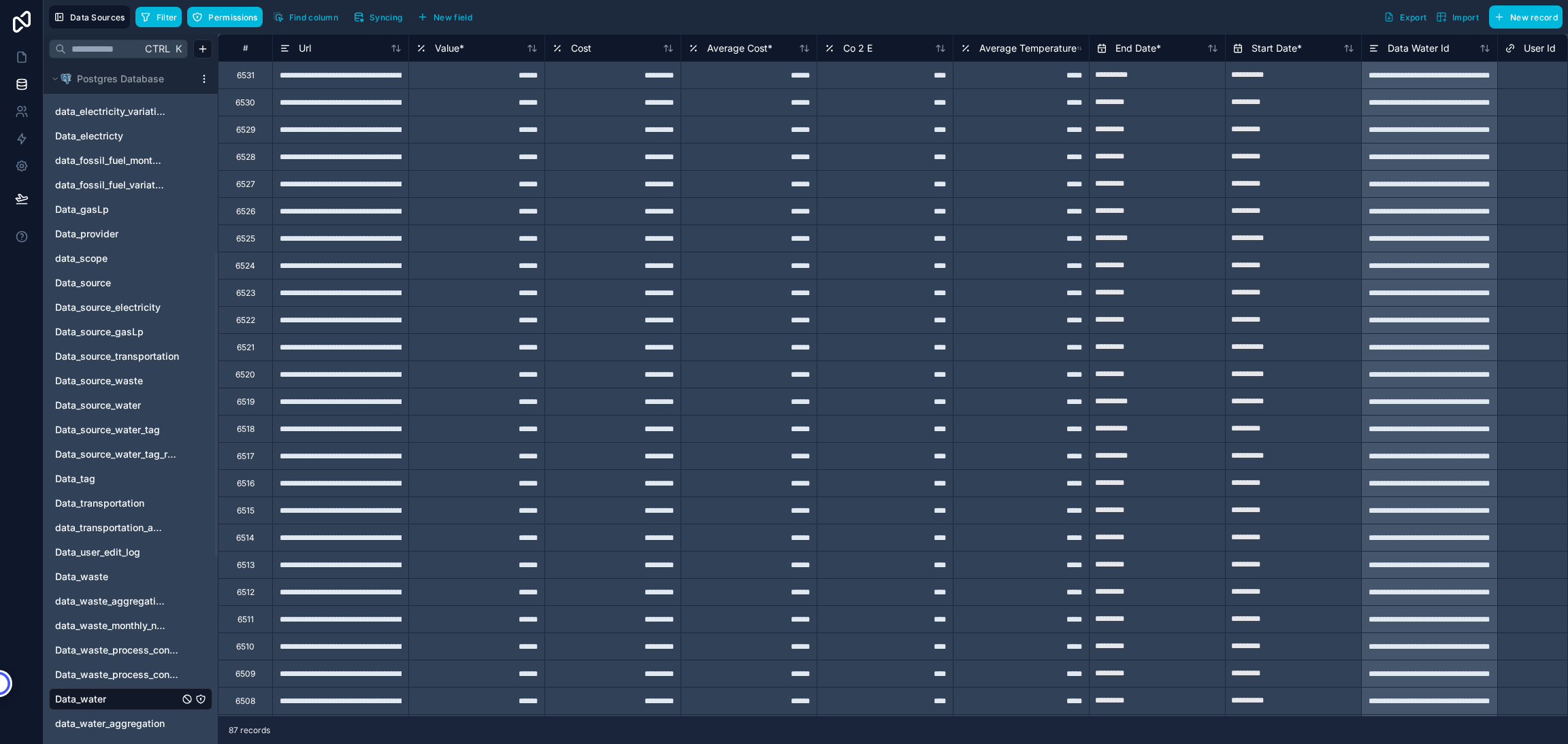
click at [1404, 20] on span "Export" at bounding box center [1413, 17] width 26 height 10
click at [24, 53] on icon at bounding box center [21, 57] width 8 height 10
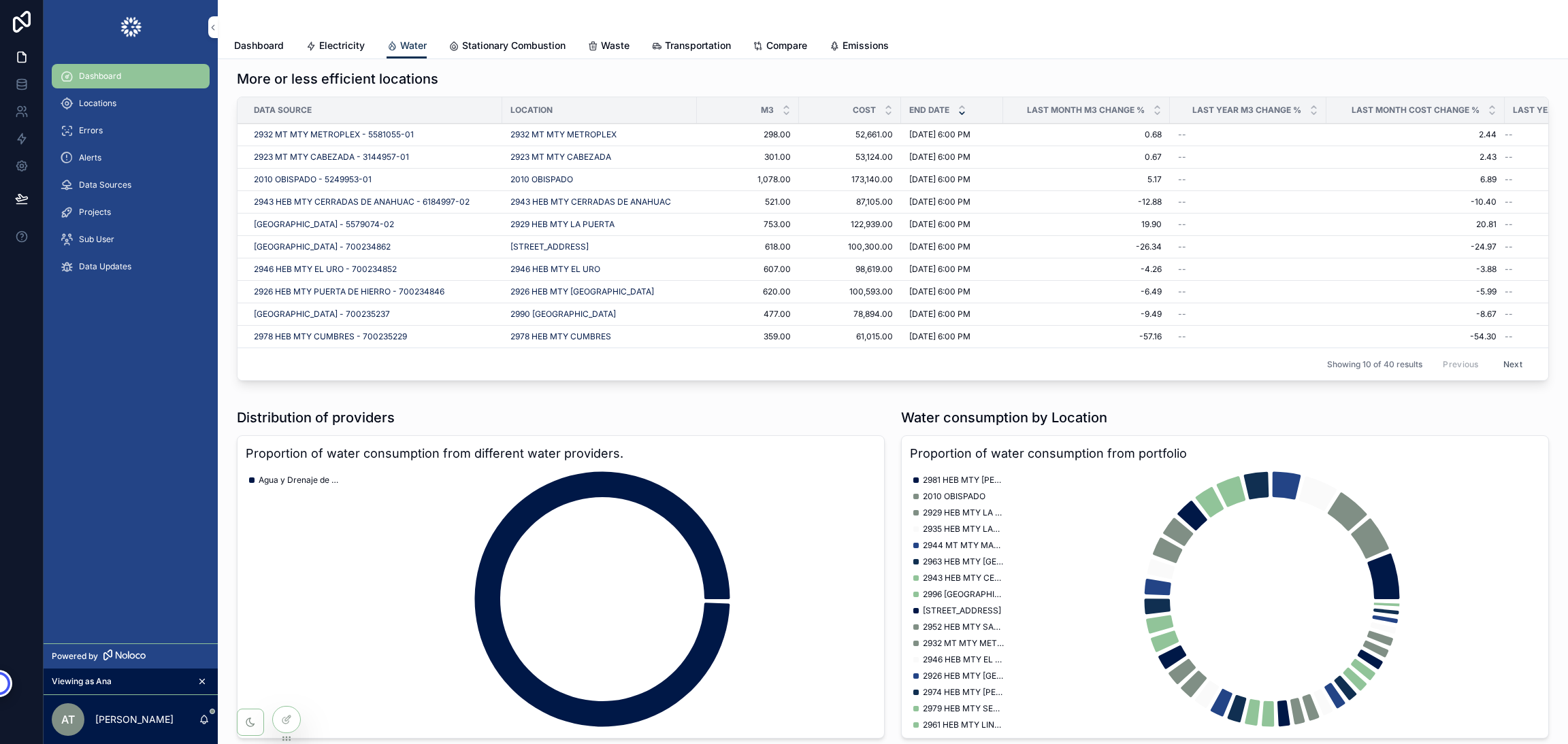
scroll to position [498, 0]
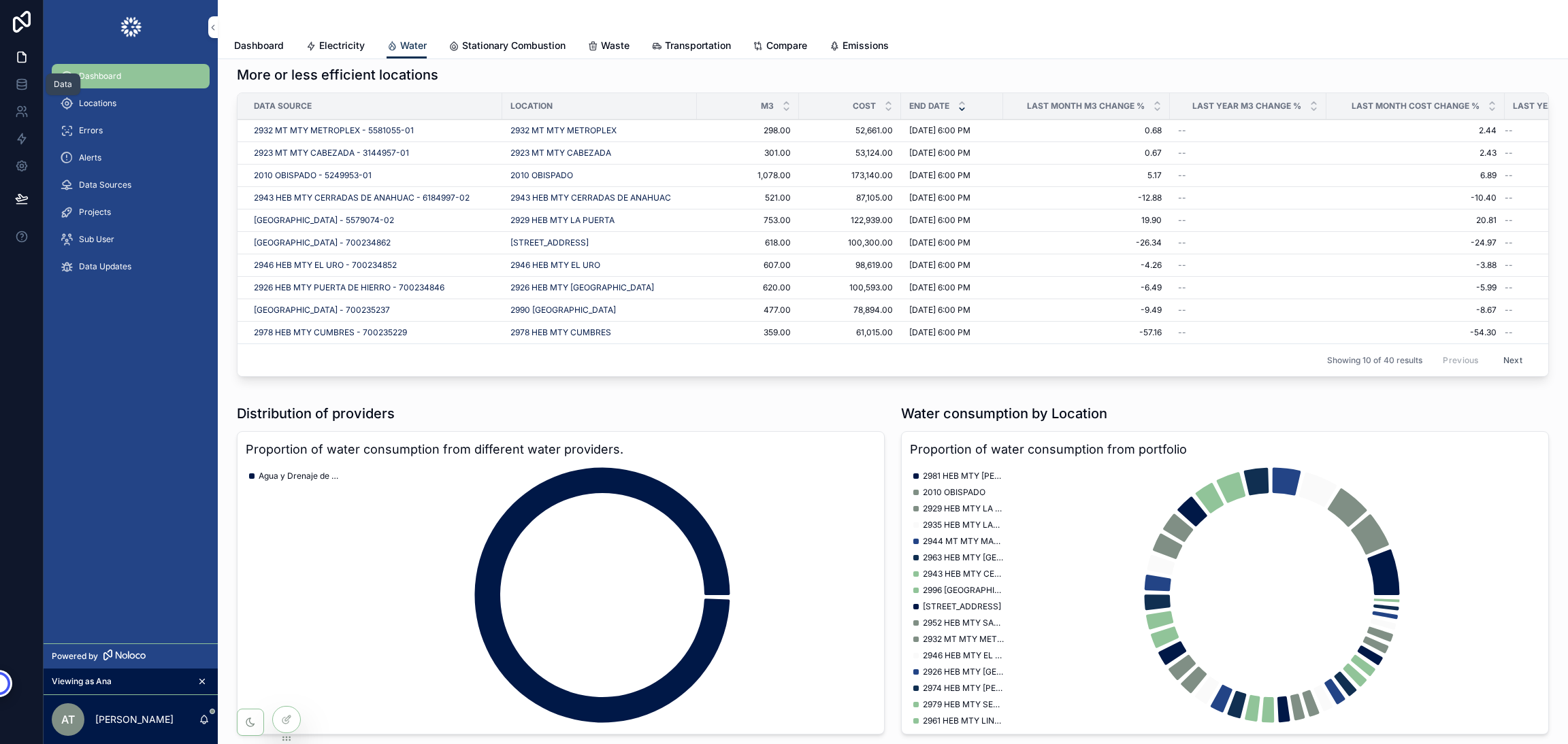
click at [23, 82] on icon at bounding box center [22, 81] width 9 height 3
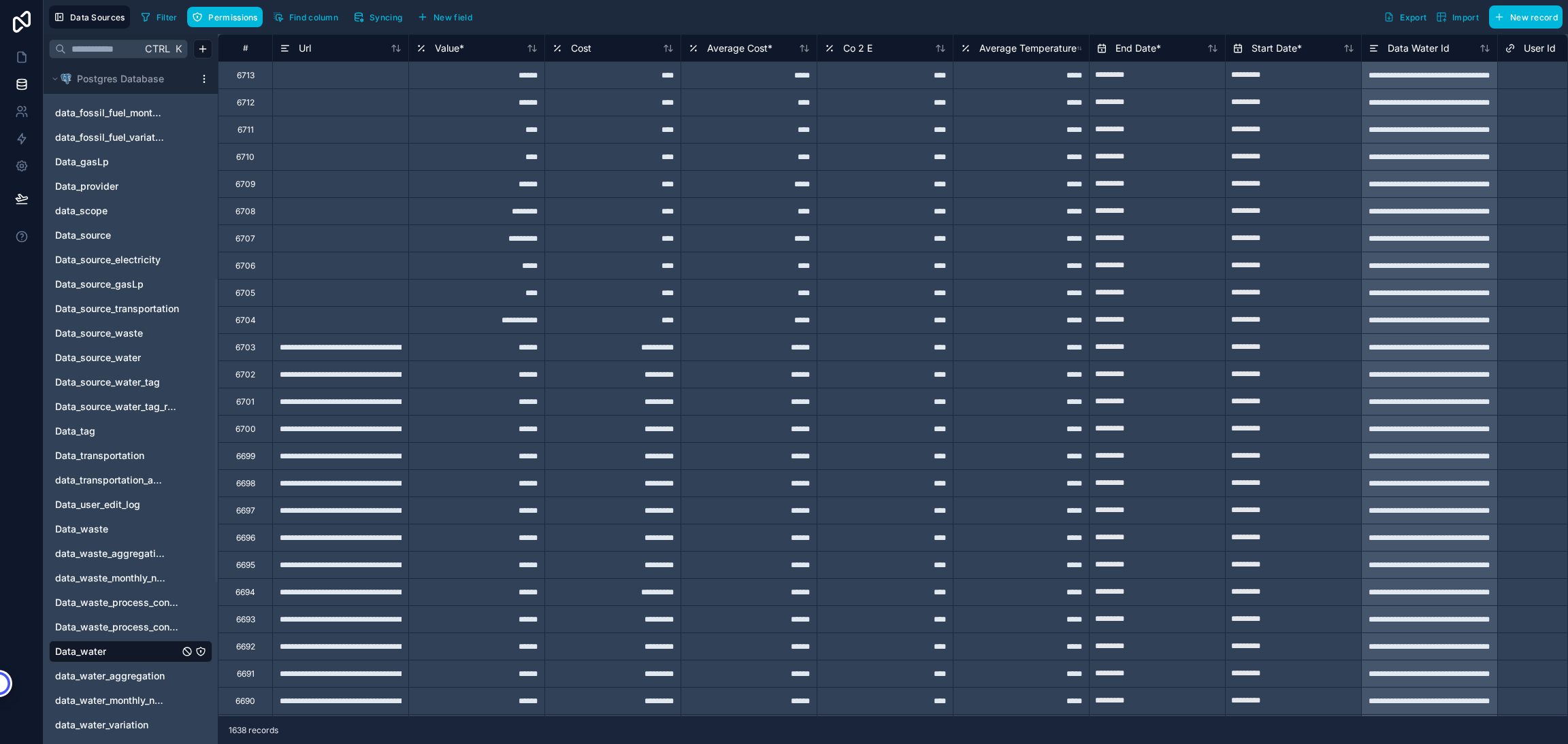
scroll to position [479, 0]
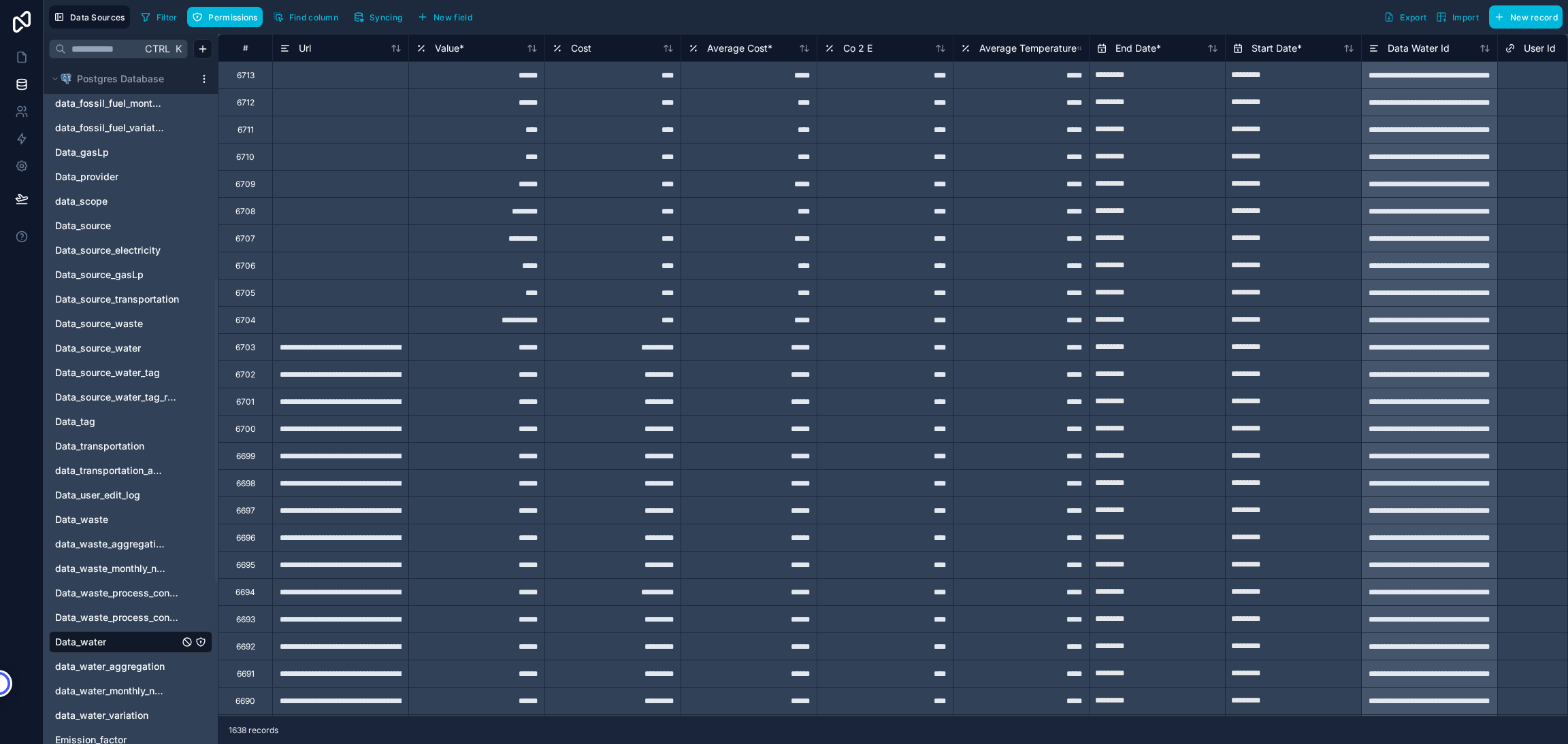
click at [76, 646] on span "Data_water" at bounding box center [80, 642] width 51 height 14
click at [169, 17] on span "Filter" at bounding box center [167, 17] width 21 height 10
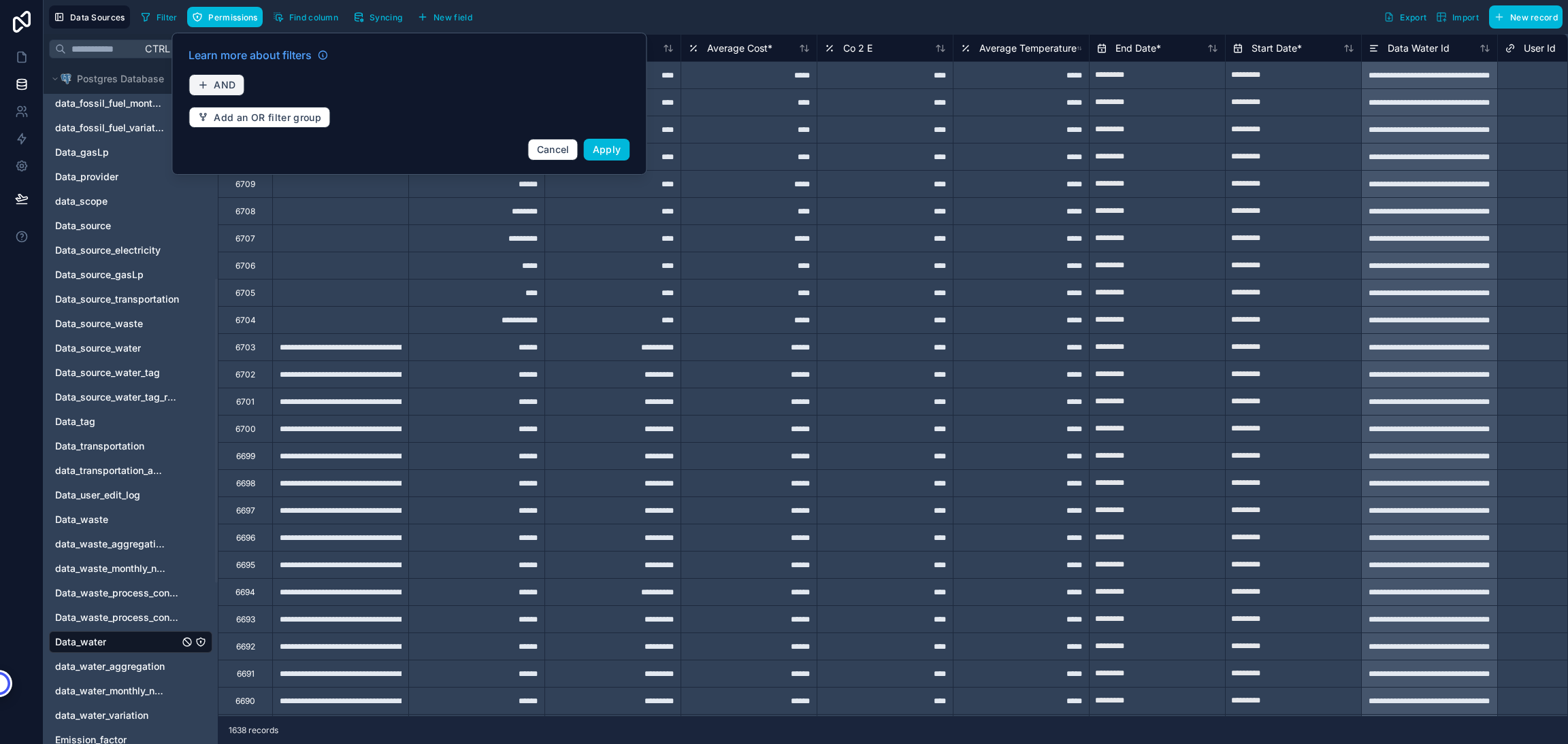
click at [214, 90] on span "AND" at bounding box center [224, 85] width 22 height 12
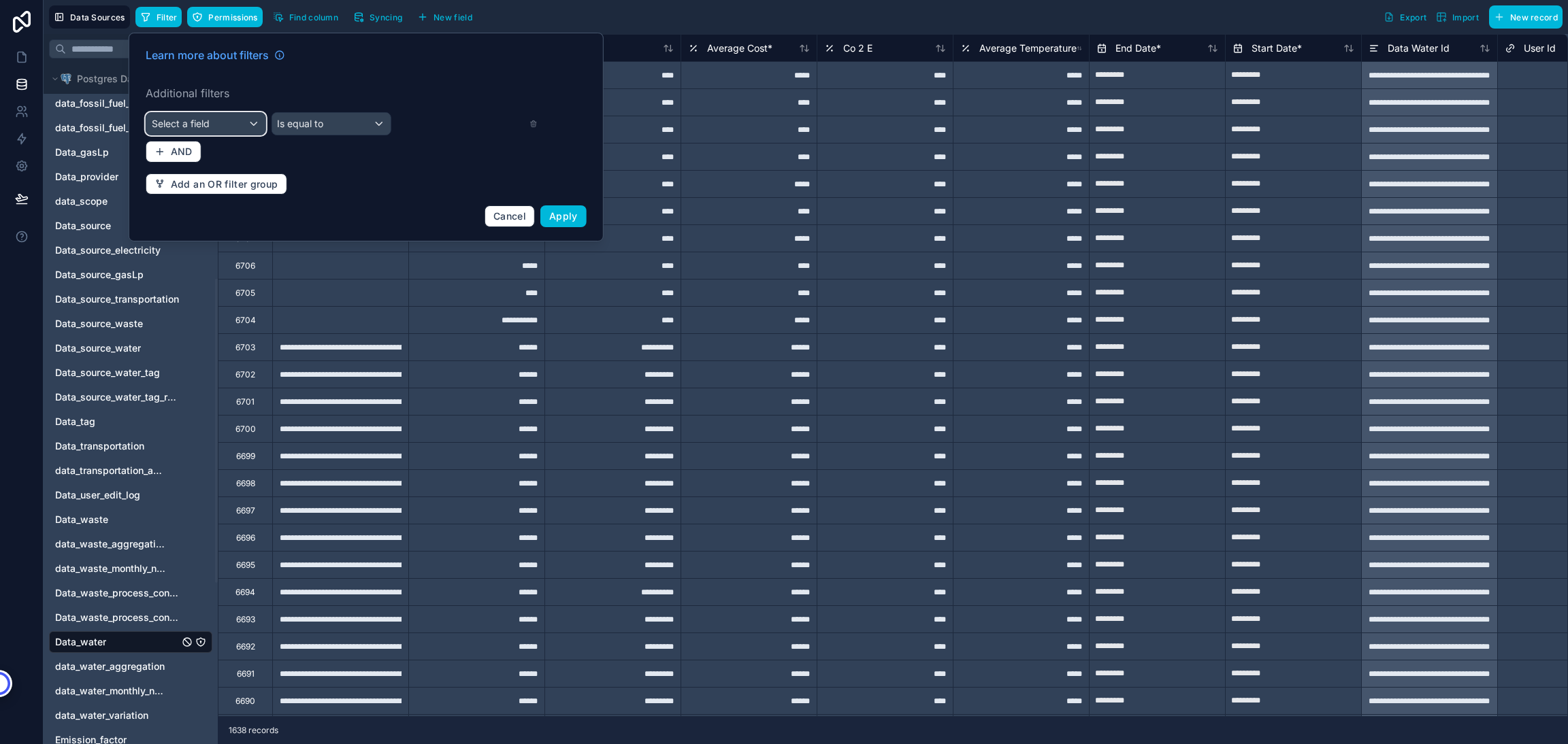
click at [221, 118] on div "Select a field" at bounding box center [206, 124] width 119 height 22
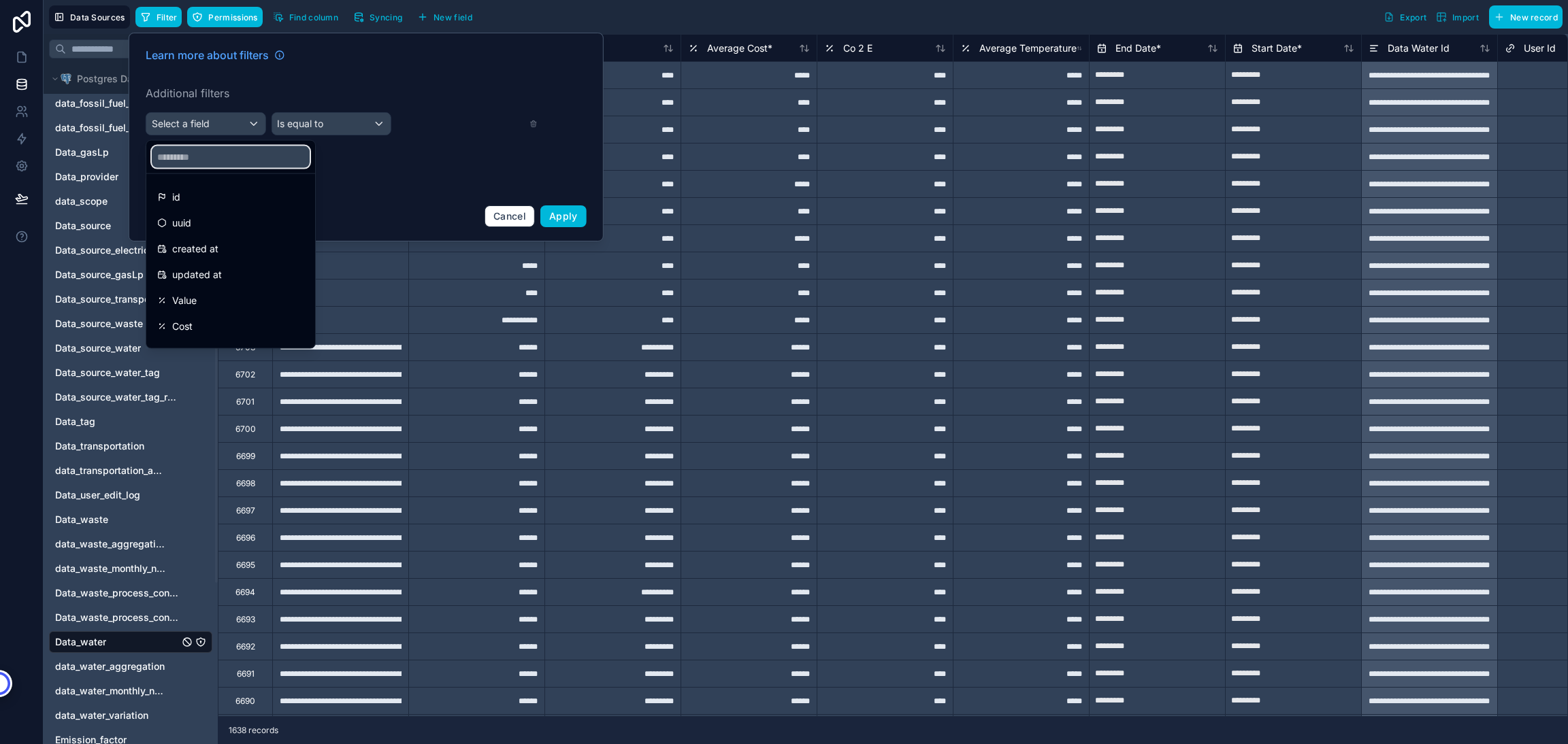
click at [205, 152] on input "text" at bounding box center [230, 157] width 158 height 22
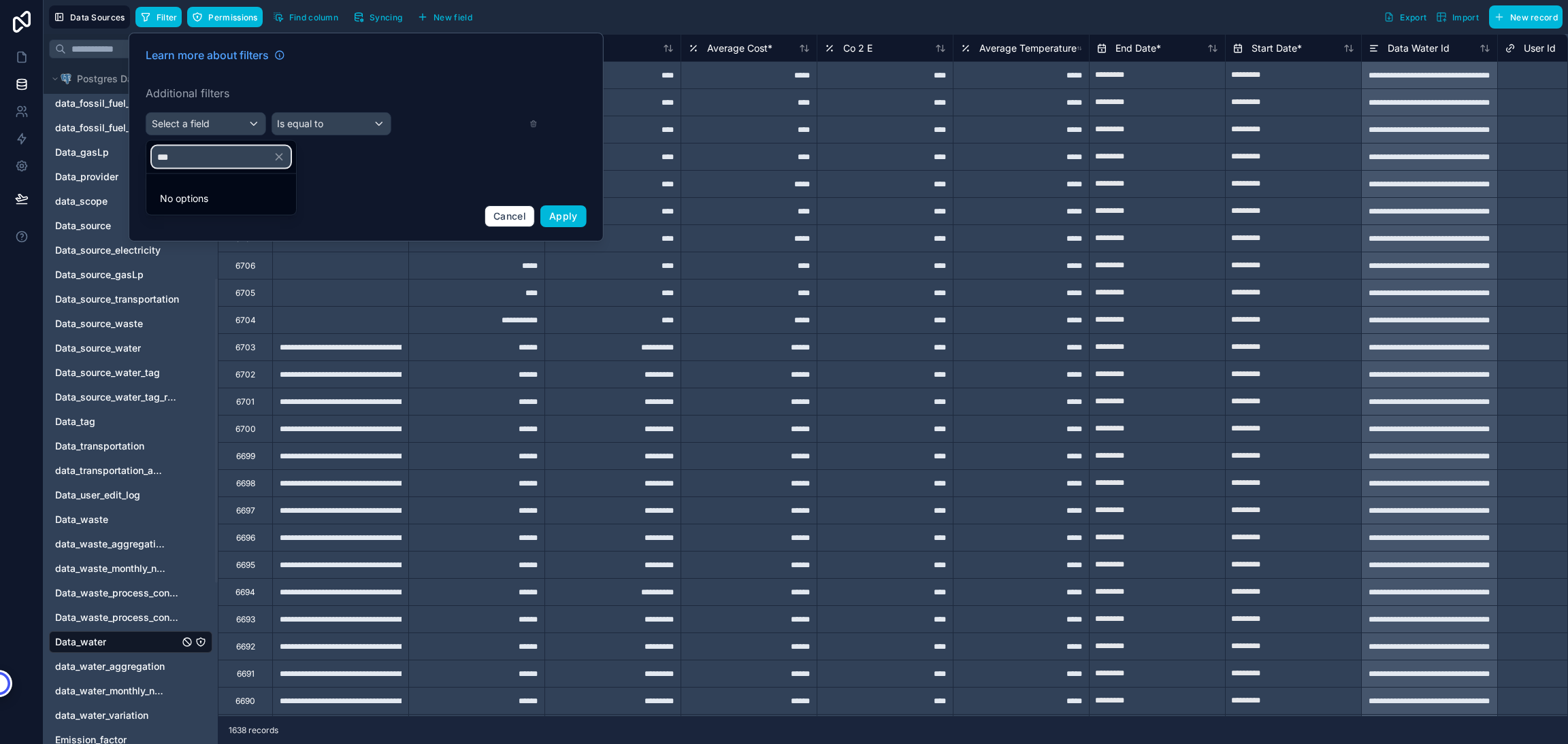
type input "***"
click at [169, 120] on div at bounding box center [366, 137] width 475 height 209
click at [169, 122] on span "Select a field" at bounding box center [180, 123] width 58 height 11
click at [281, 155] on icon "button" at bounding box center [279, 157] width 12 height 12
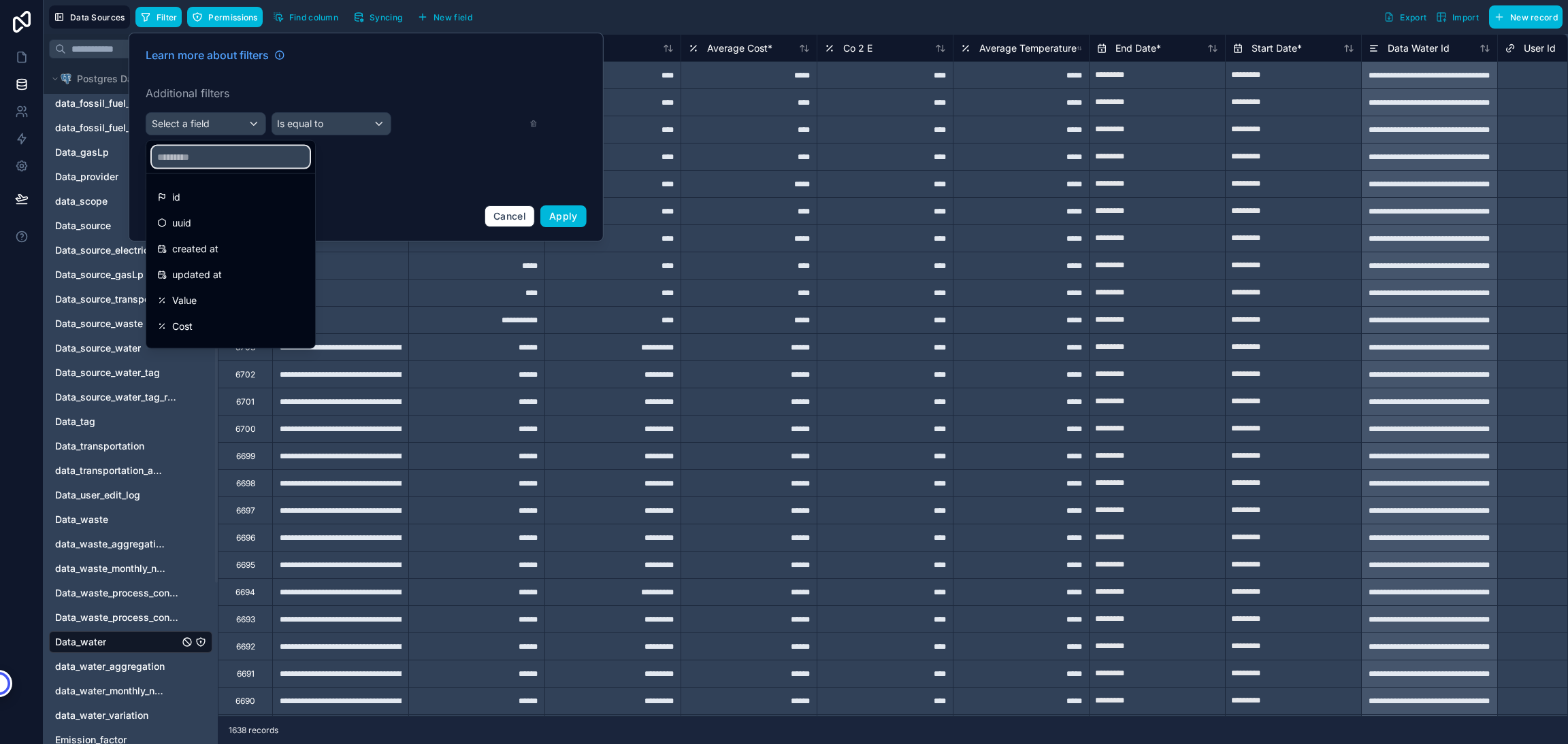
click at [164, 153] on input "text" at bounding box center [230, 157] width 158 height 22
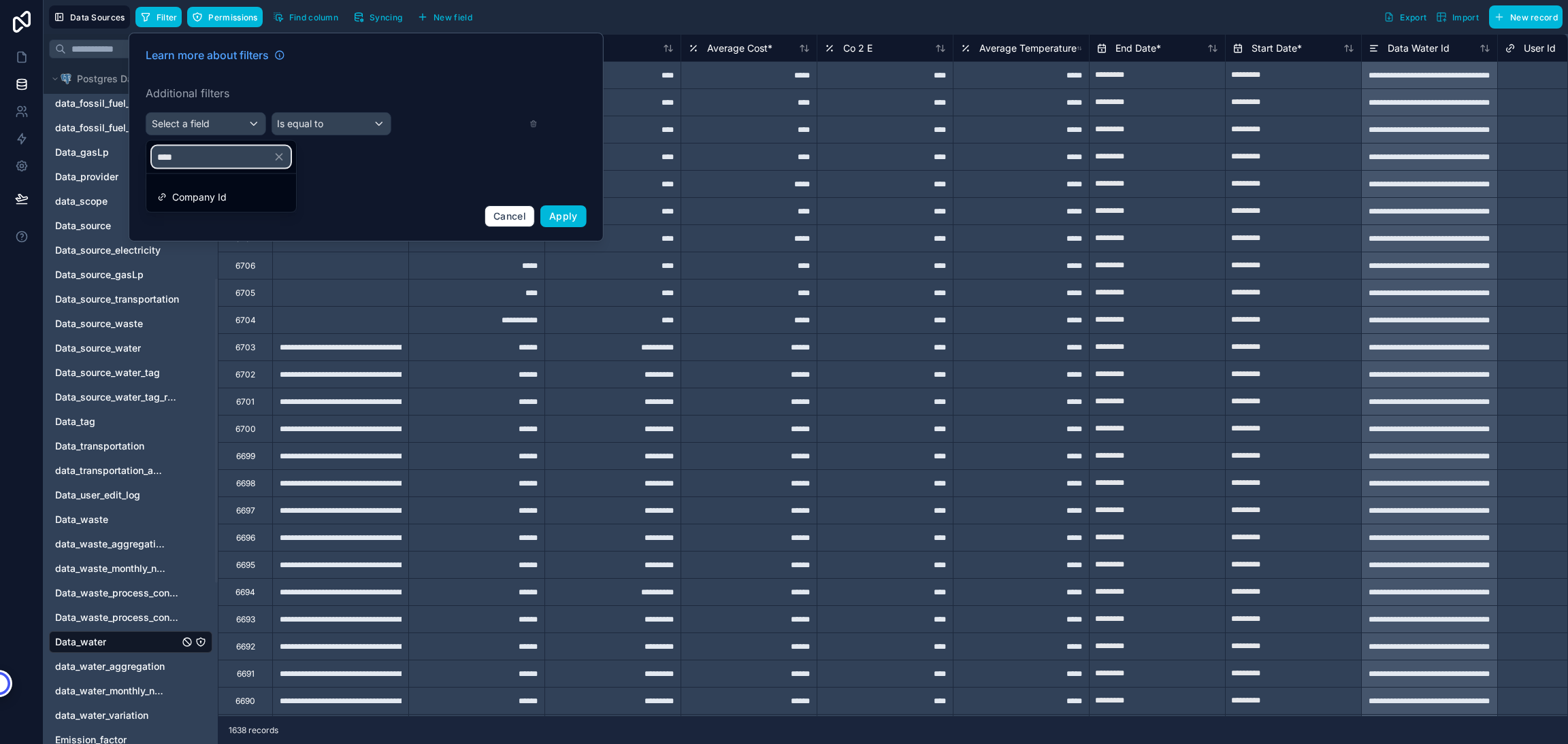
type input "****"
click at [202, 193] on span "Company Id" at bounding box center [200, 197] width 54 height 17
click at [315, 118] on span "Is empty" at bounding box center [296, 124] width 38 height 14
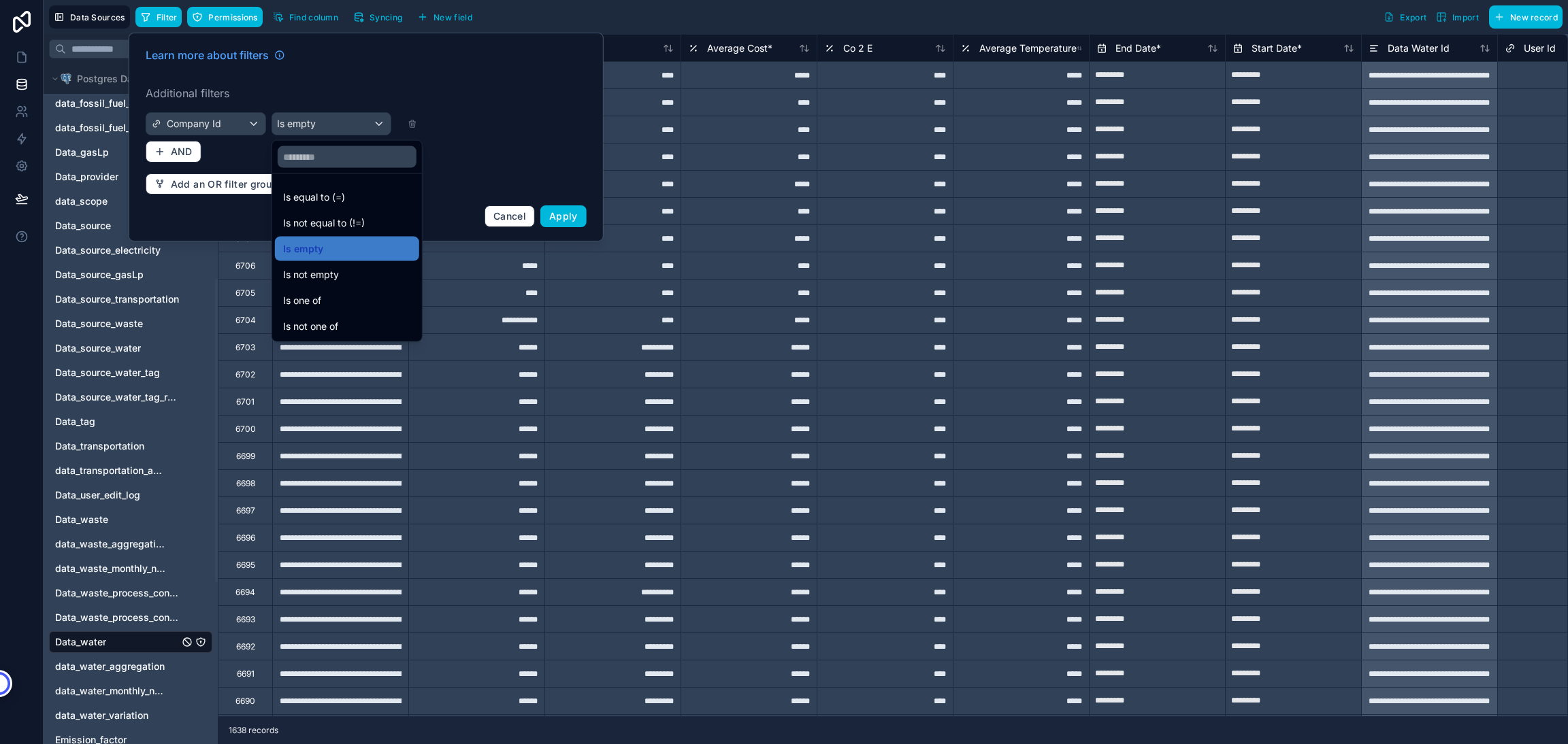
click at [318, 192] on span "Is equal to (=)" at bounding box center [314, 197] width 62 height 17
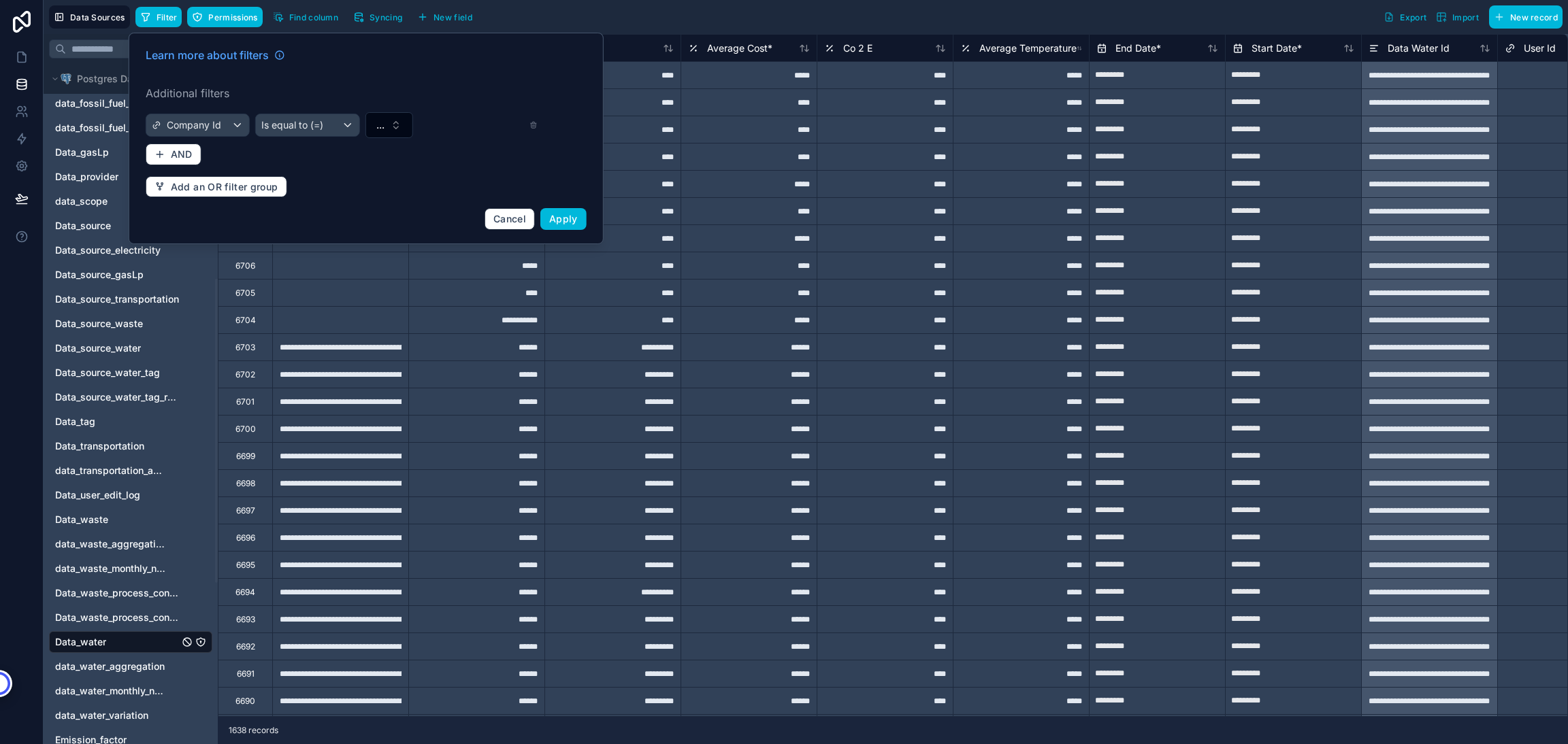
click at [390, 115] on button "..." at bounding box center [388, 125] width 48 height 26
type input "***"
drag, startPoint x: 340, startPoint y: 191, endPoint x: 331, endPoint y: 185, distance: 10.8
click at [331, 185] on div "HEB [GEOGRAPHIC_DATA]" at bounding box center [388, 180] width 189 height 22
click at [331, 185] on div "Learn more about filters Additional filters Company Id Is equal to (=) HEB Mexi…" at bounding box center [366, 138] width 458 height 200
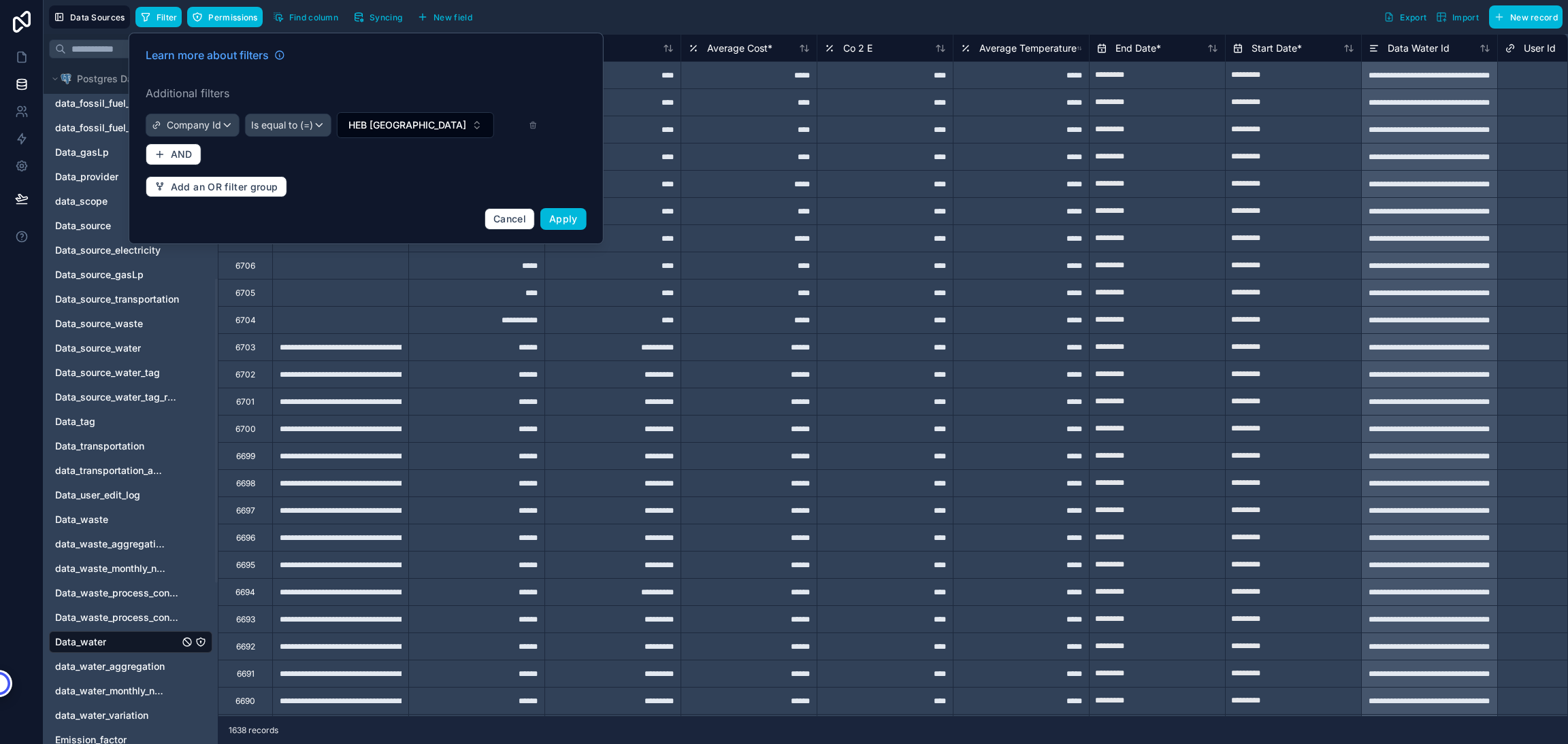
click at [567, 220] on span "Apply" at bounding box center [563, 218] width 29 height 11
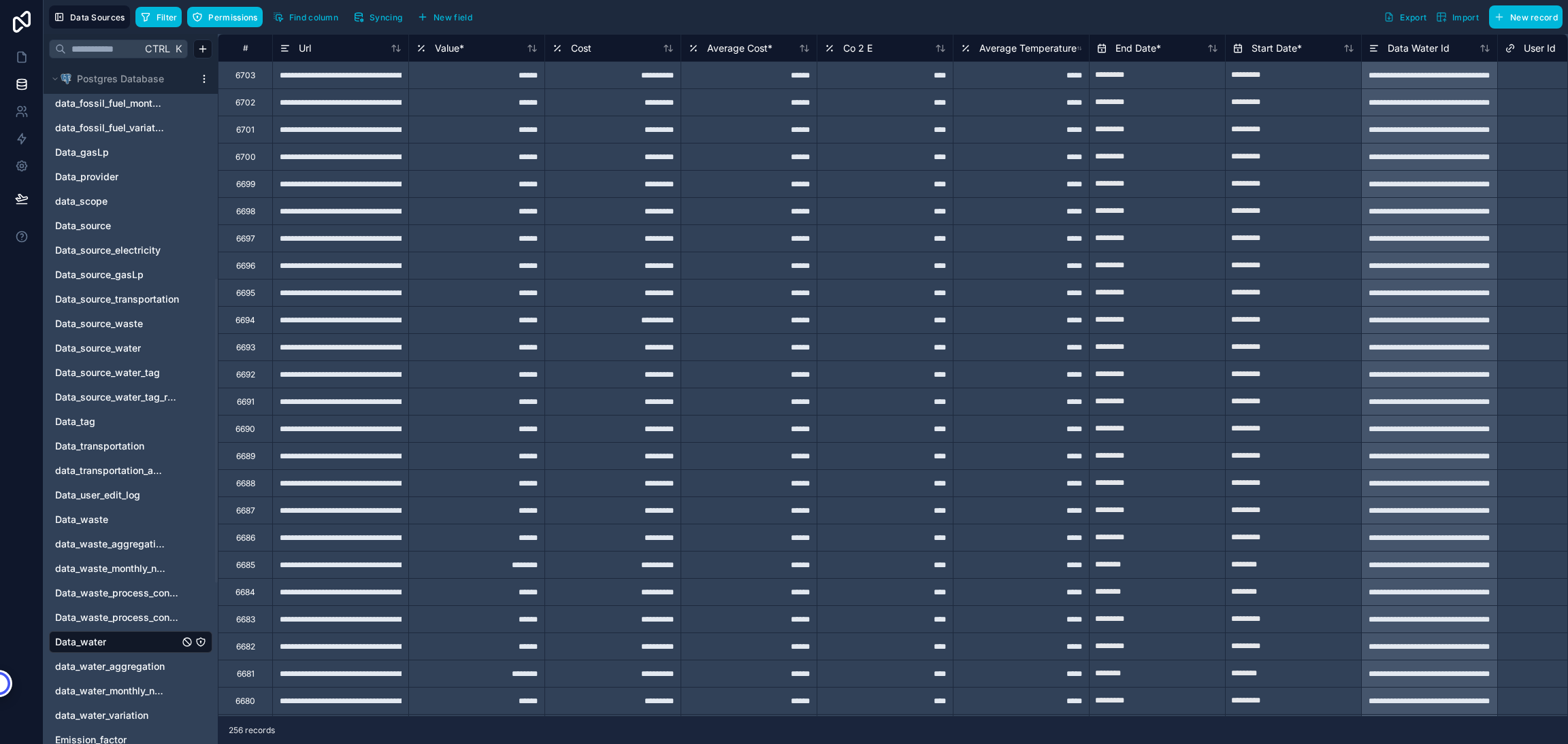
click at [1402, 16] on span "Export" at bounding box center [1413, 17] width 26 height 10
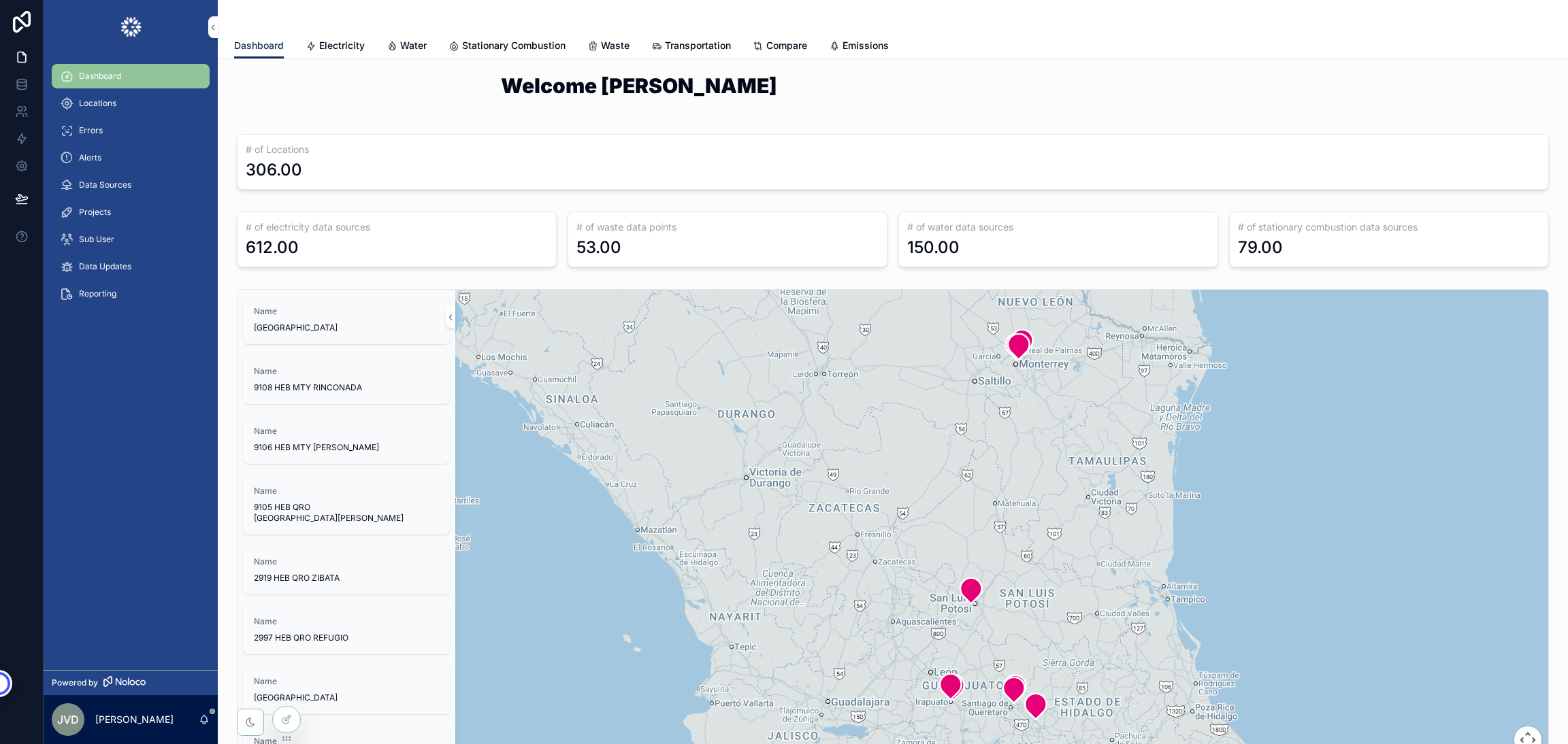
click at [93, 104] on span "Locations" at bounding box center [98, 103] width 37 height 10
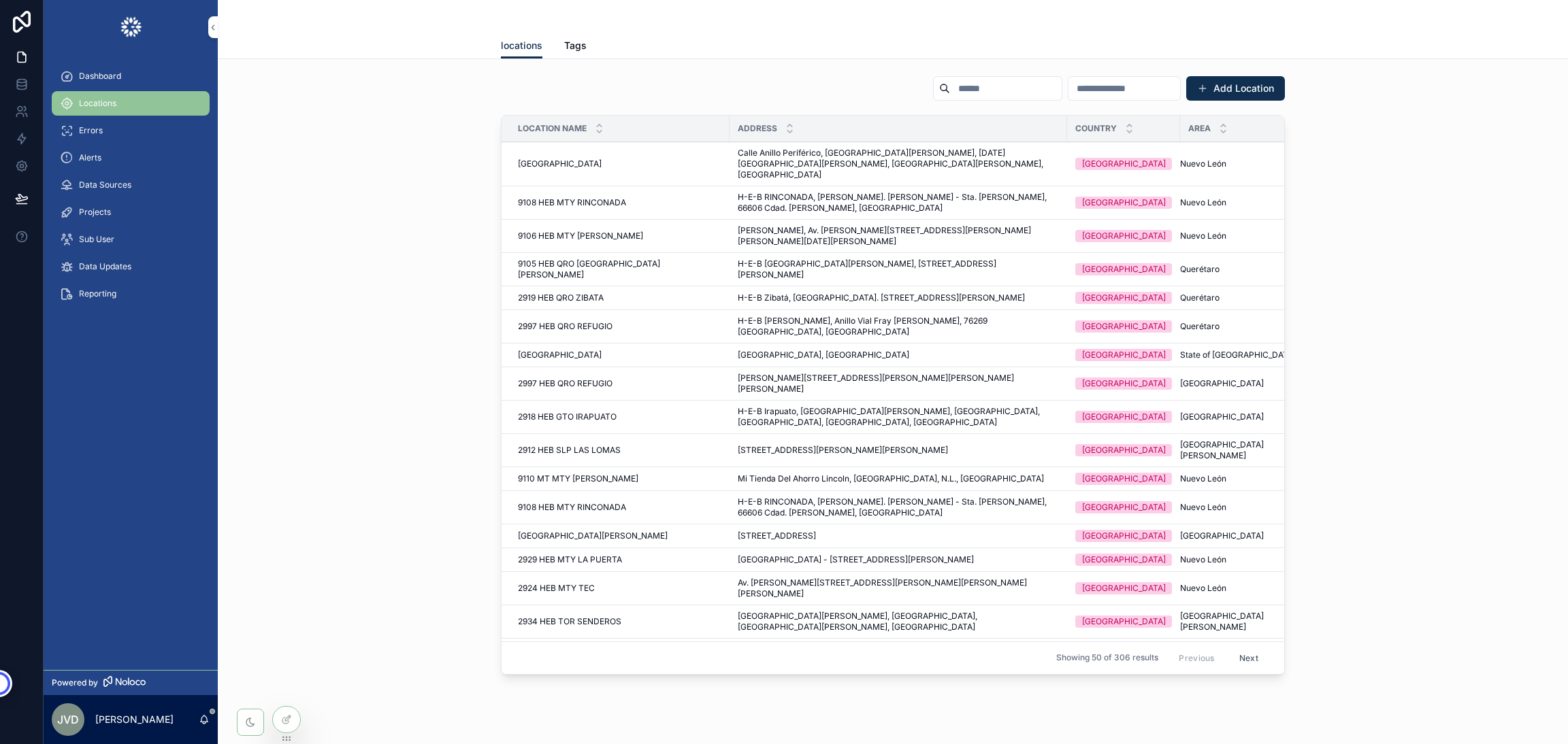
click at [79, 64] on link "Dashboard" at bounding box center [130, 76] width 158 height 24
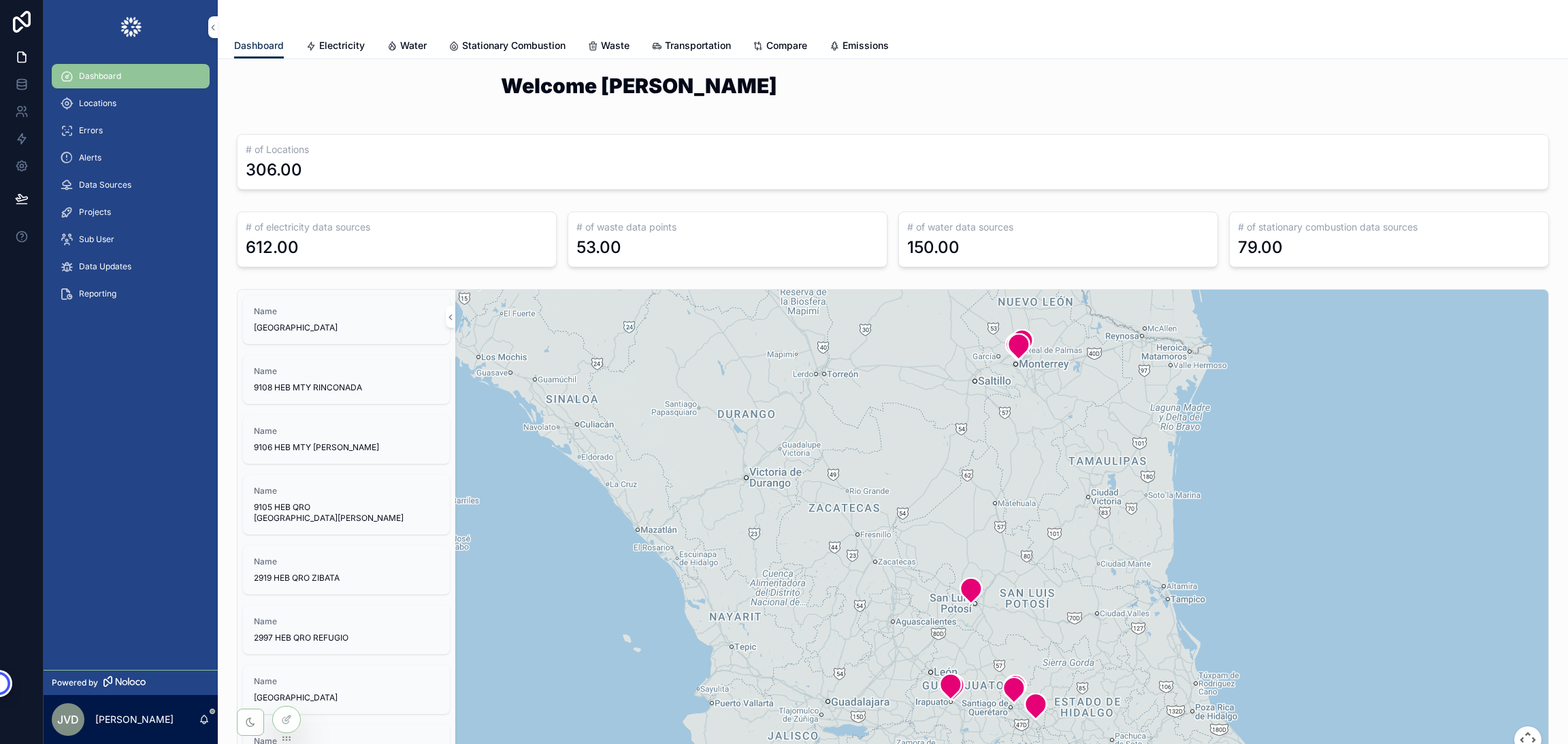
click at [349, 42] on span "Electricity" at bounding box center [342, 45] width 45 height 14
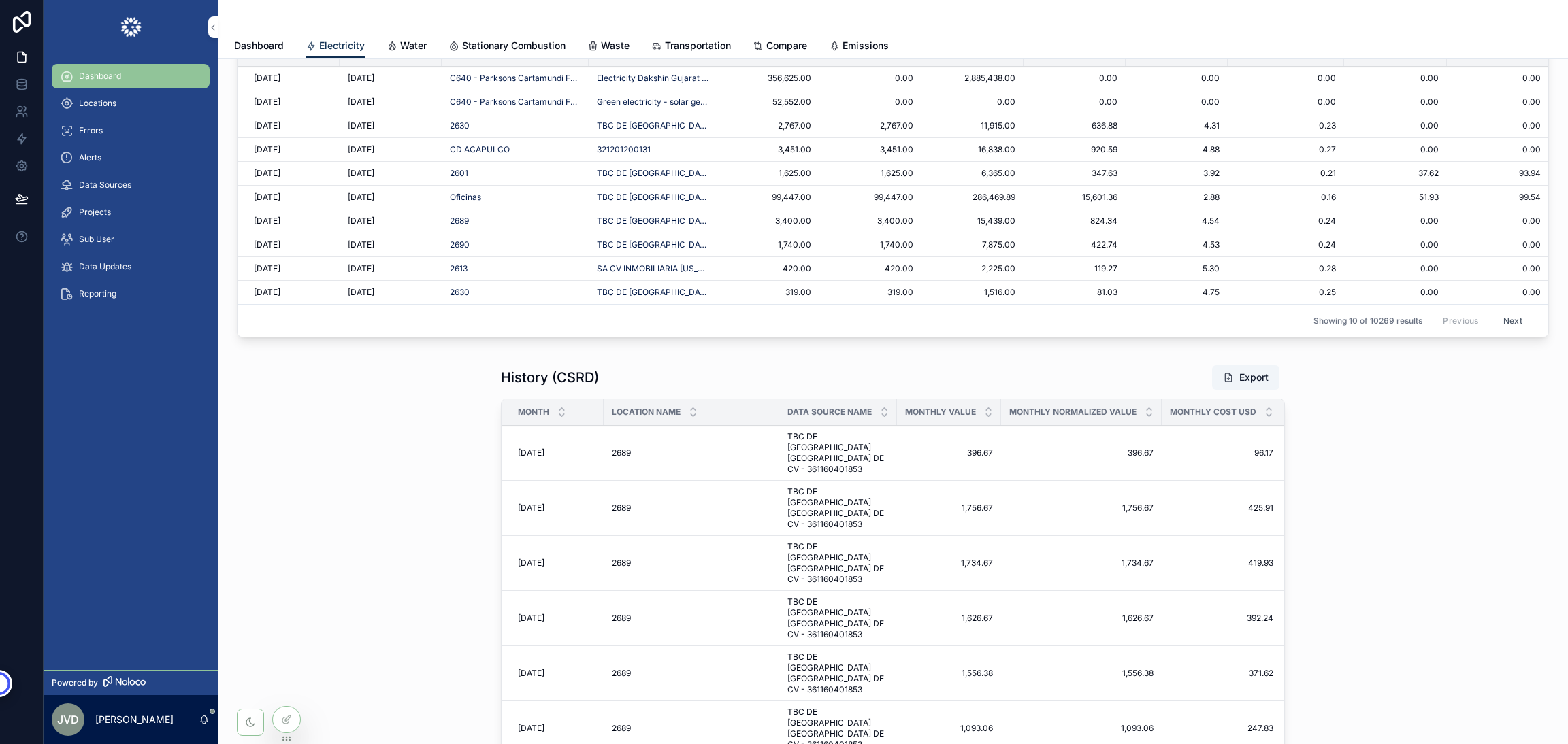
scroll to position [2400, 0]
click at [402, 38] on span "Water" at bounding box center [413, 45] width 26 height 14
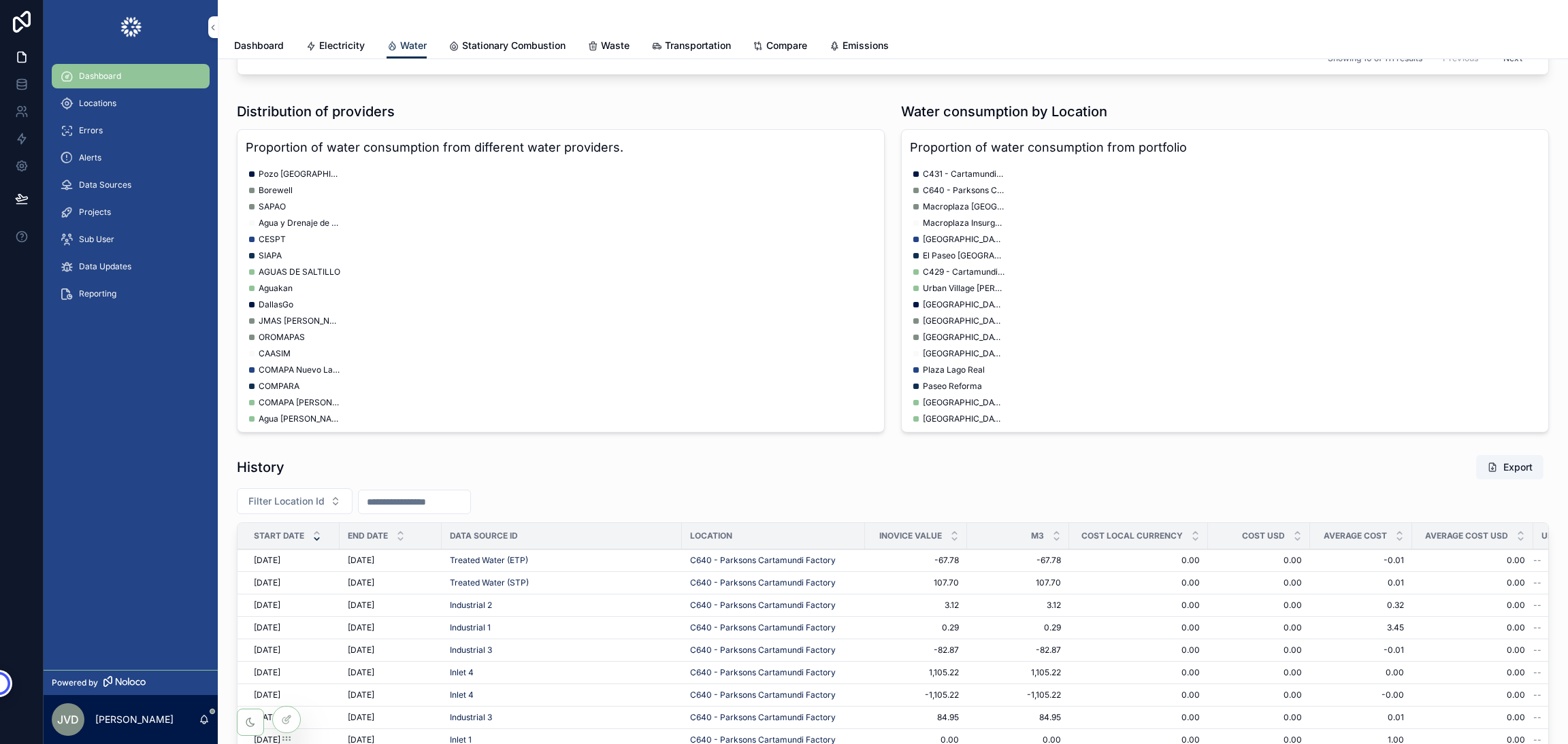
scroll to position [1376, 0]
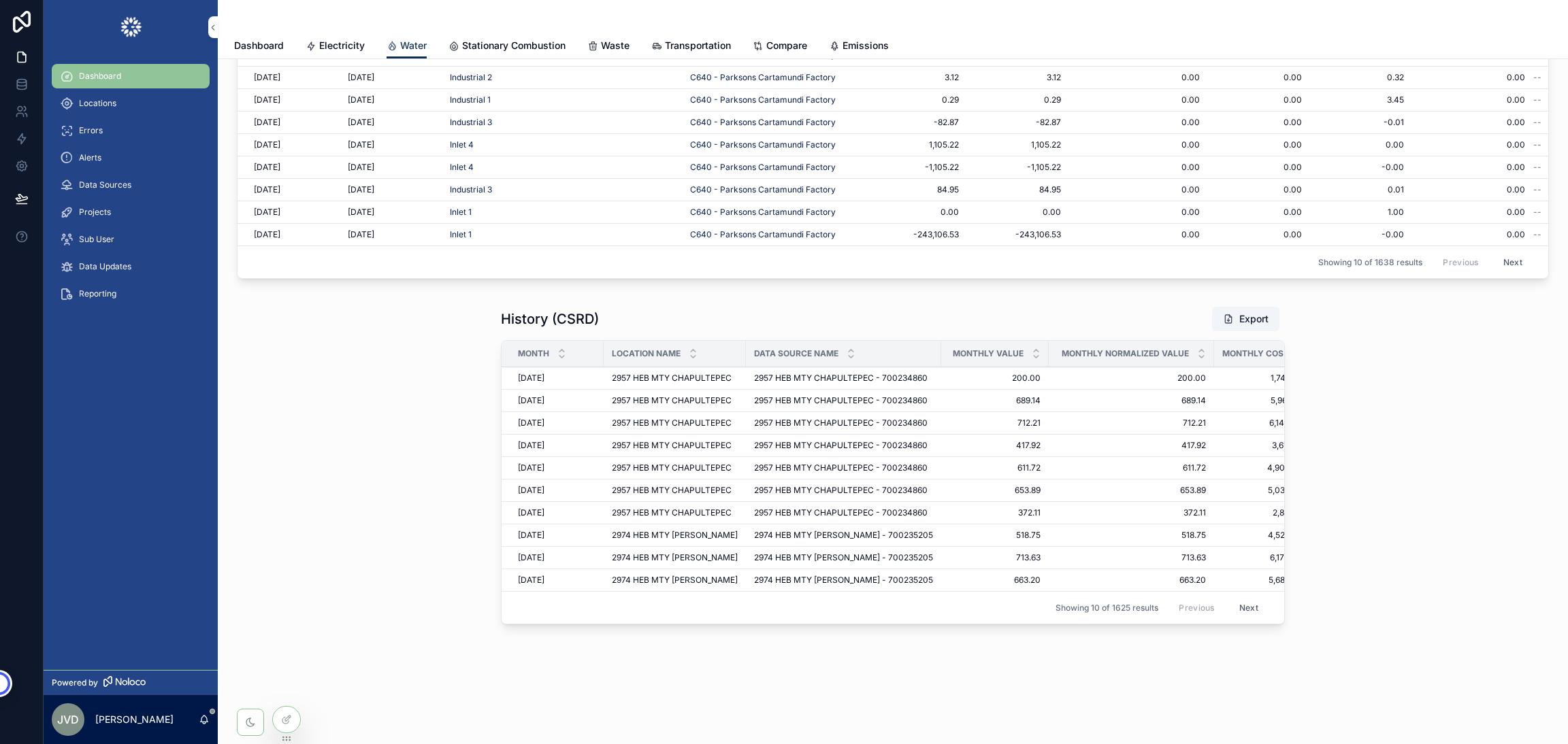
click at [516, 49] on span "Stationary Combustion" at bounding box center [513, 45] width 104 height 14
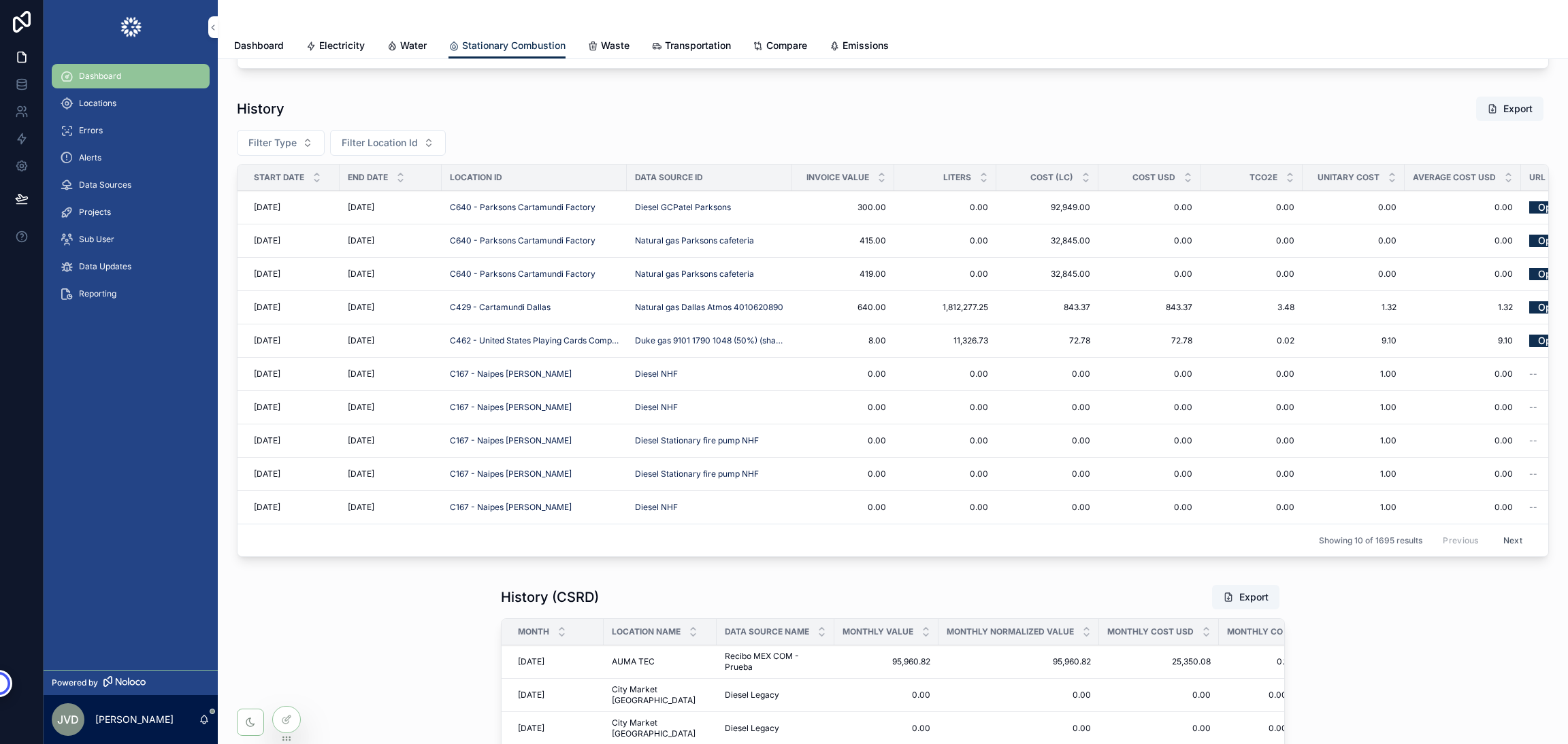
scroll to position [1121, 0]
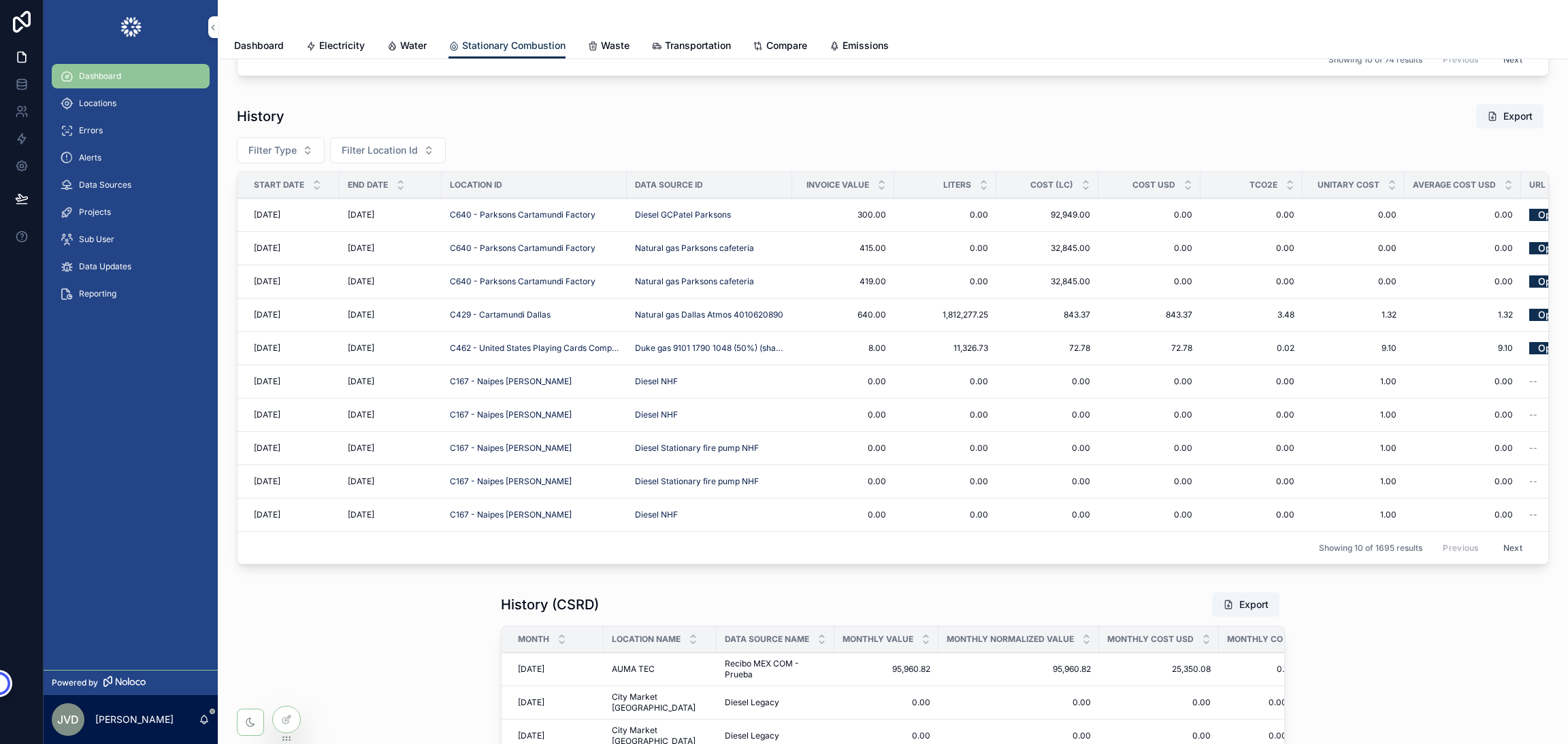
click at [597, 45] on icon "scrollable content" at bounding box center [593, 46] width 10 height 10
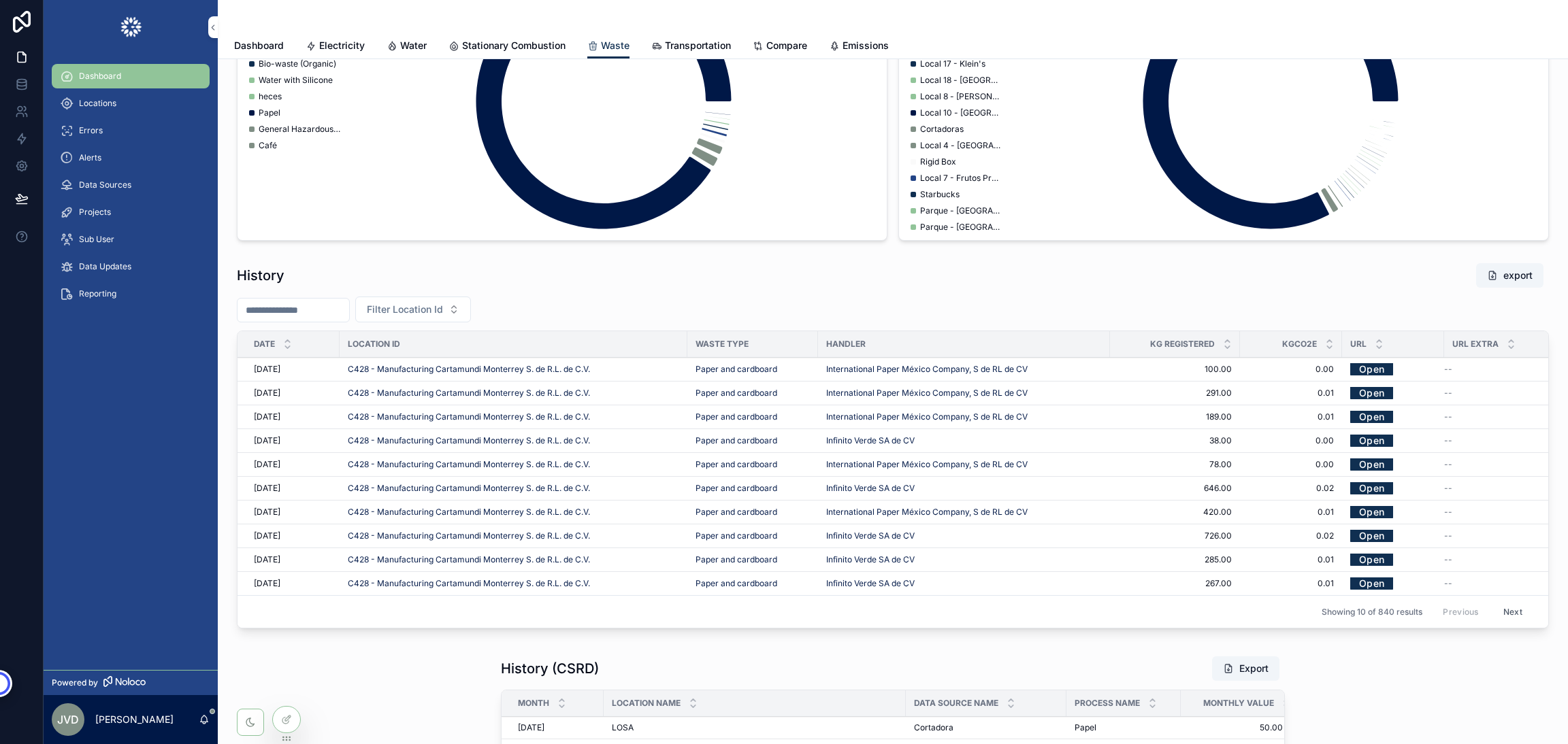
scroll to position [575, 0]
click at [702, 38] on span "Transportation" at bounding box center [698, 45] width 66 height 14
